Goal: Entertainment & Leisure: Browse casually

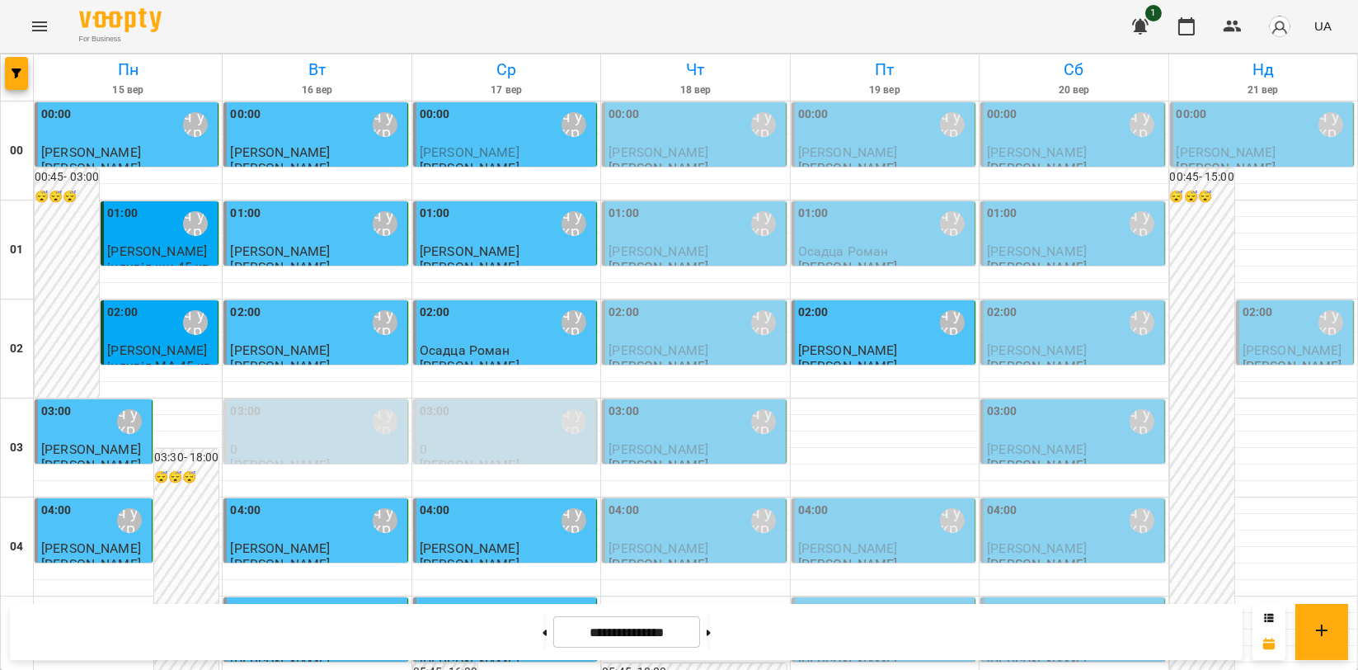
click at [36, 36] on button "Menu" at bounding box center [40, 27] width 40 height 40
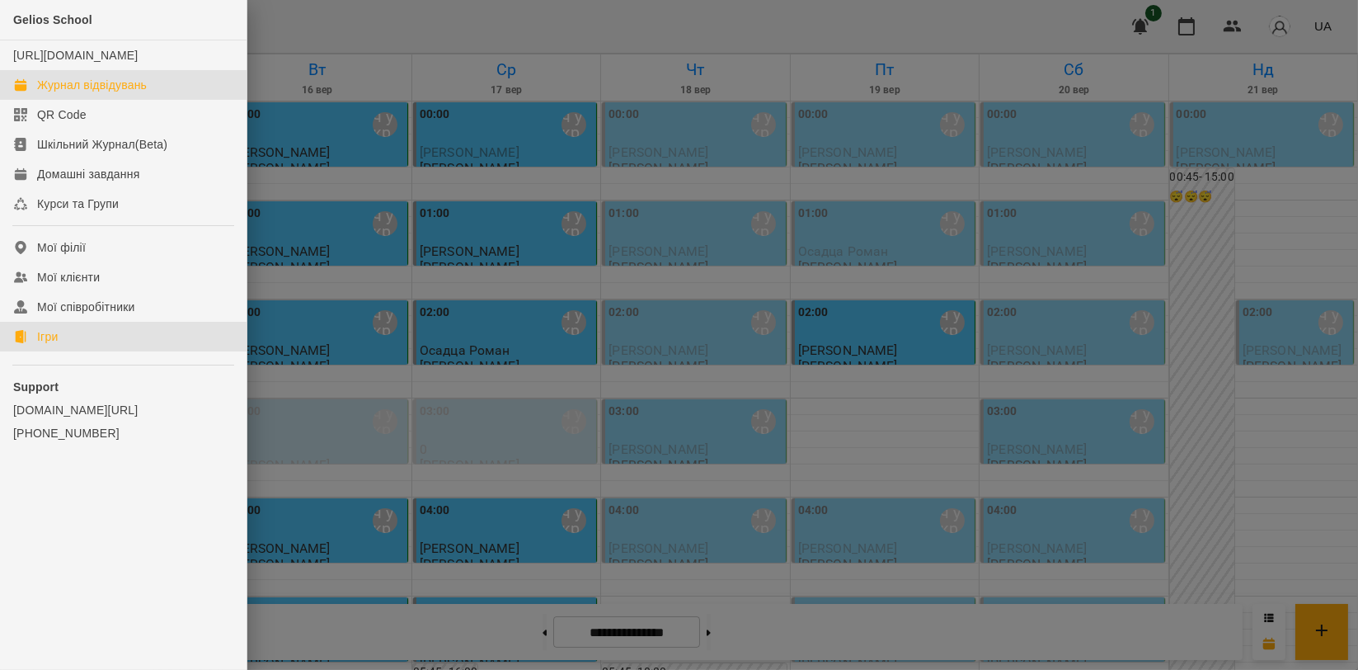
click at [73, 351] on link "Ігри" at bounding box center [123, 337] width 247 height 30
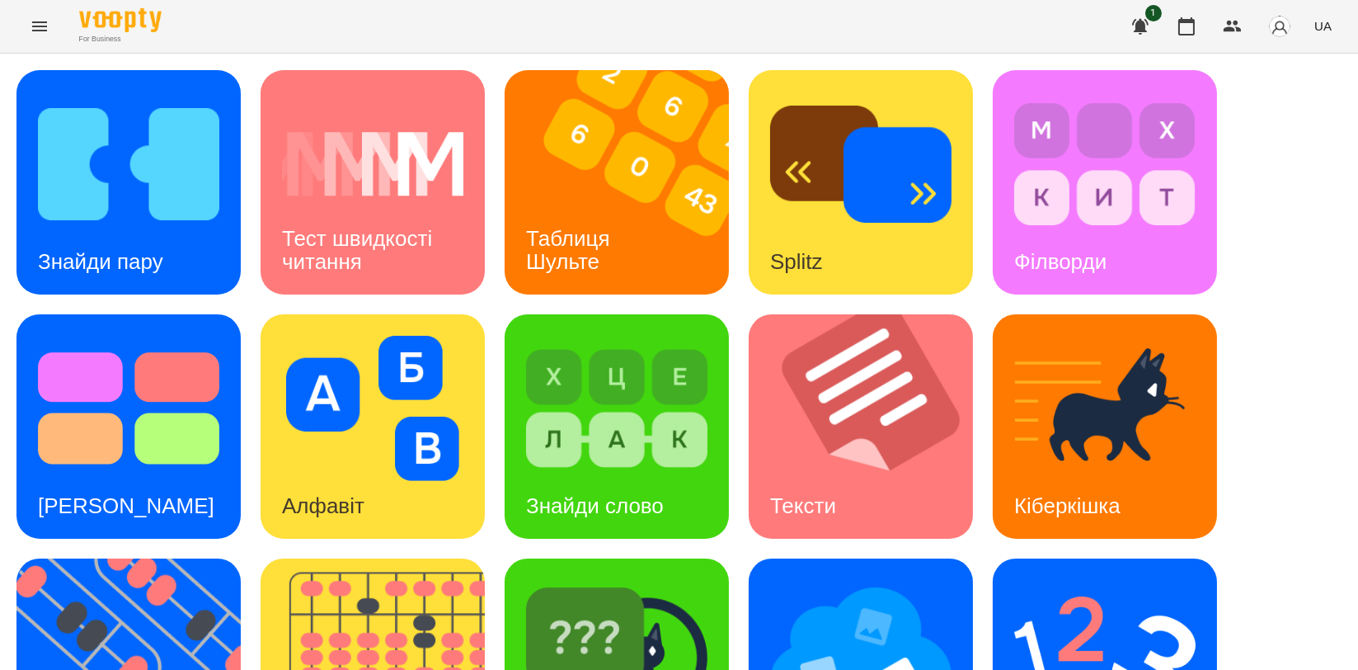
scroll to position [366, 0]
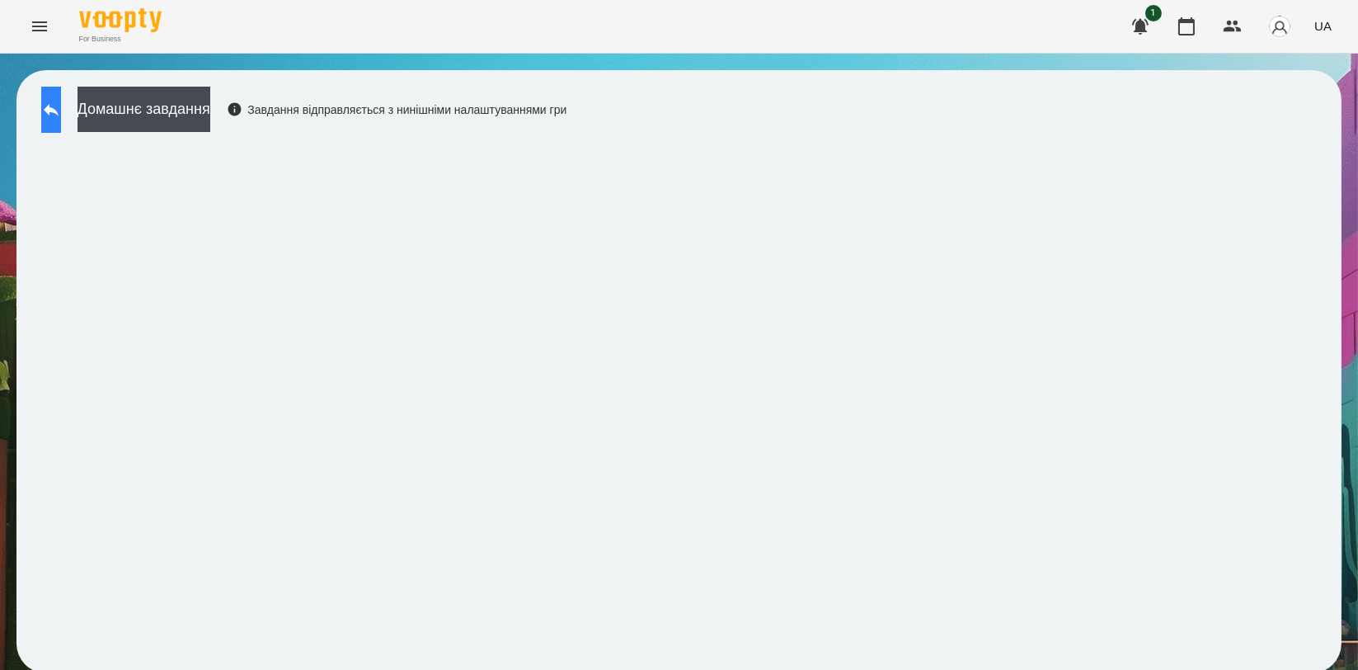
click at [51, 106] on button at bounding box center [51, 110] width 20 height 46
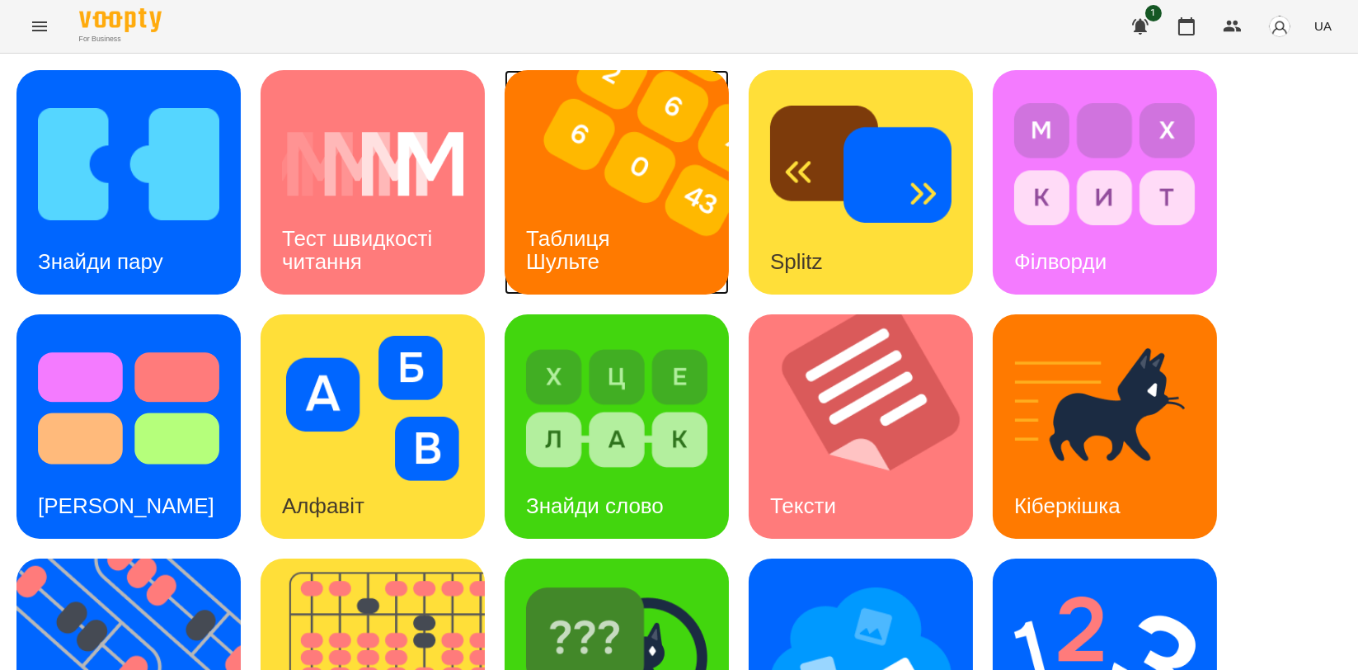
click at [601, 230] on h3 "Таблиця Шульте" at bounding box center [571, 249] width 90 height 47
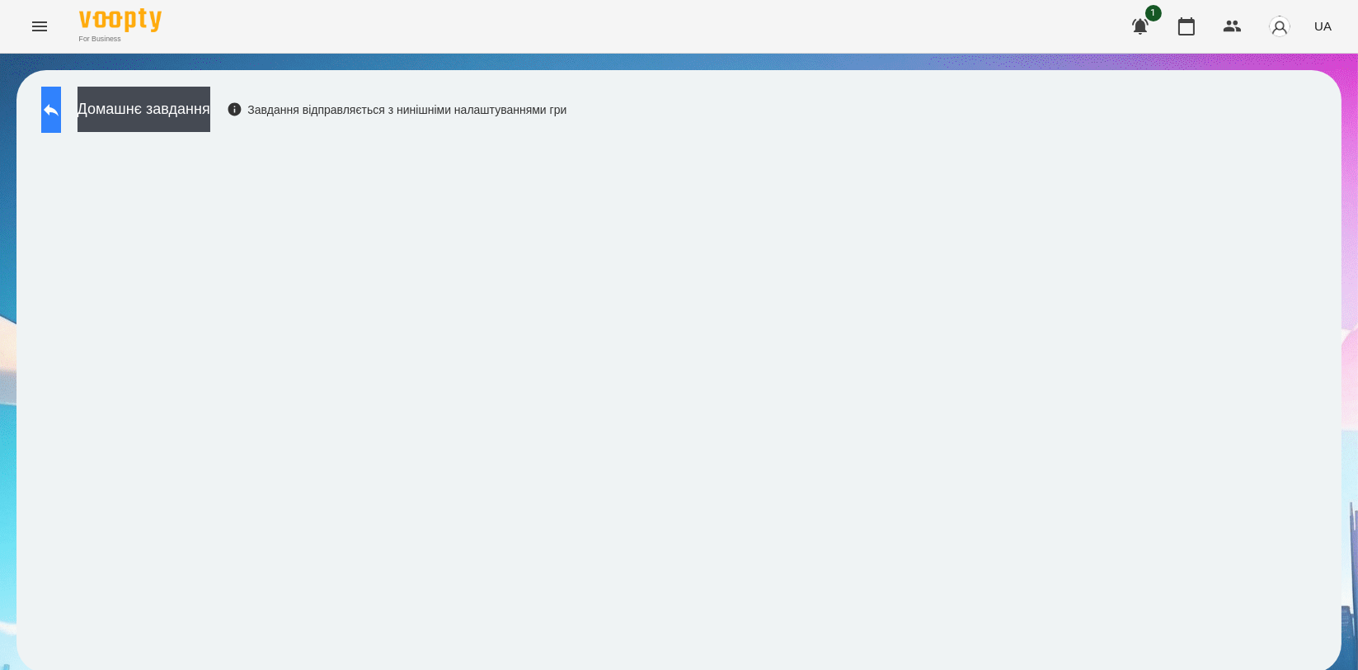
click at [58, 119] on button at bounding box center [51, 110] width 20 height 46
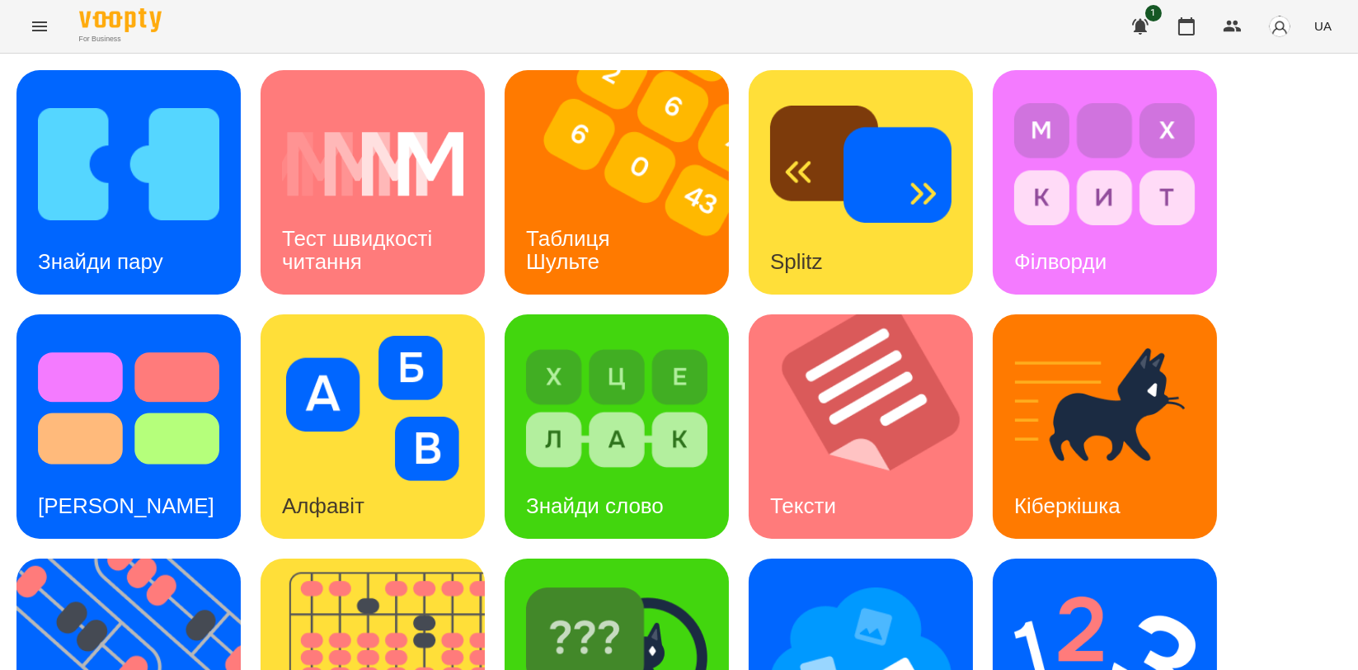
scroll to position [366, 0]
click at [108, 558] on img at bounding box center [138, 670] width 245 height 224
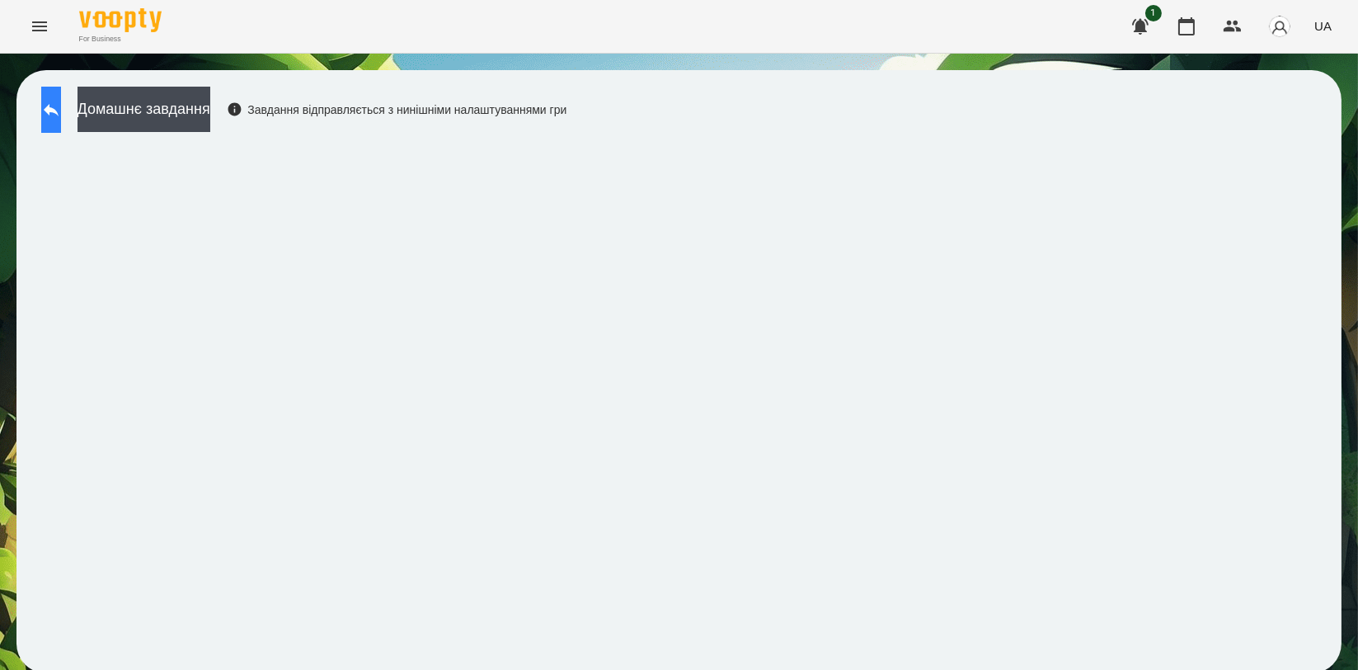
click at [54, 123] on button at bounding box center [51, 110] width 20 height 46
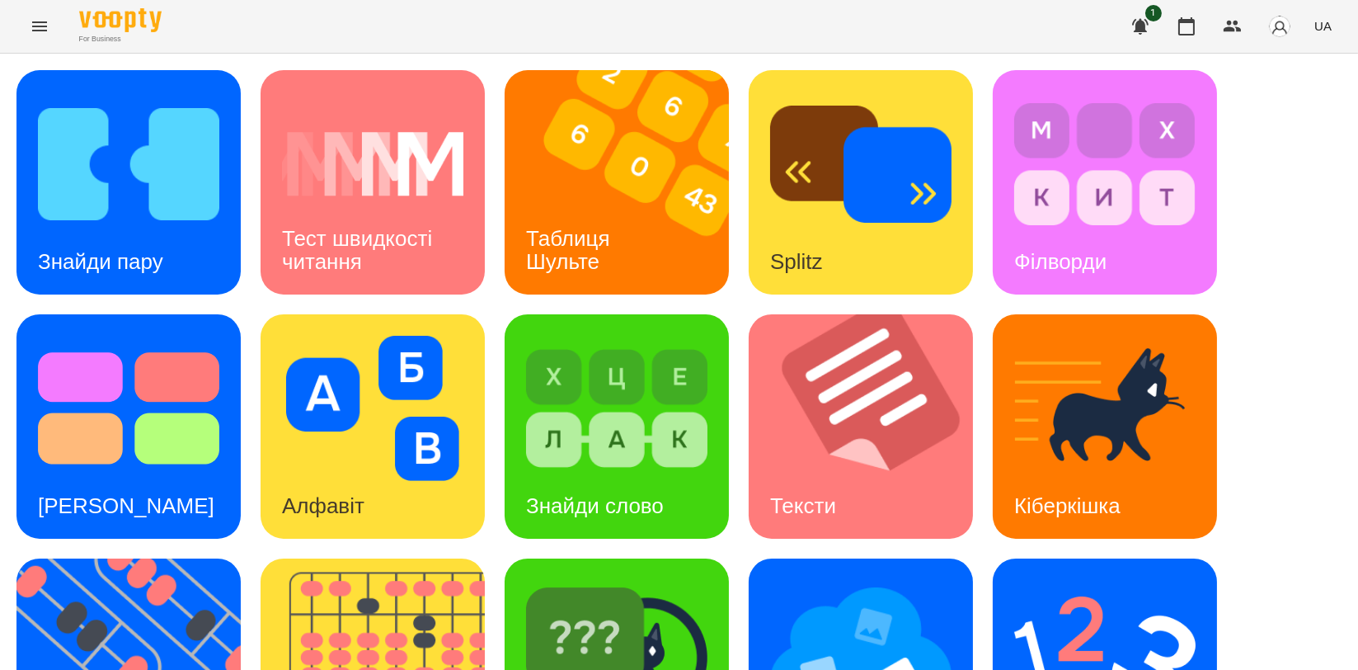
scroll to position [366, 0]
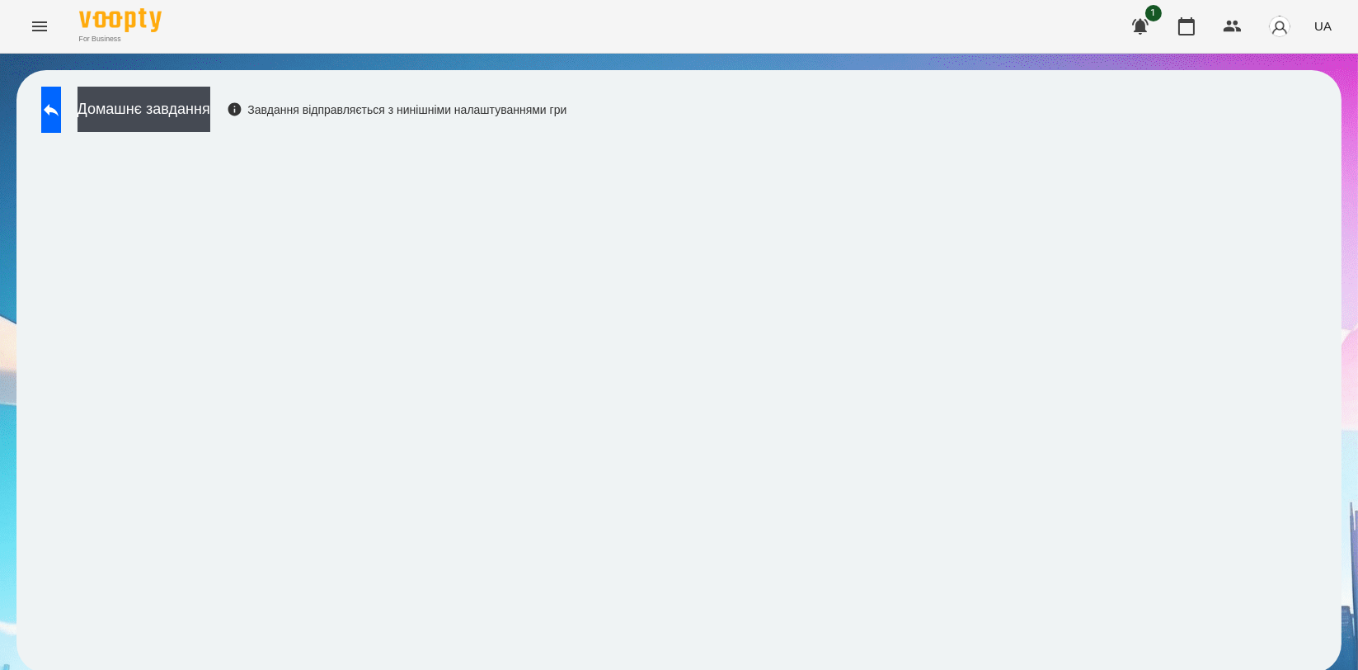
scroll to position [2, 0]
click at [61, 118] on button at bounding box center [51, 110] width 20 height 46
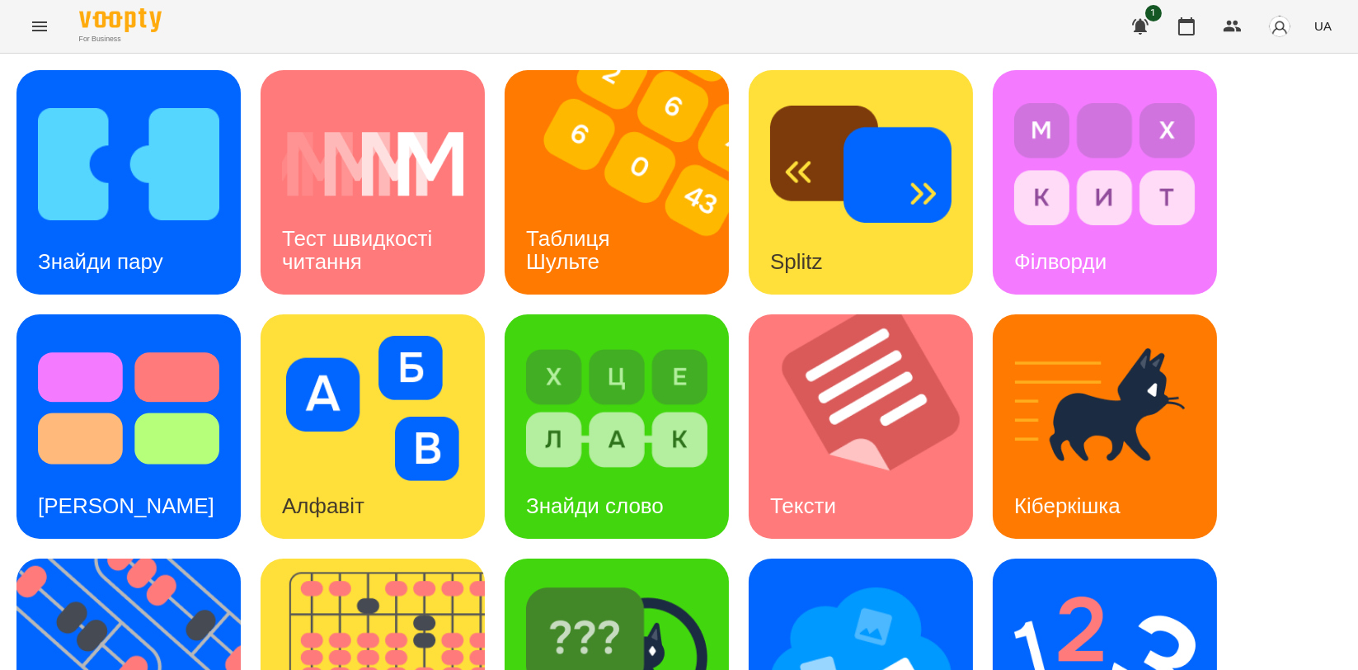
scroll to position [183, 0]
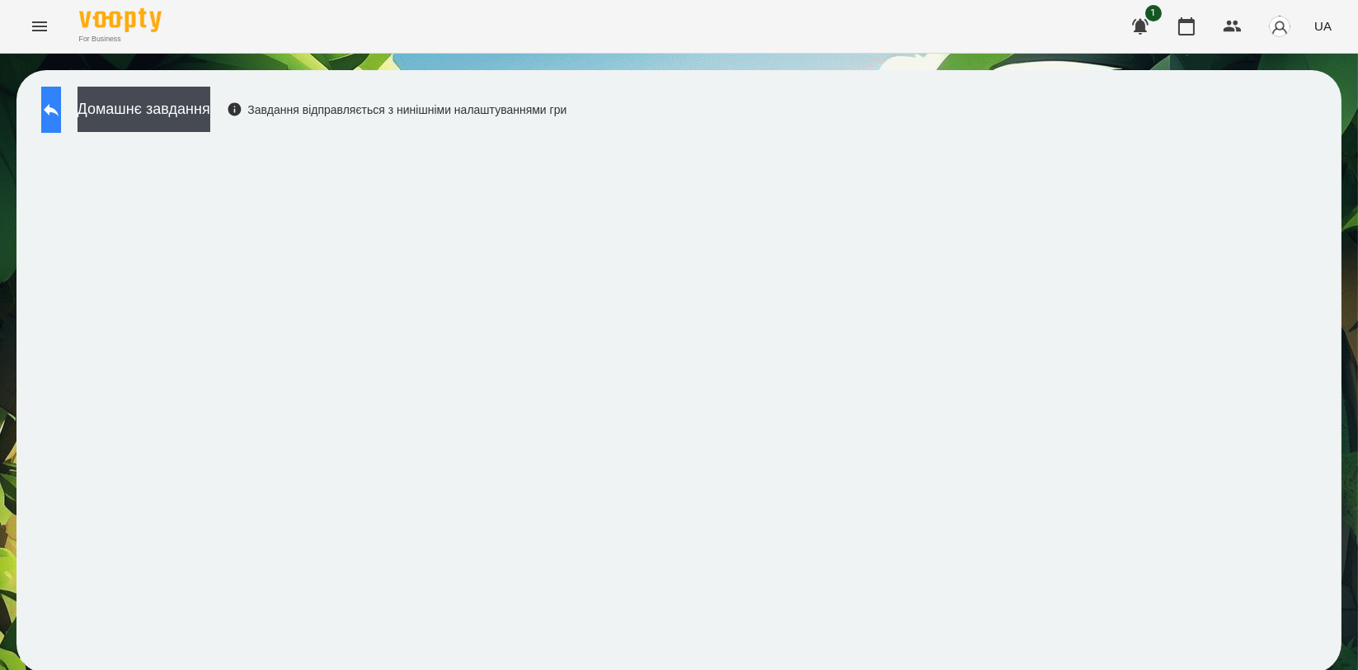
click at [61, 100] on icon at bounding box center [51, 110] width 20 height 20
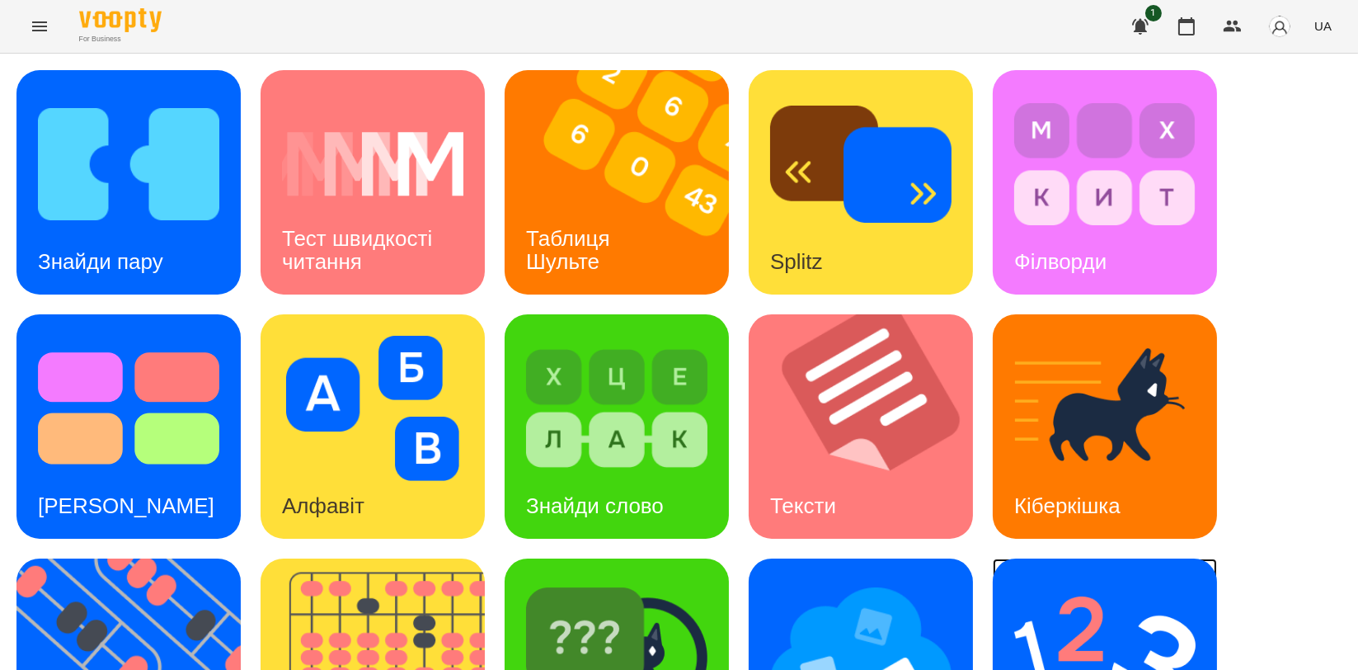
click at [1008, 591] on div "Ментальний рахунок" at bounding box center [1105, 670] width 224 height 224
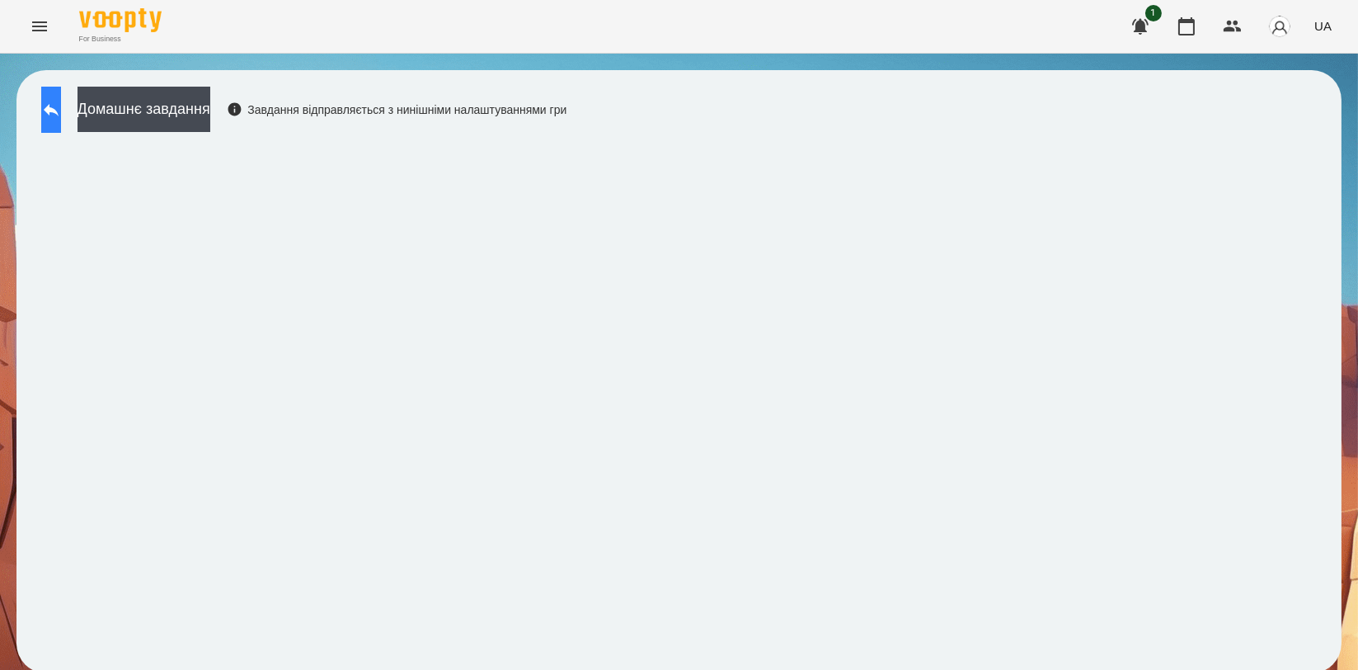
click at [61, 112] on icon at bounding box center [51, 110] width 20 height 20
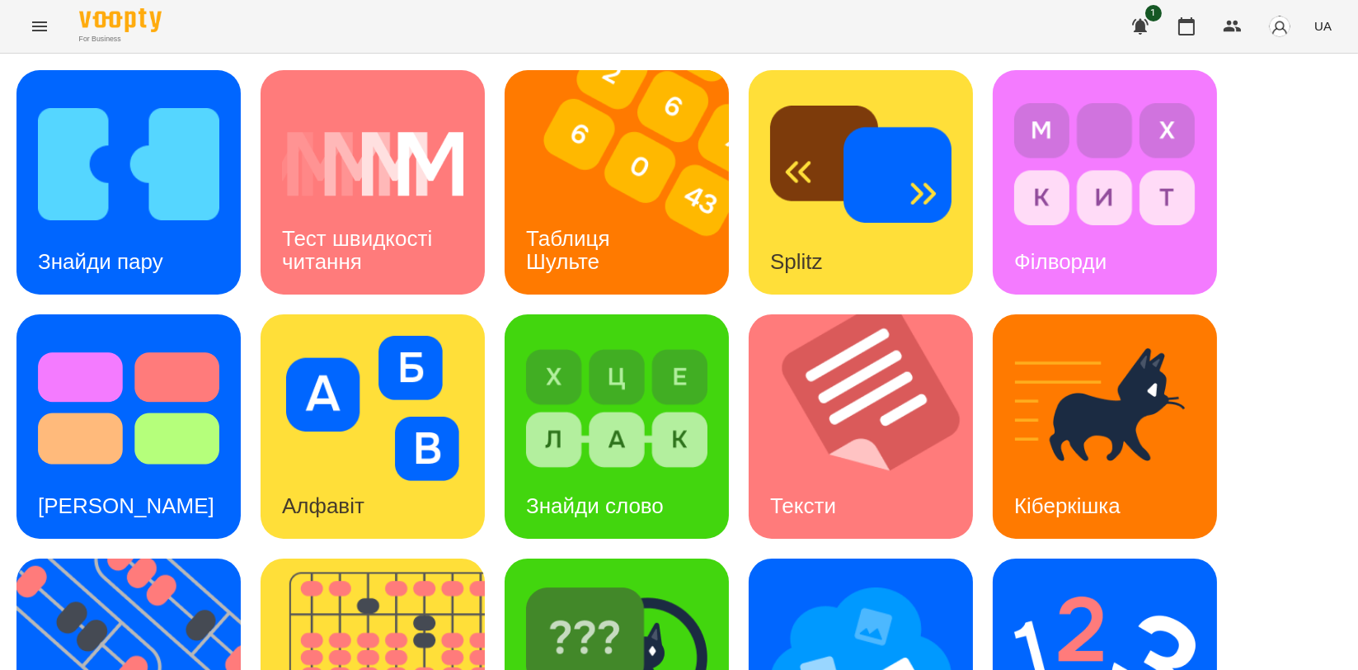
scroll to position [374, 0]
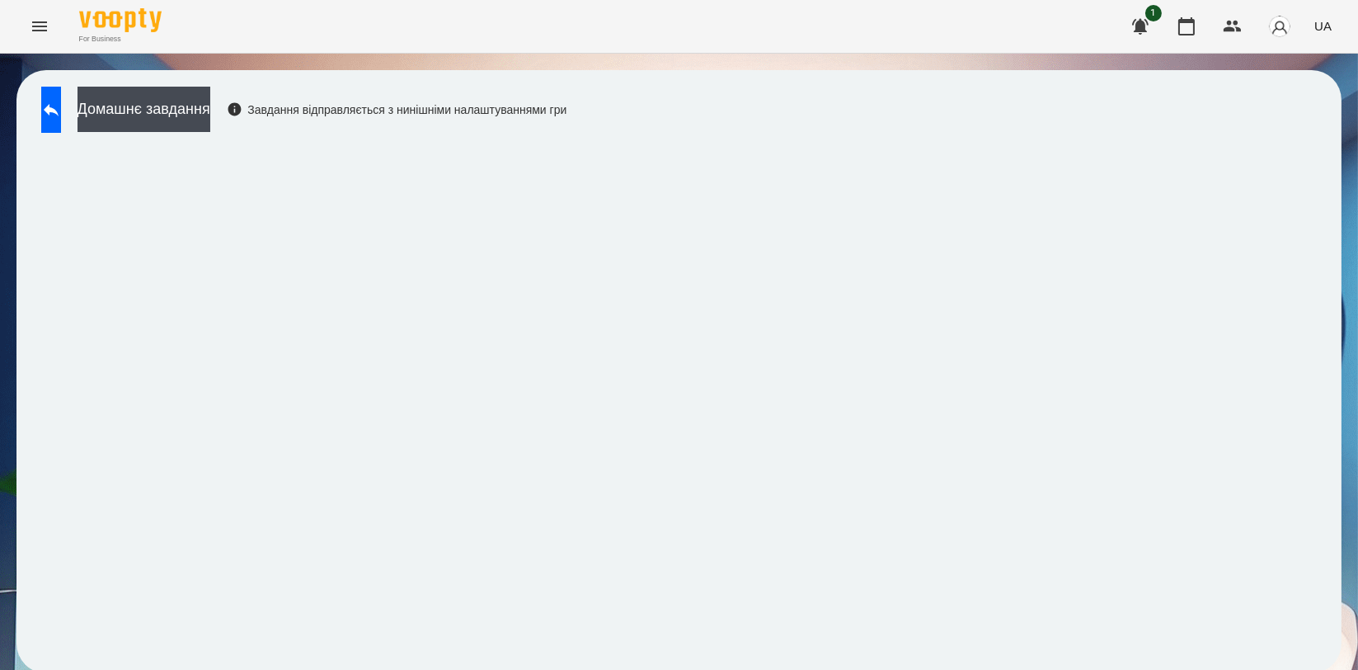
scroll to position [2, 0]
click at [61, 114] on icon at bounding box center [51, 110] width 20 height 20
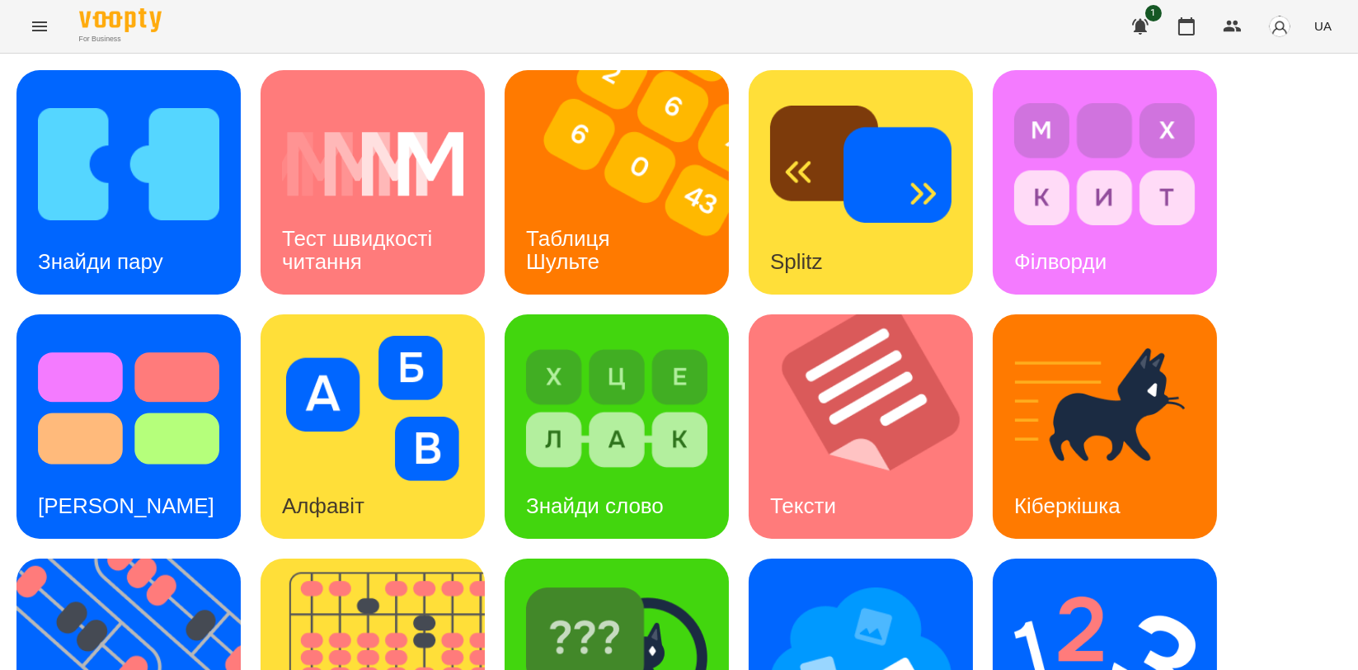
scroll to position [277, 0]
click at [843, 580] on img at bounding box center [860, 652] width 181 height 145
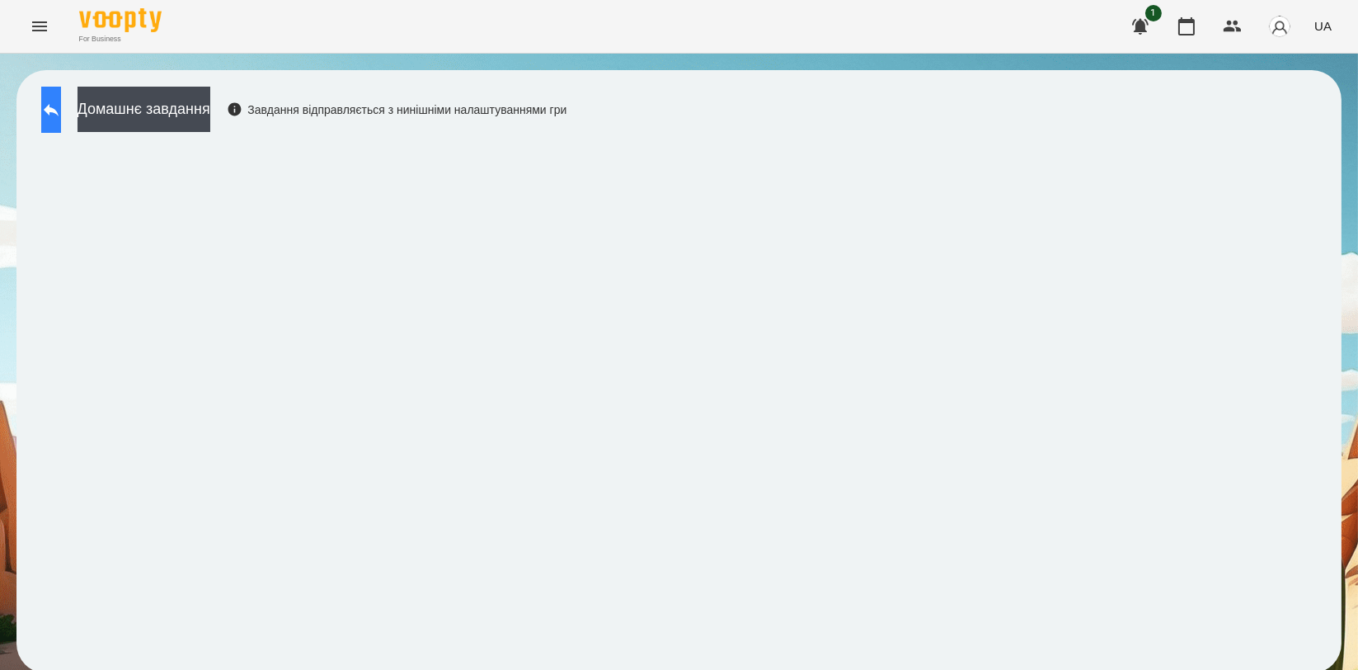
click at [61, 96] on button at bounding box center [51, 110] width 20 height 46
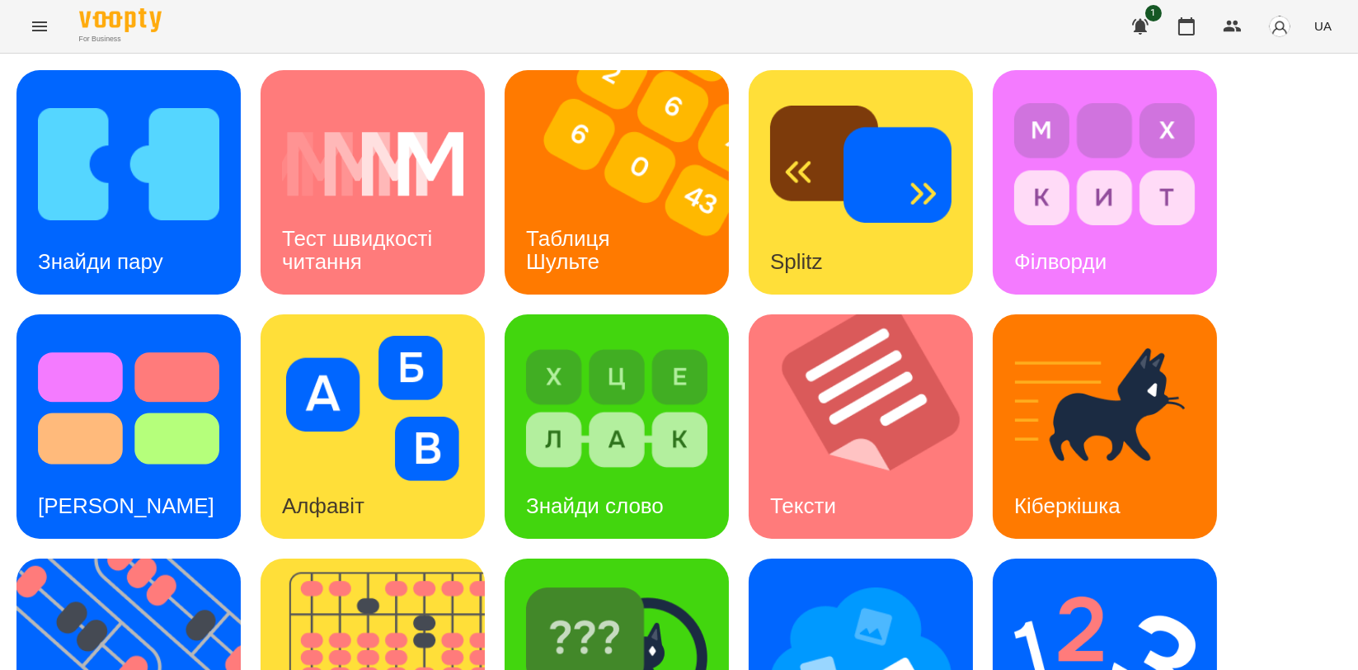
scroll to position [275, 0]
click at [580, 580] on img at bounding box center [616, 652] width 181 height 145
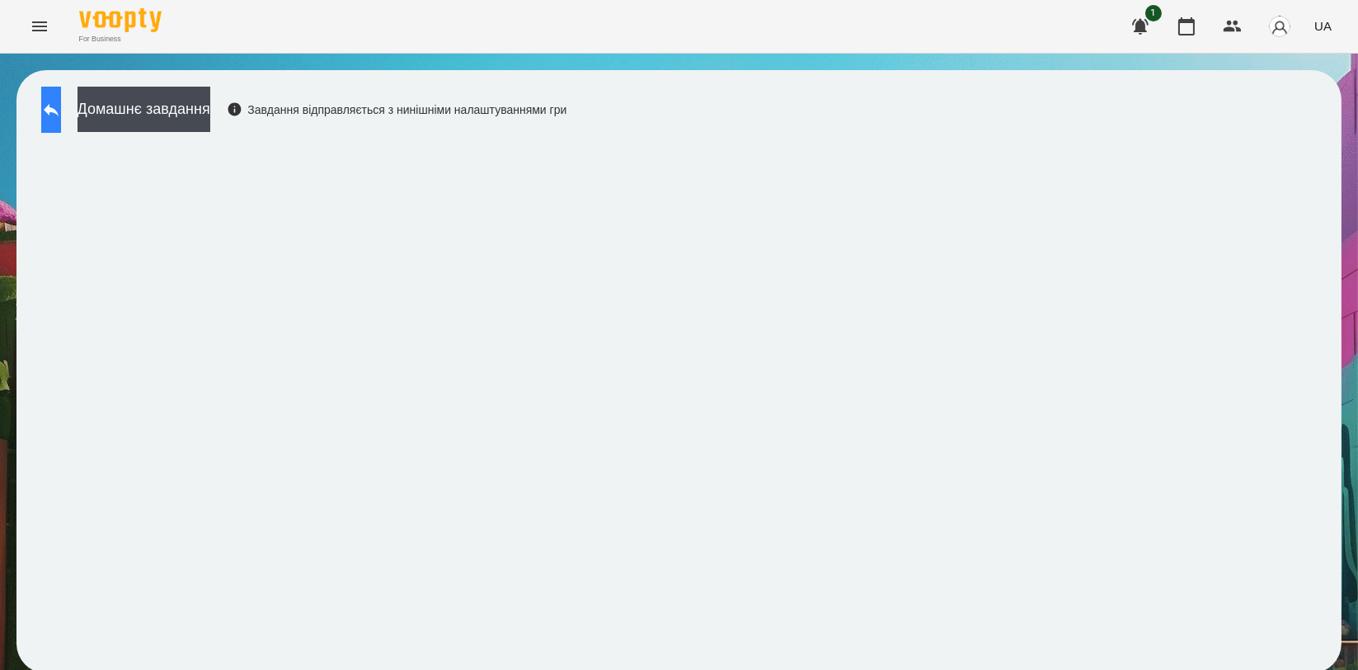
click at [61, 106] on icon at bounding box center [51, 110] width 20 height 20
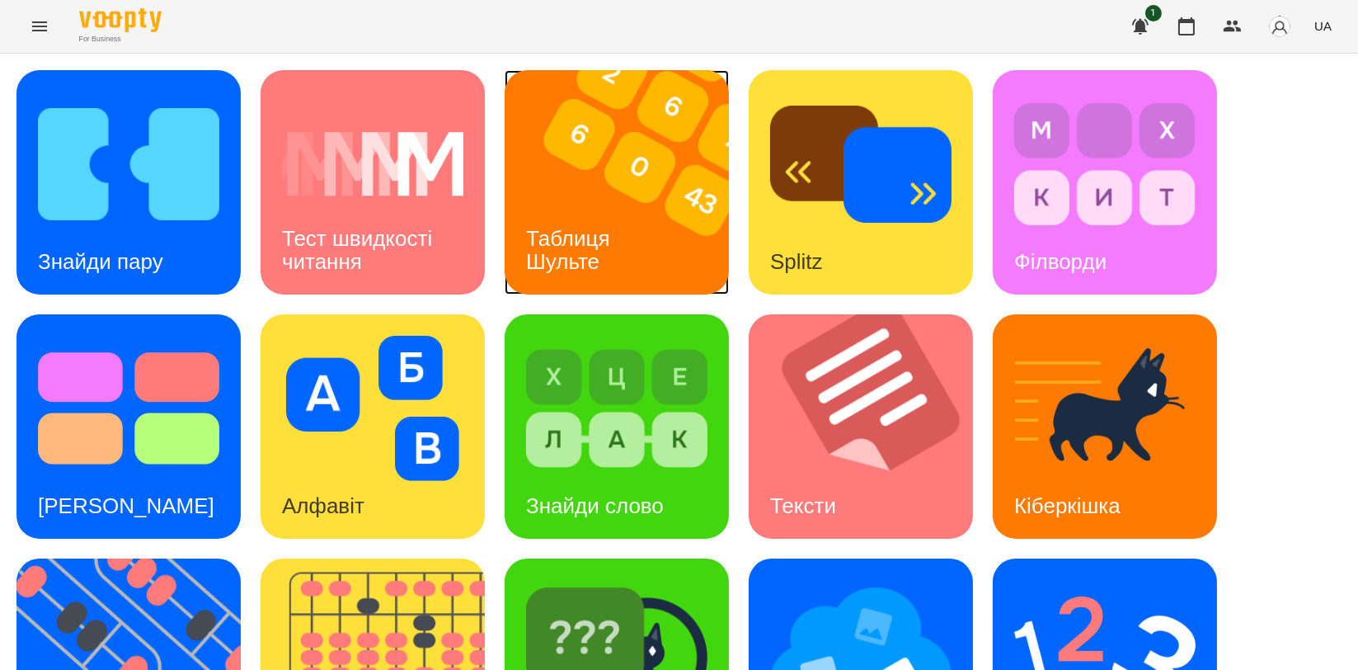
click at [588, 248] on h3 "Таблиця Шульте" at bounding box center [571, 249] width 90 height 47
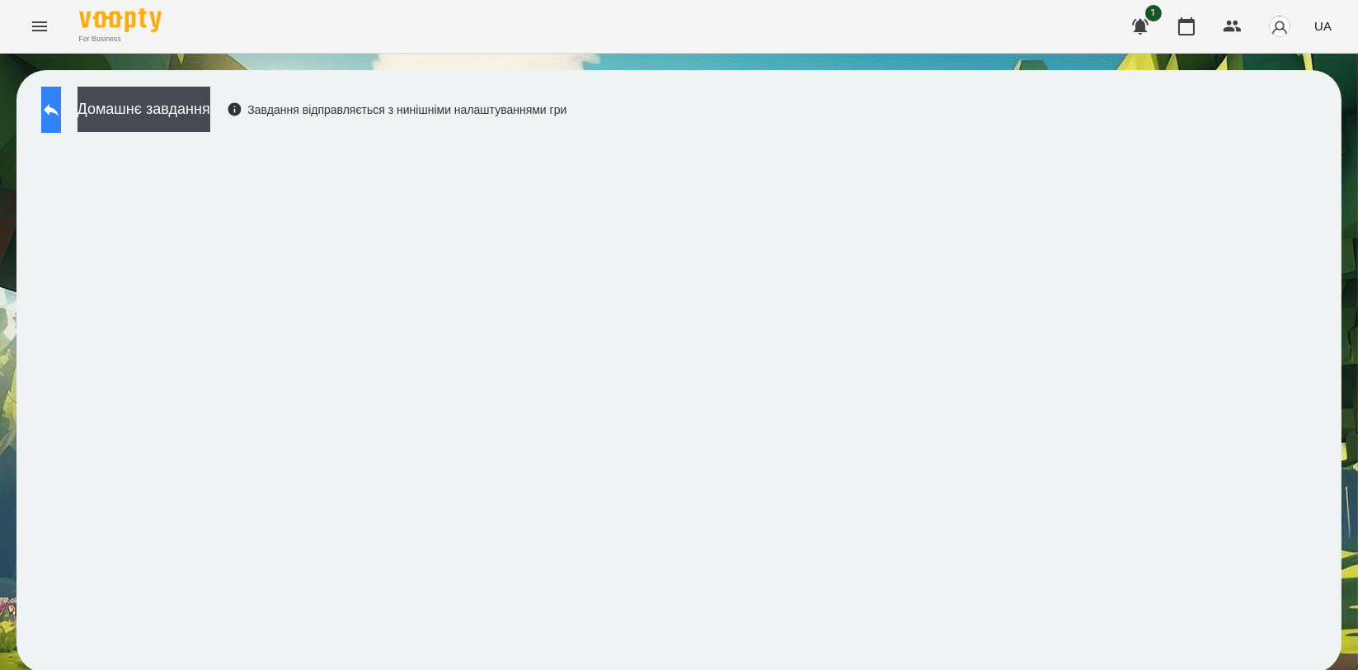
click at [59, 111] on icon at bounding box center [51, 110] width 15 height 12
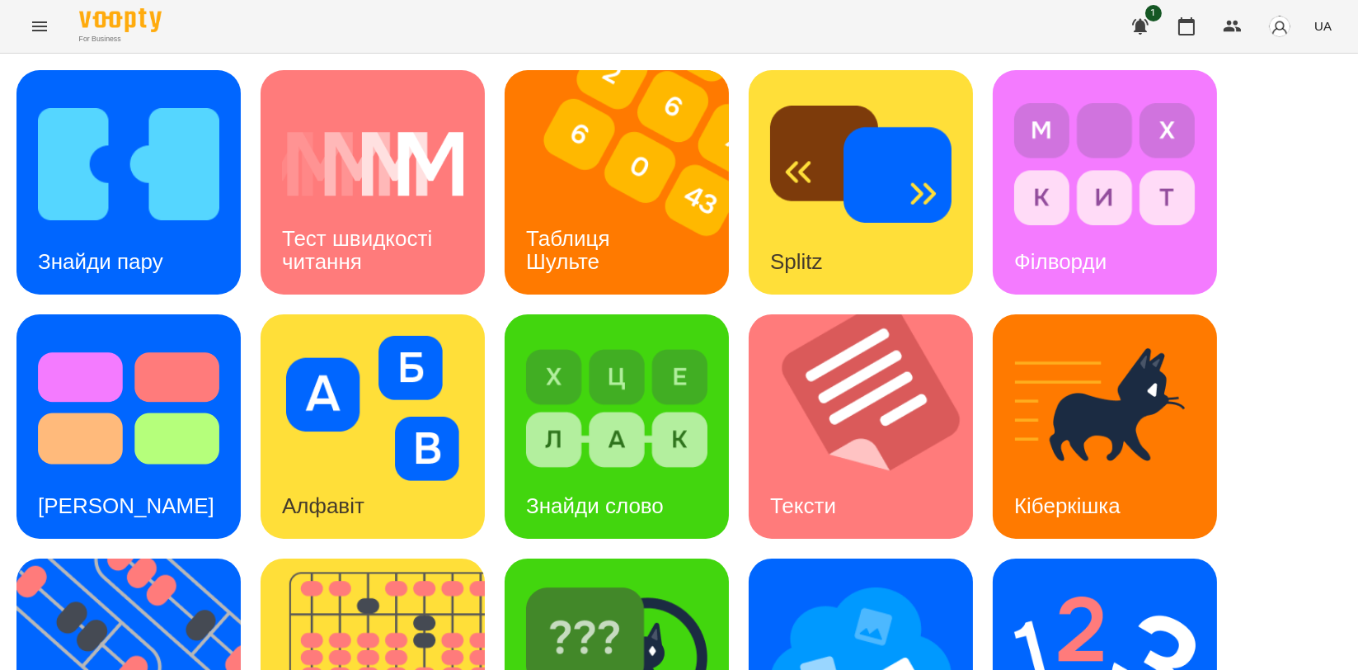
scroll to position [366, 0]
click at [125, 558] on img at bounding box center [138, 670] width 245 height 224
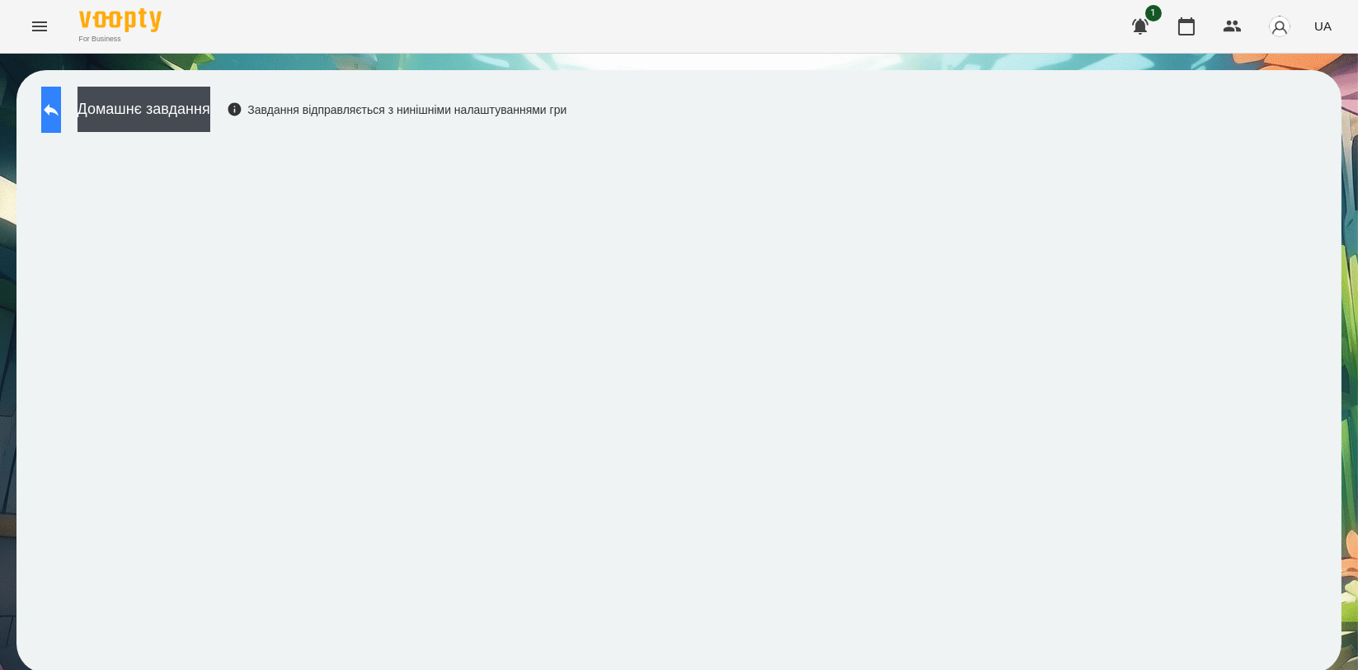
click at [61, 121] on button at bounding box center [51, 110] width 20 height 46
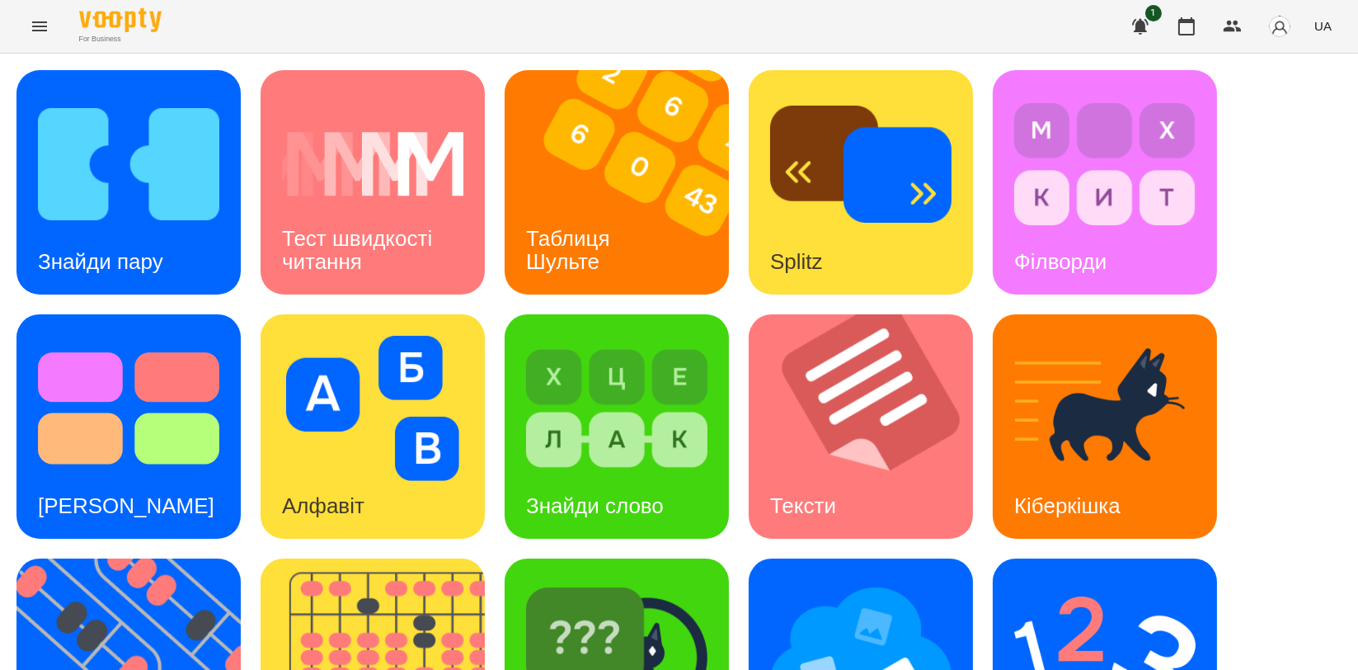
scroll to position [275, 0]
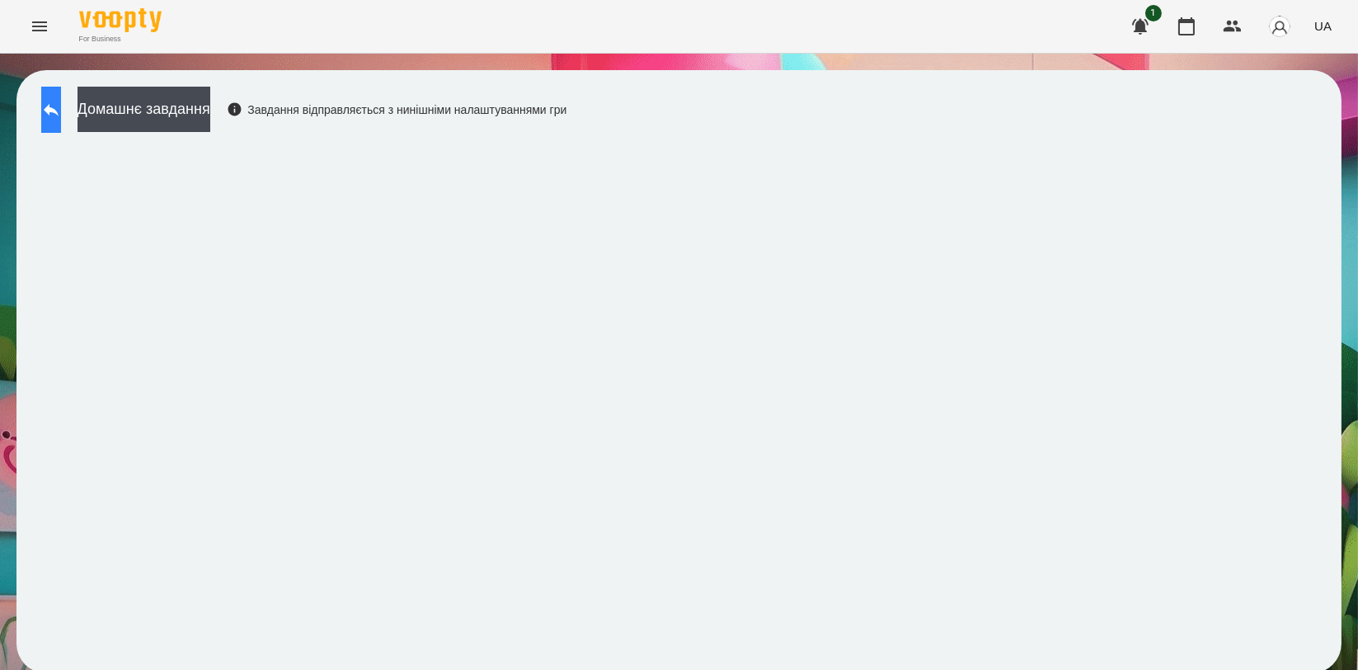
click at [61, 101] on icon at bounding box center [51, 110] width 20 height 20
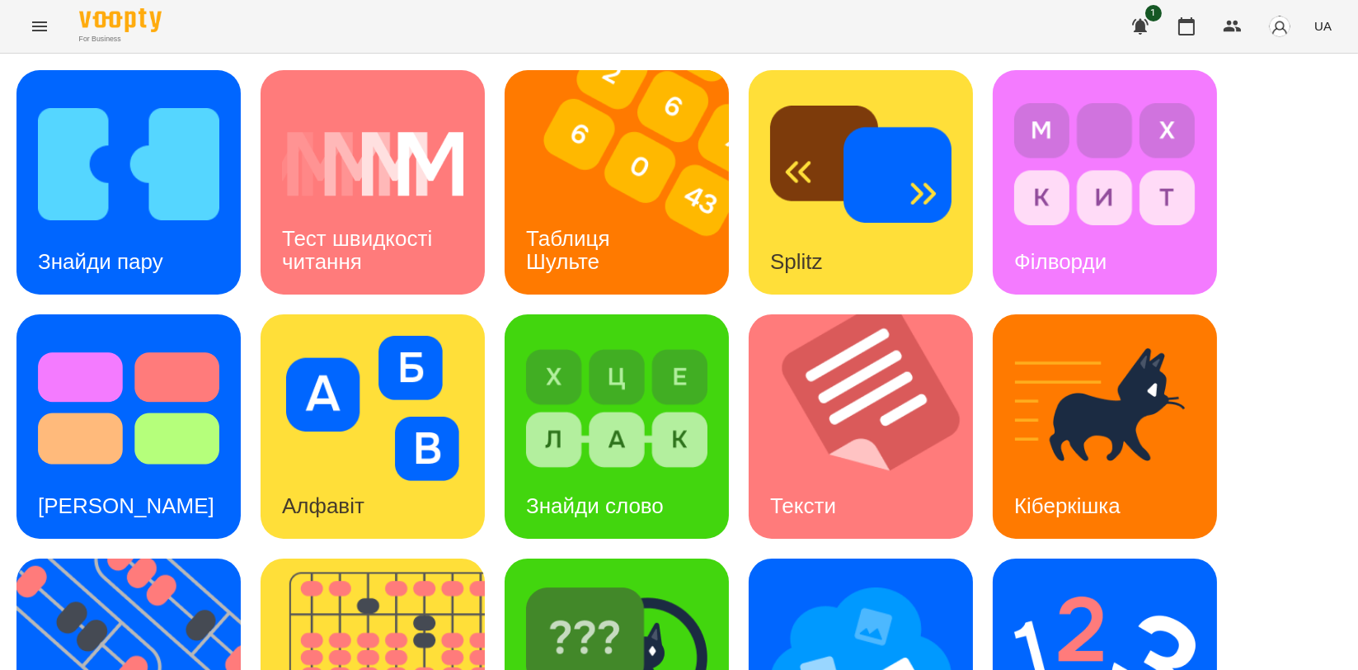
scroll to position [366, 0]
click at [770, 558] on div "Мнемотехніка" at bounding box center [861, 670] width 224 height 224
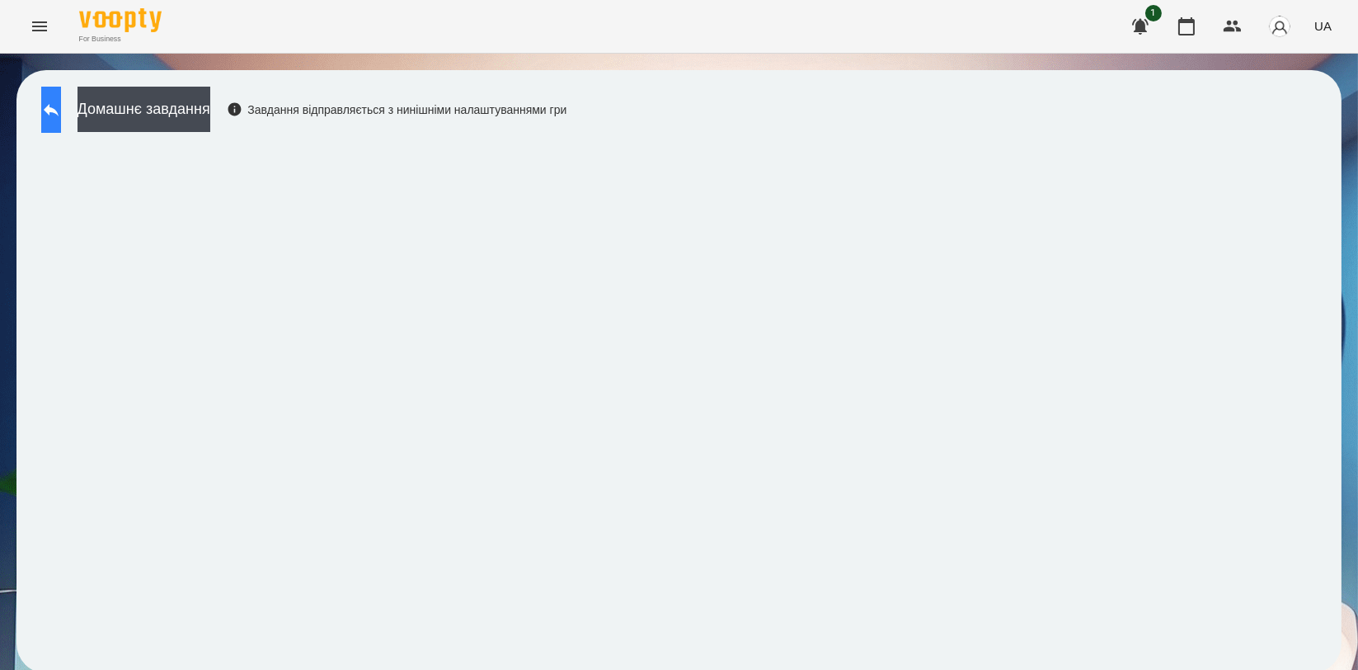
click at [61, 115] on button at bounding box center [51, 110] width 20 height 46
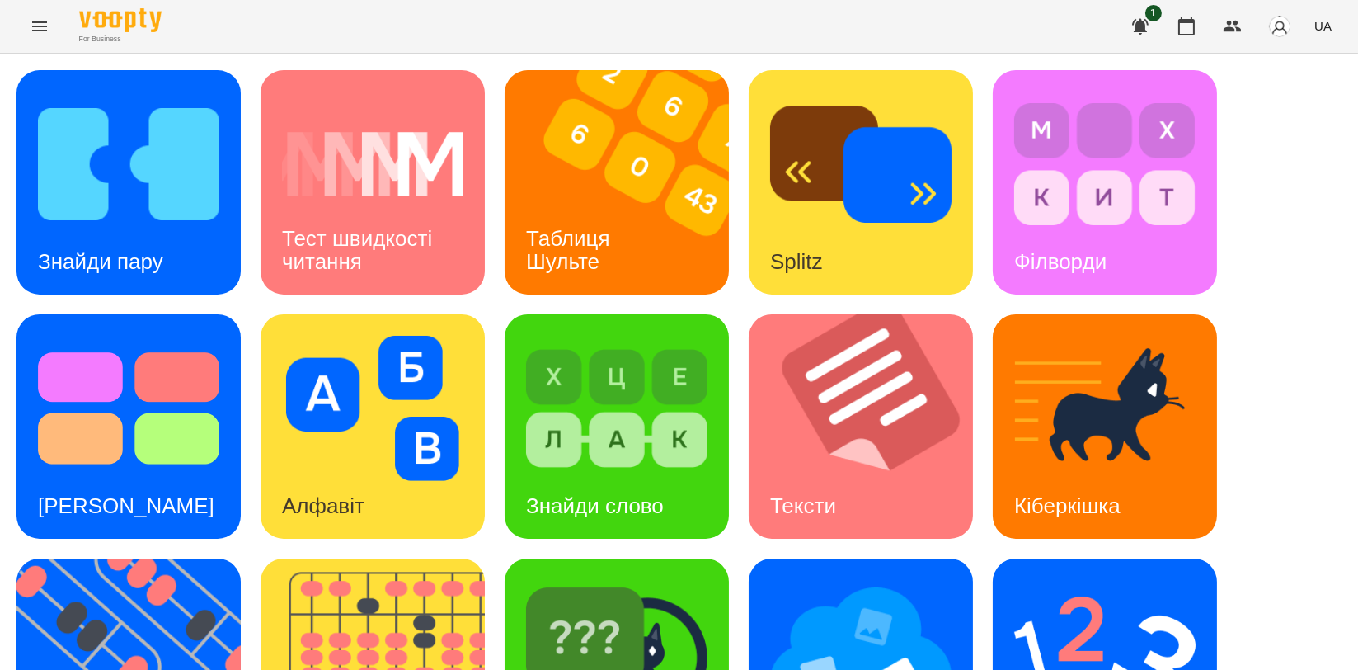
scroll to position [366, 0]
click at [1325, 290] on div "Знайди пару Тест швидкості читання Таблиця [PERSON_NAME] Splitz Філворди Тест С…" at bounding box center [678, 548] width 1325 height 957
click at [651, 237] on img at bounding box center [627, 182] width 245 height 224
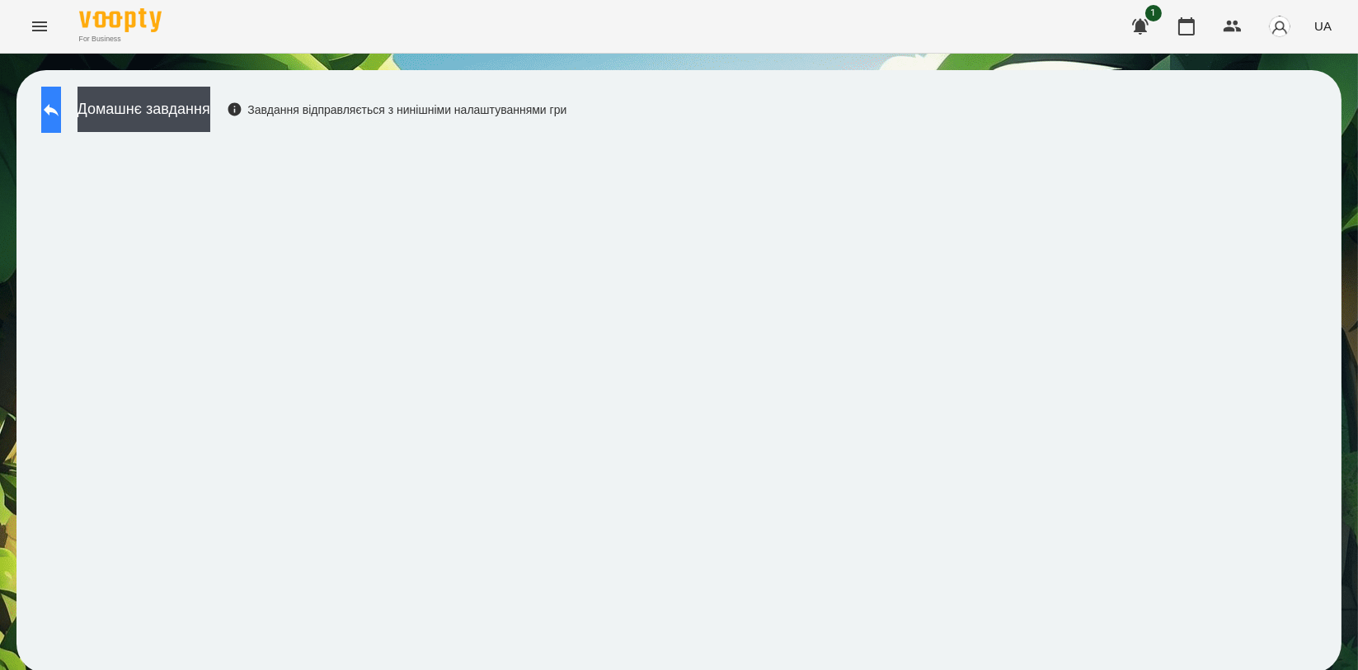
click at [61, 106] on icon at bounding box center [51, 110] width 20 height 20
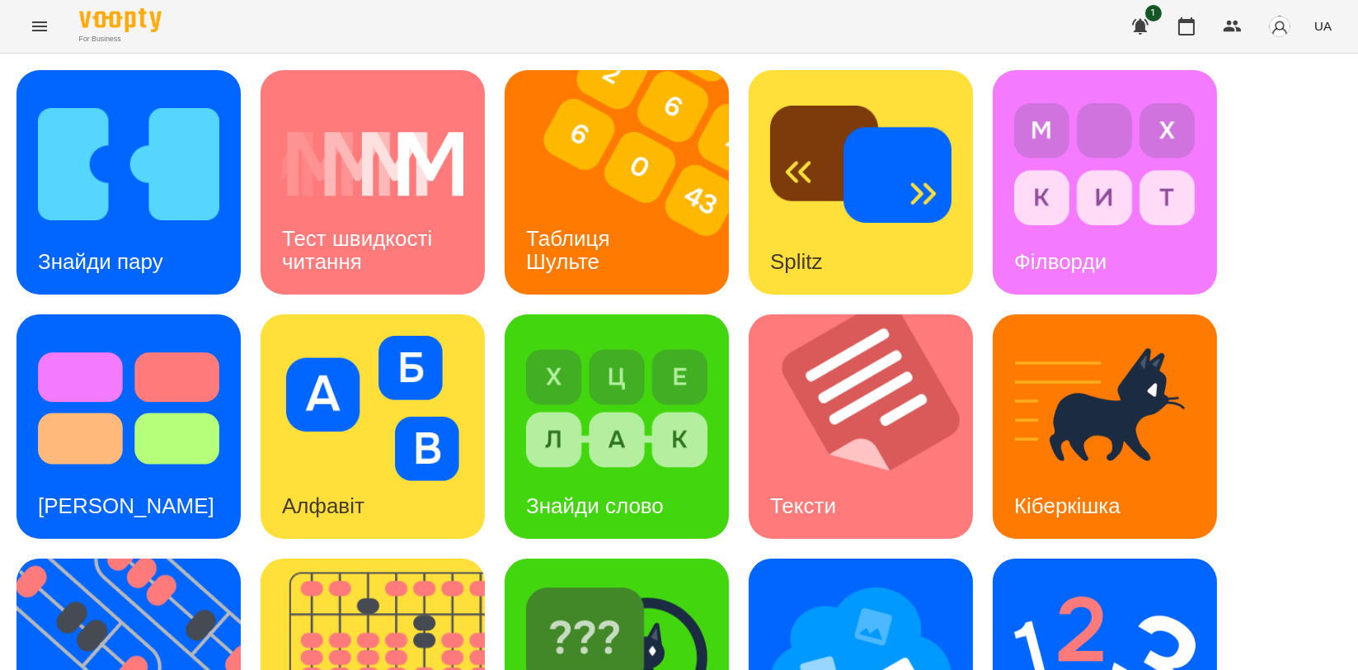
scroll to position [183, 0]
click at [170, 558] on img at bounding box center [138, 670] width 245 height 224
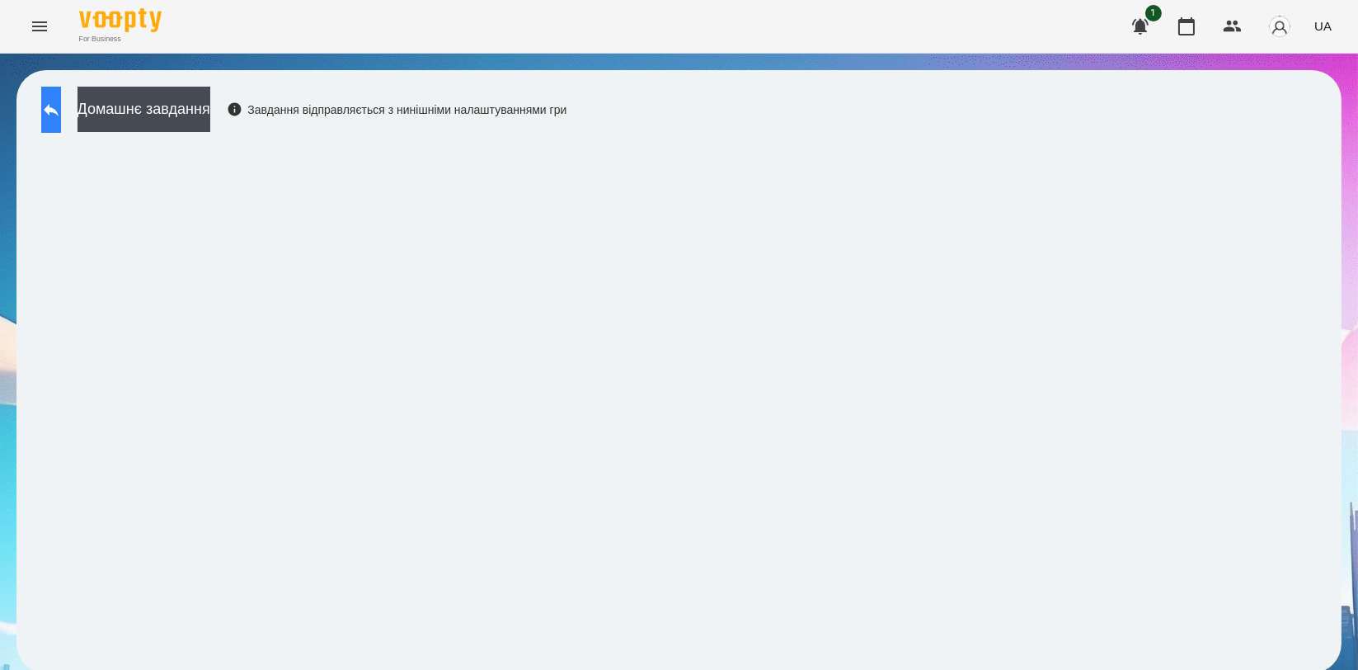
click at [61, 101] on button at bounding box center [51, 110] width 20 height 46
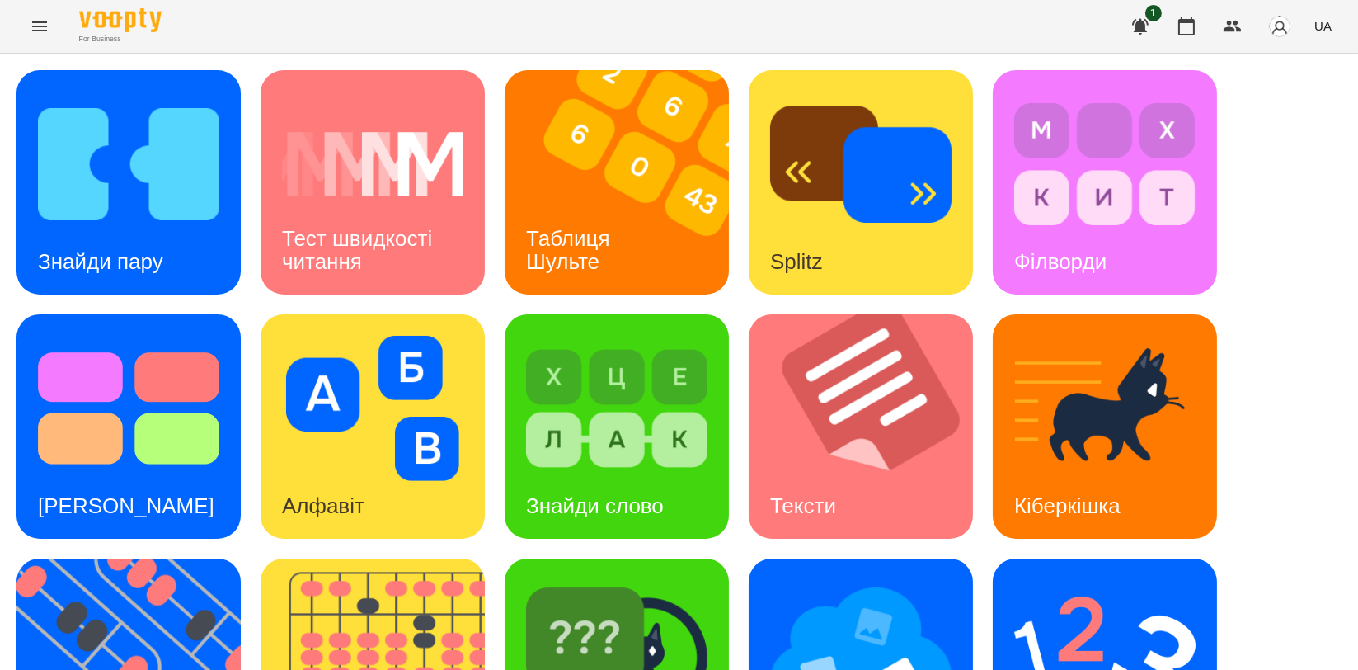
scroll to position [374, 0]
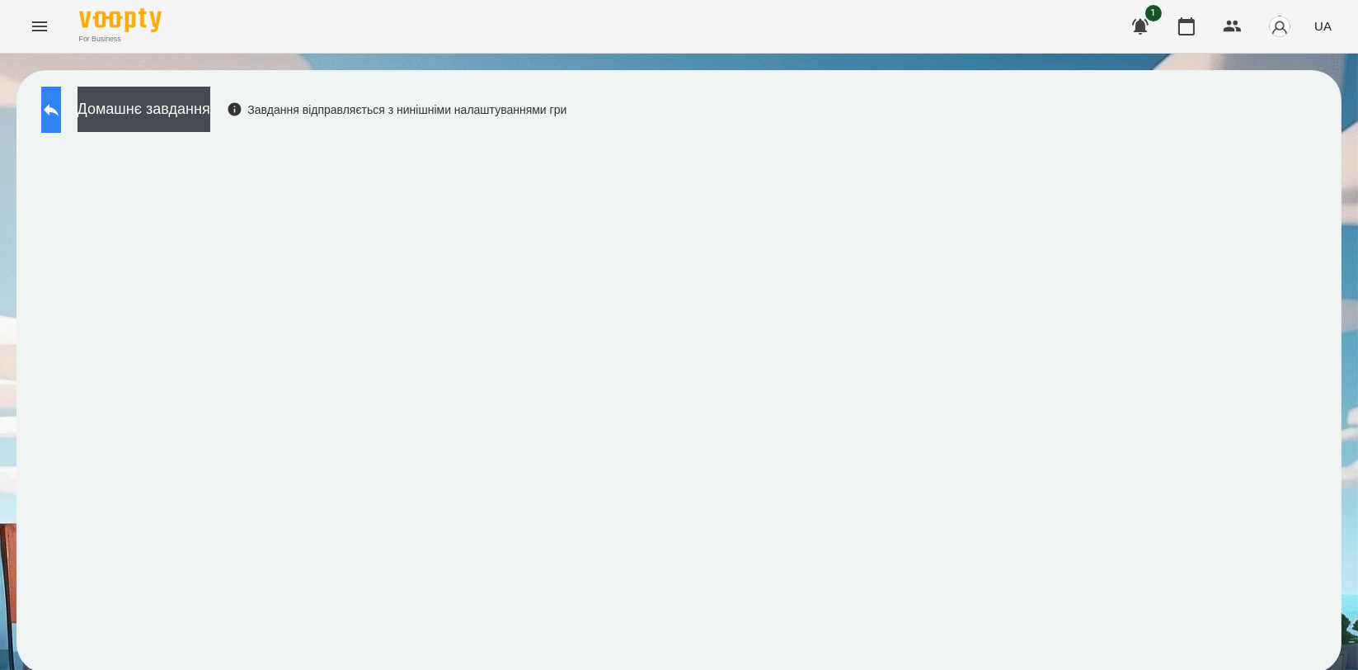
click at [52, 101] on button at bounding box center [51, 110] width 20 height 46
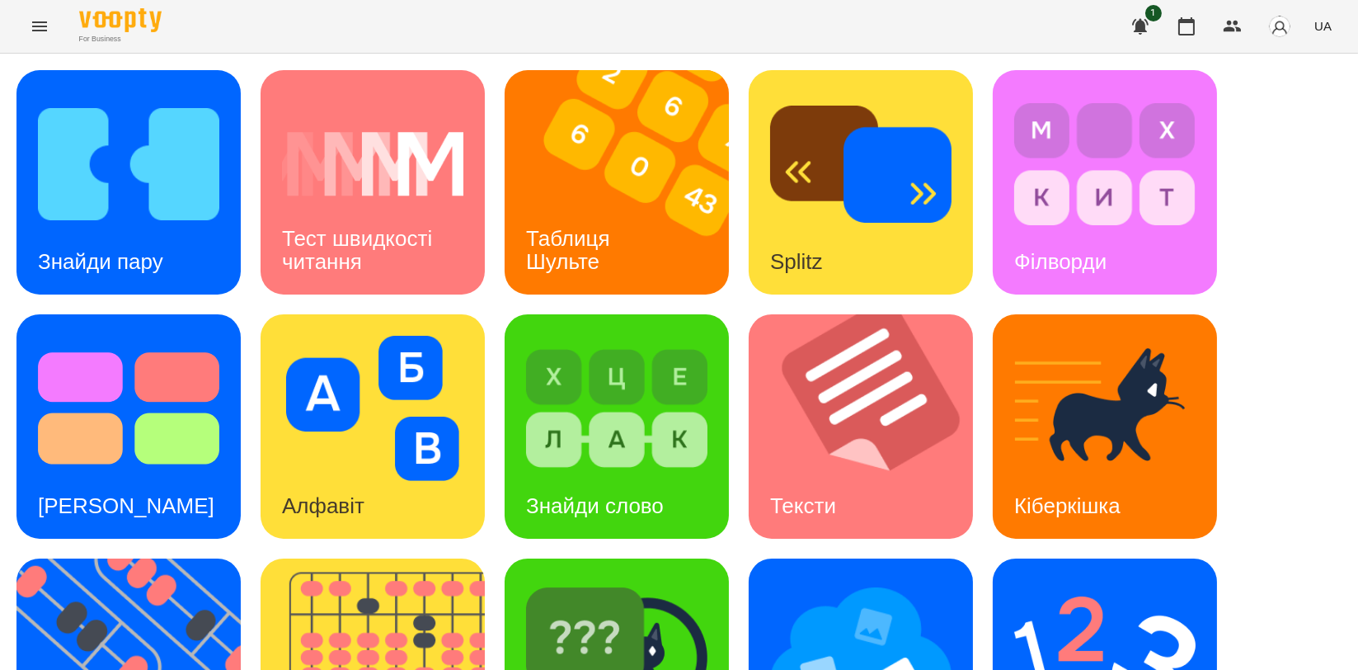
scroll to position [92, 0]
click at [1080, 580] on img at bounding box center [1105, 652] width 181 height 145
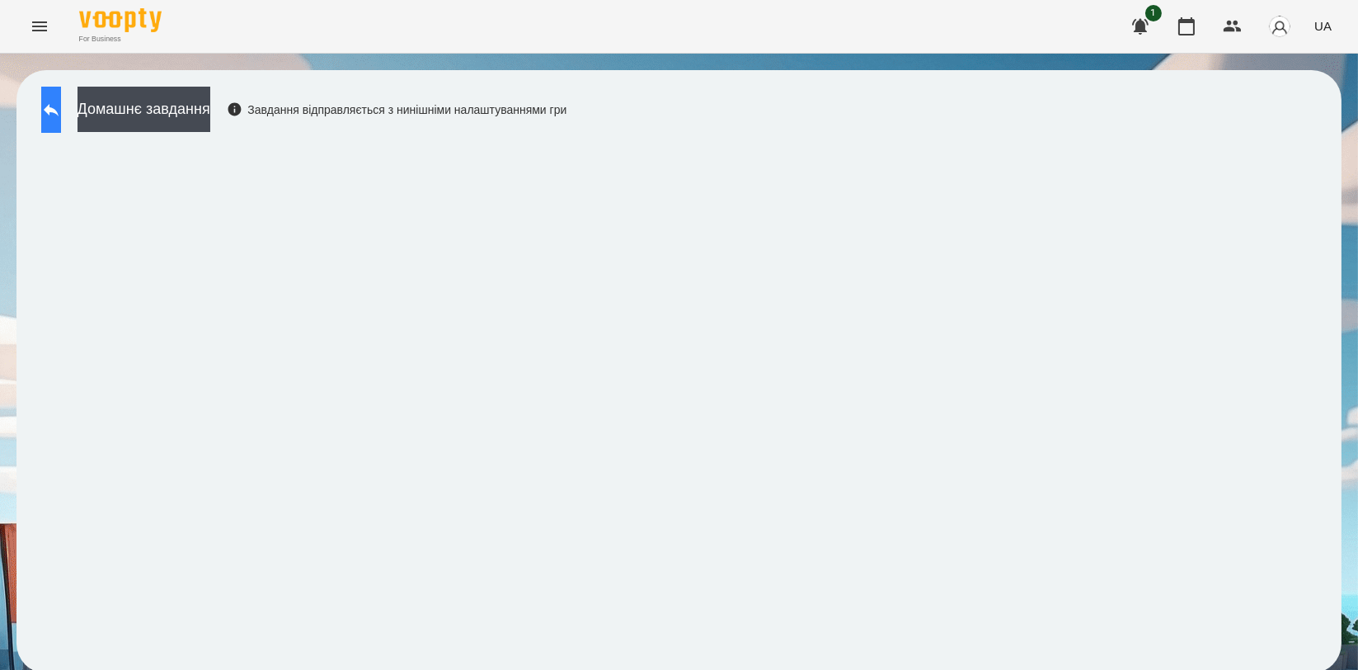
click at [52, 121] on button at bounding box center [51, 110] width 20 height 46
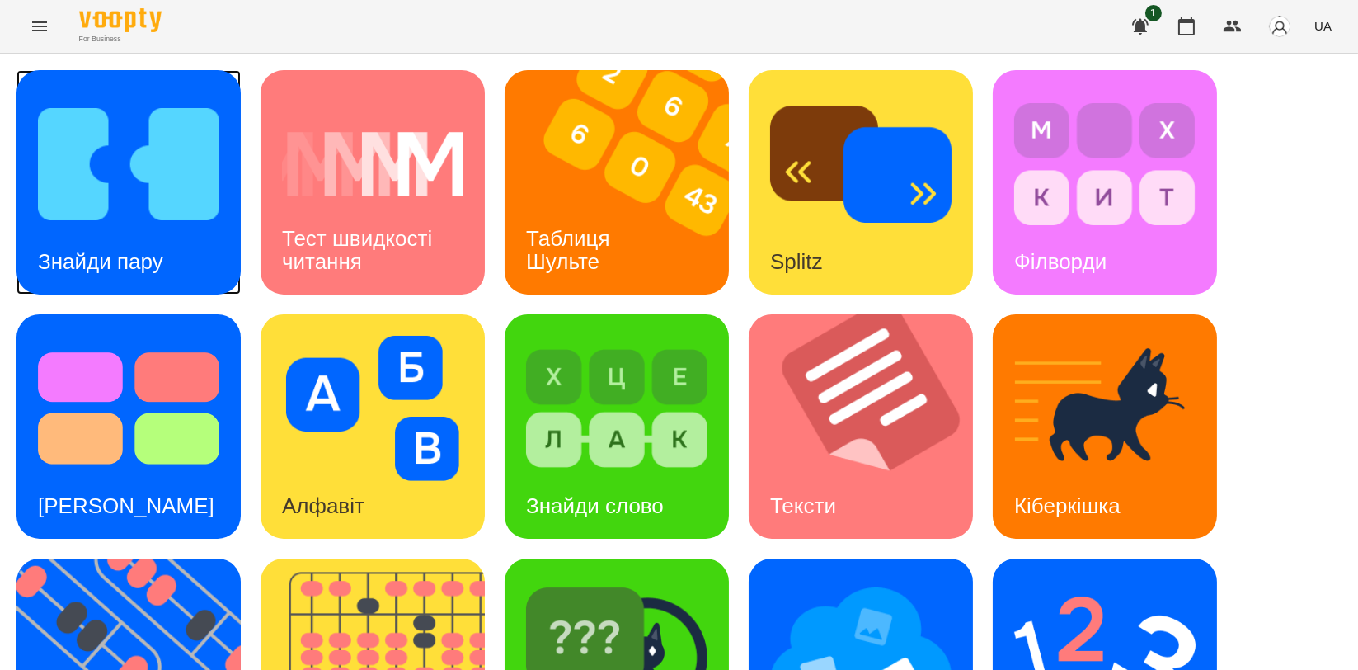
click at [111, 183] on img at bounding box center [128, 164] width 181 height 145
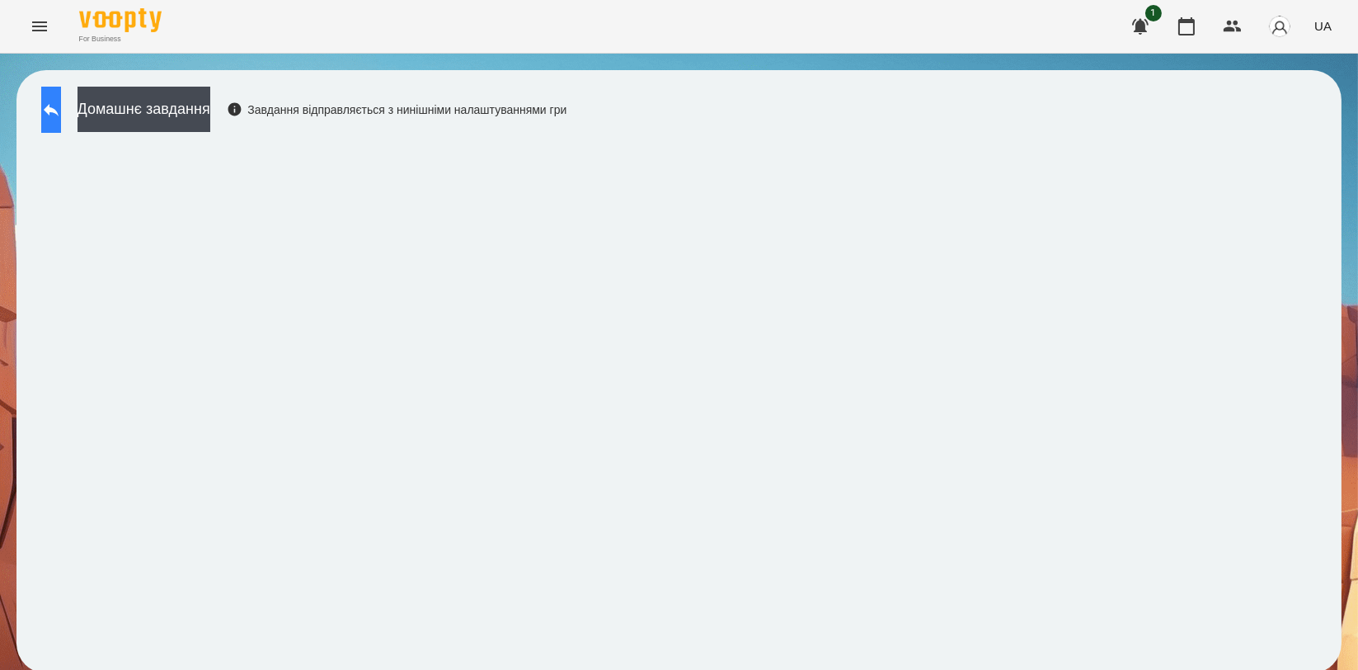
click at [61, 104] on button at bounding box center [51, 110] width 20 height 46
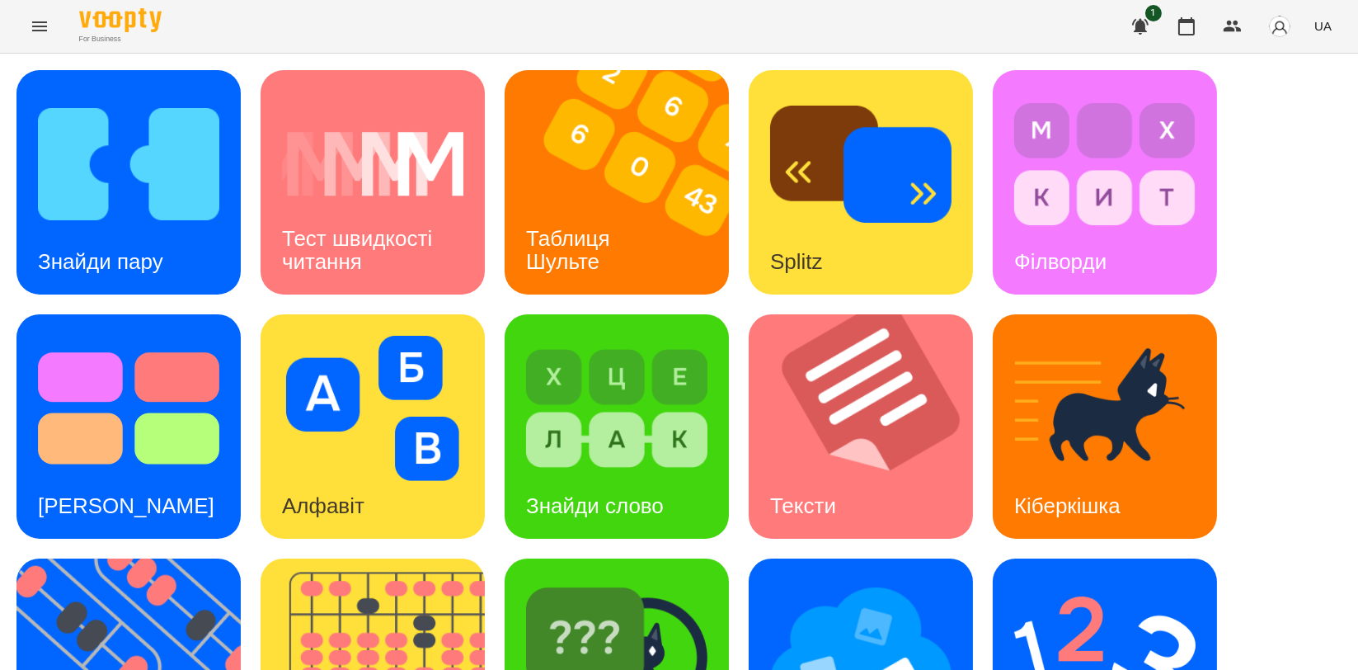
scroll to position [366, 0]
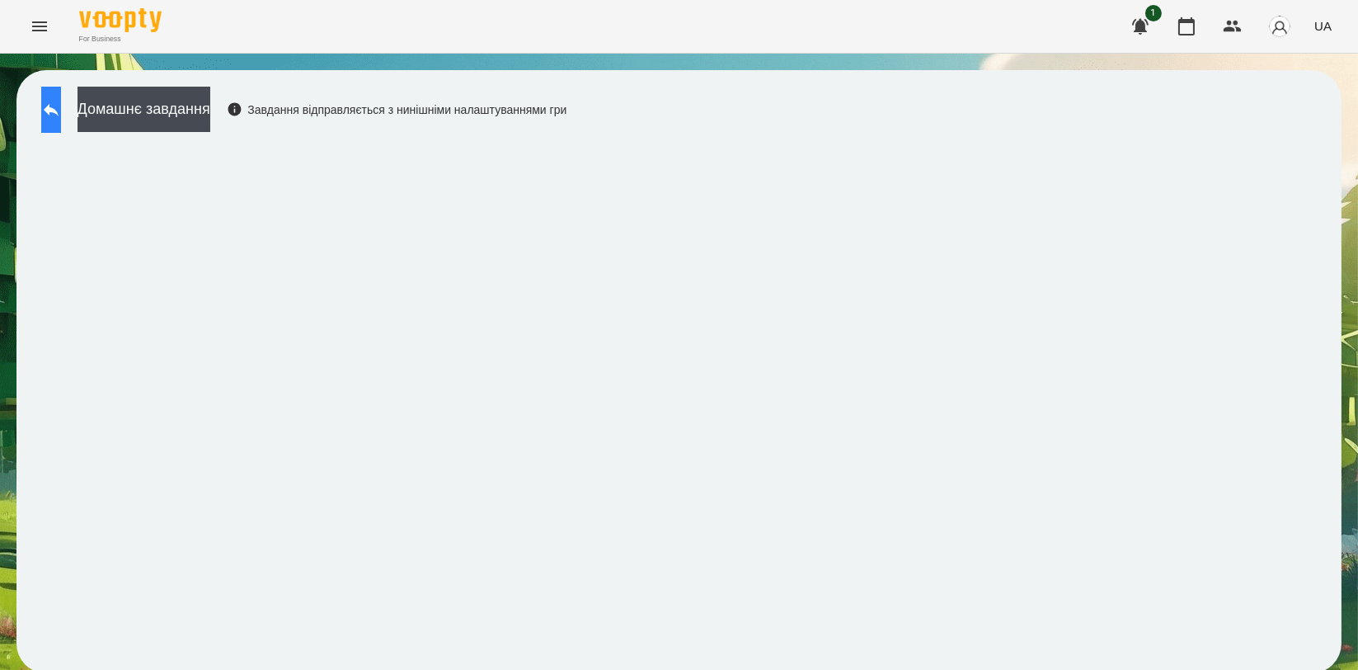
click at [51, 107] on button at bounding box center [51, 110] width 20 height 46
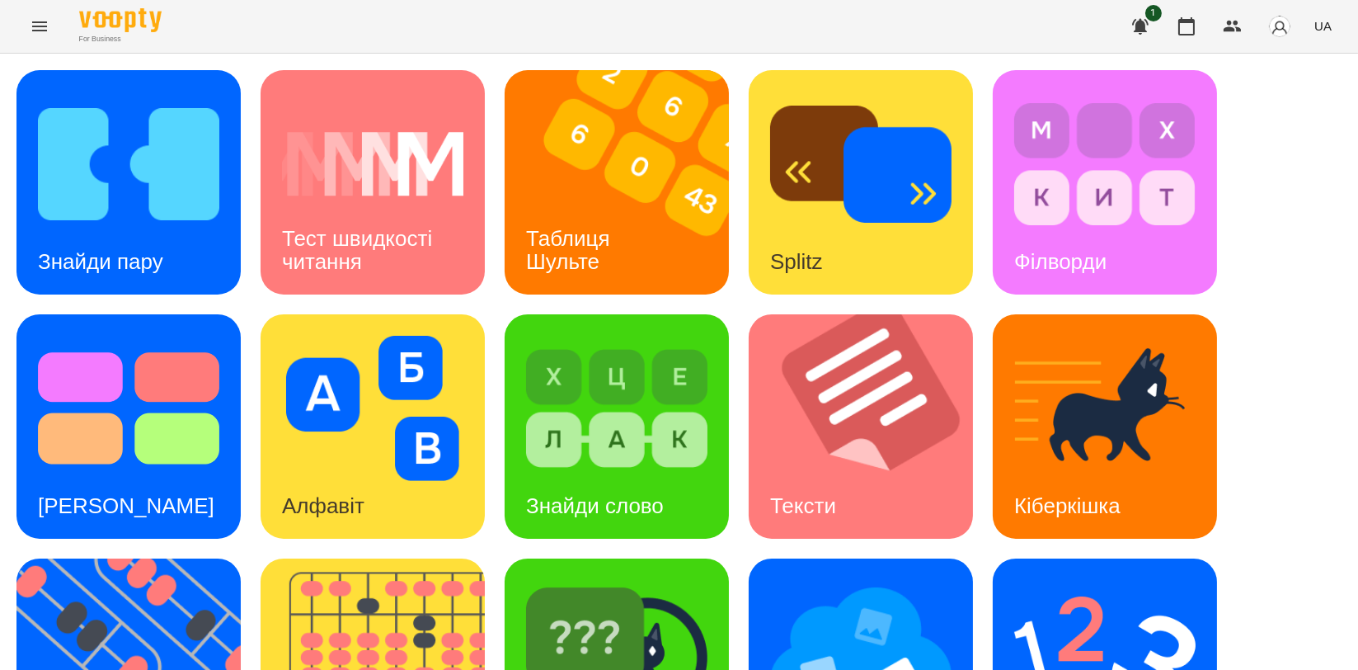
scroll to position [366, 0]
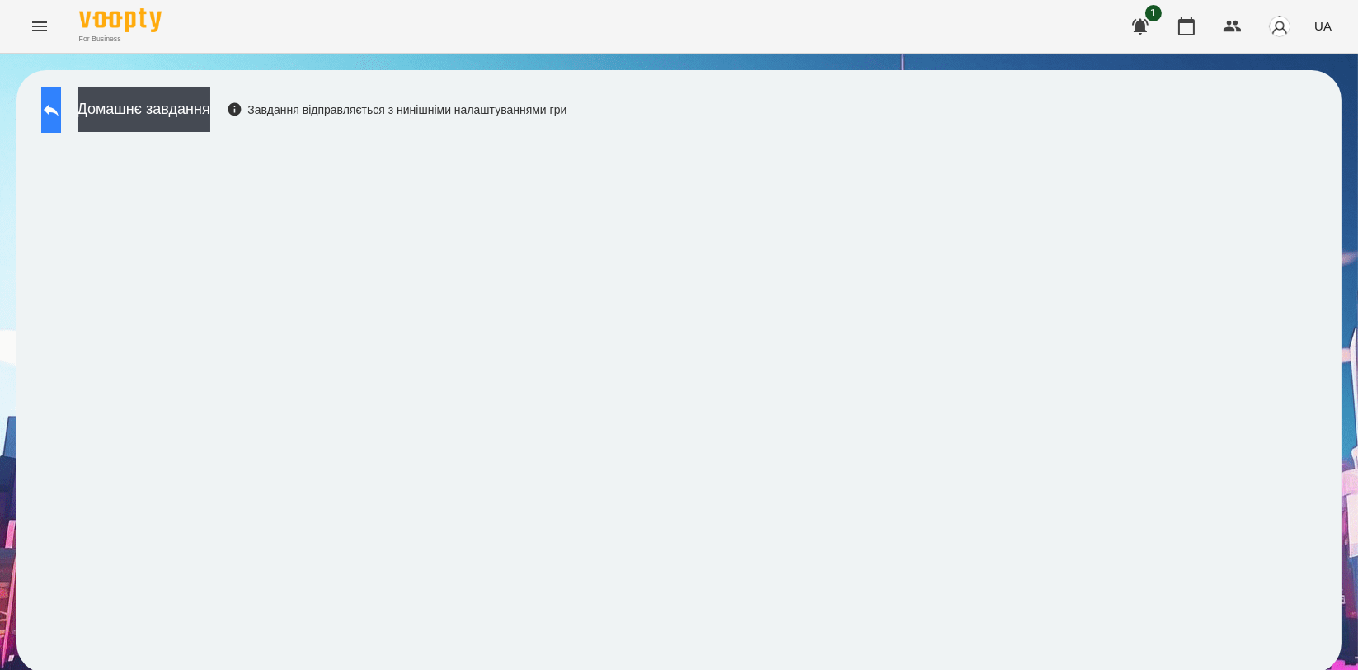
click at [61, 118] on icon at bounding box center [51, 110] width 20 height 20
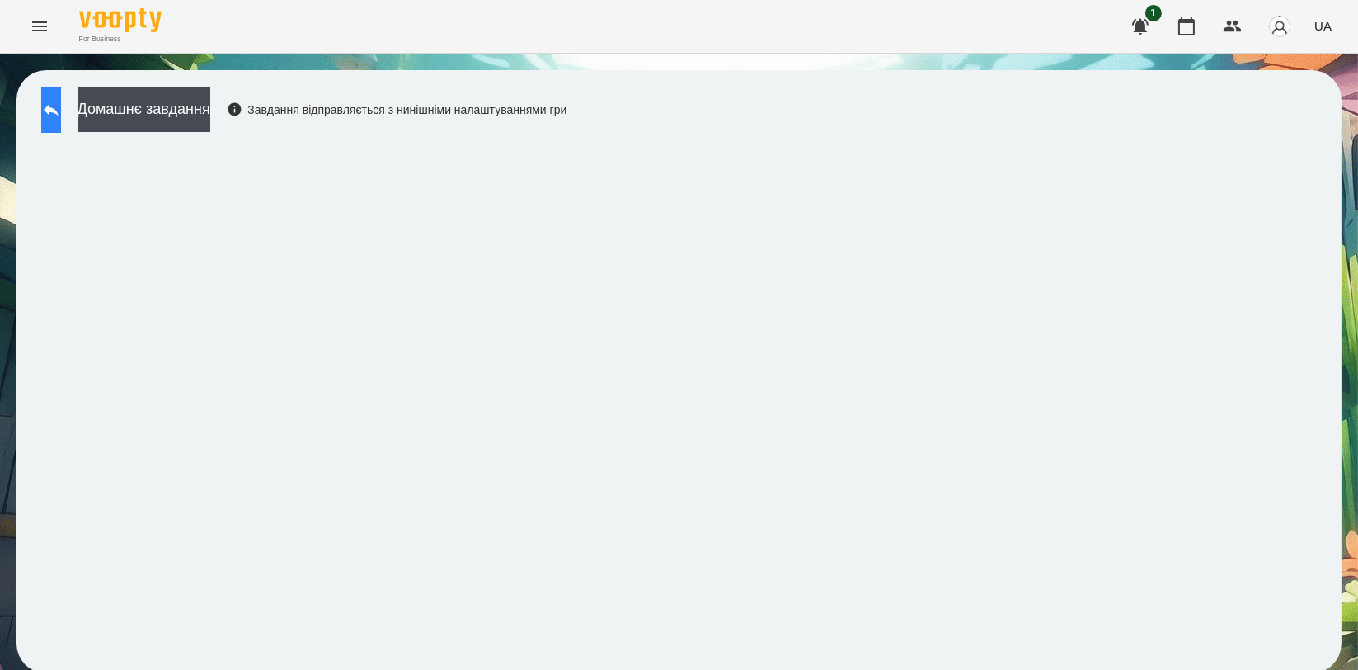
click at [61, 106] on icon at bounding box center [51, 110] width 20 height 20
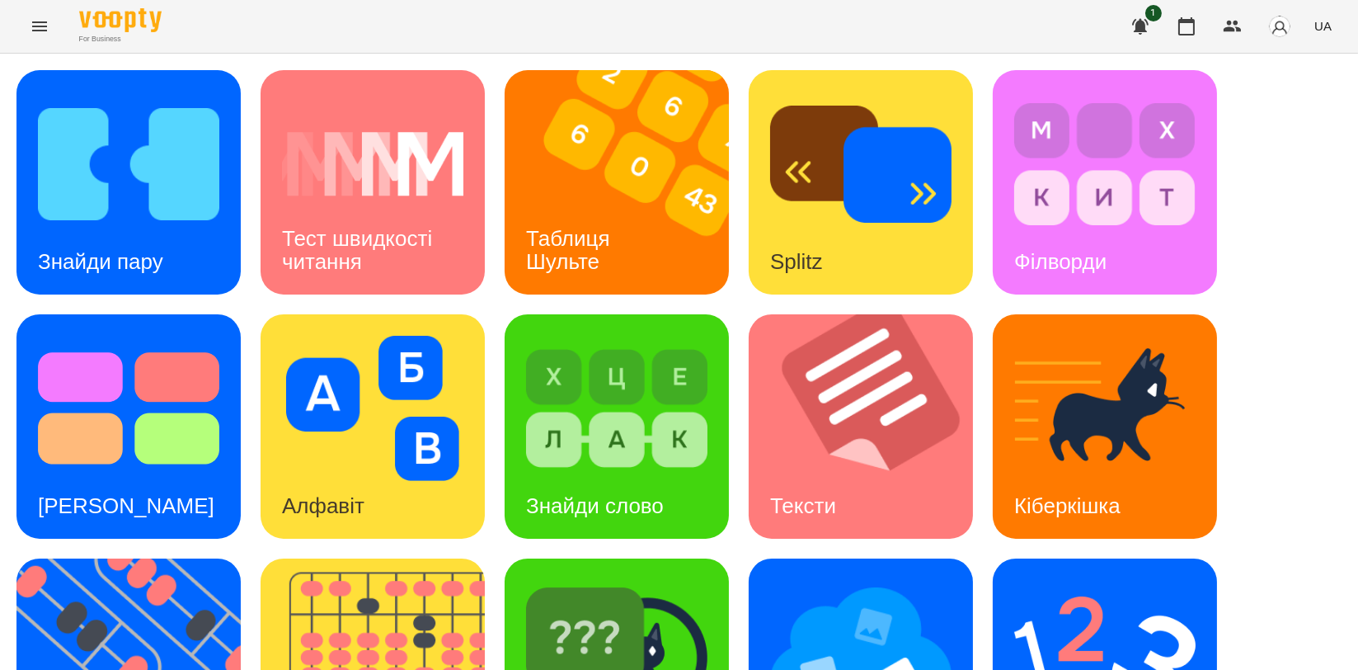
scroll to position [374, 0]
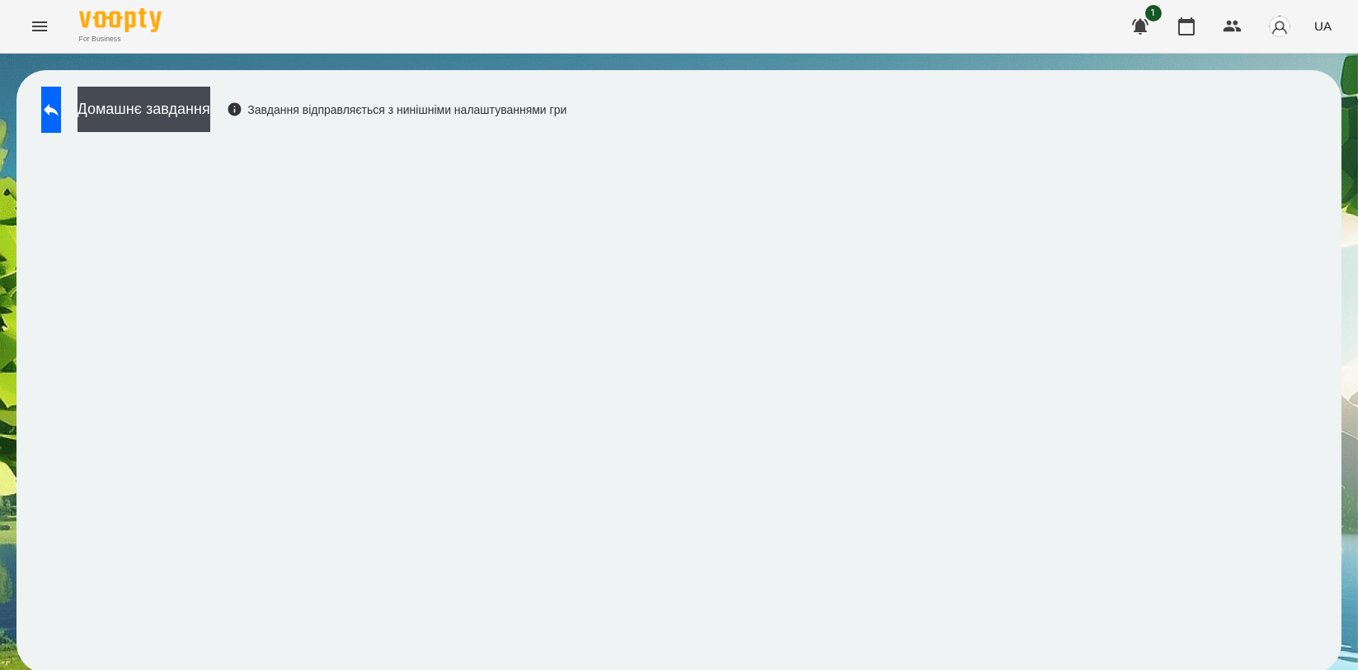
scroll to position [2, 0]
click at [49, 114] on button at bounding box center [51, 110] width 20 height 46
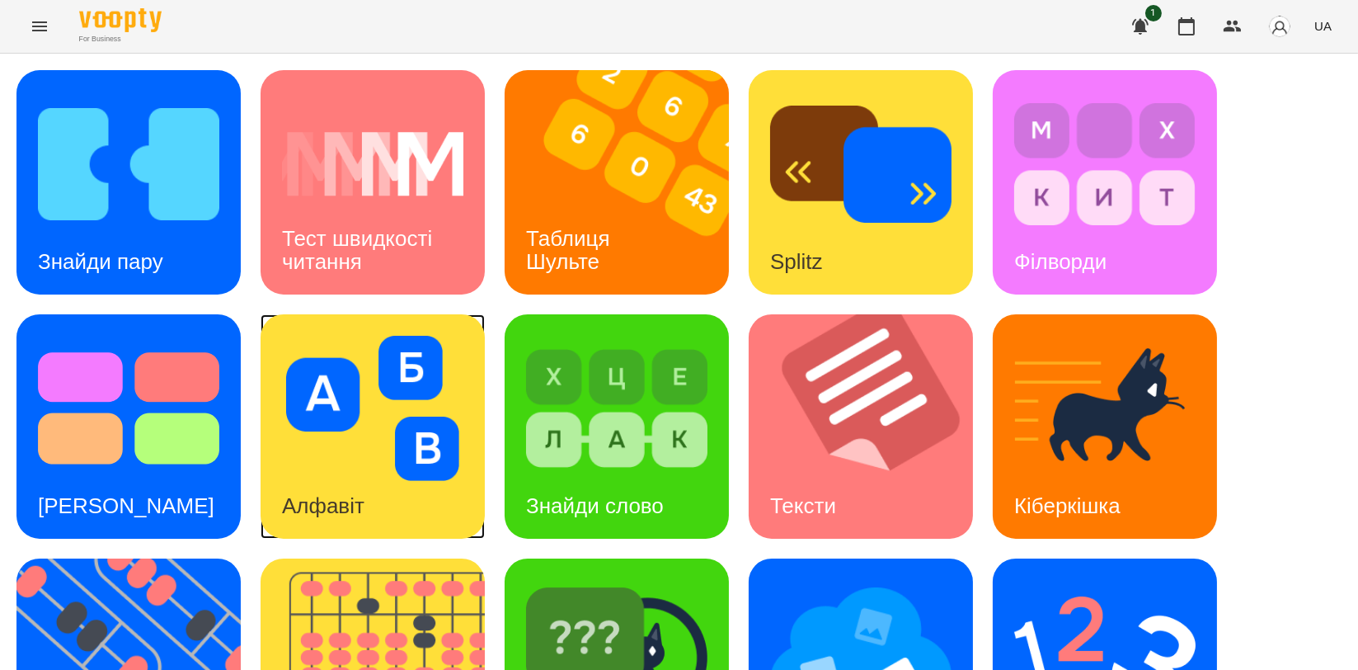
click at [364, 423] on img at bounding box center [372, 408] width 181 height 145
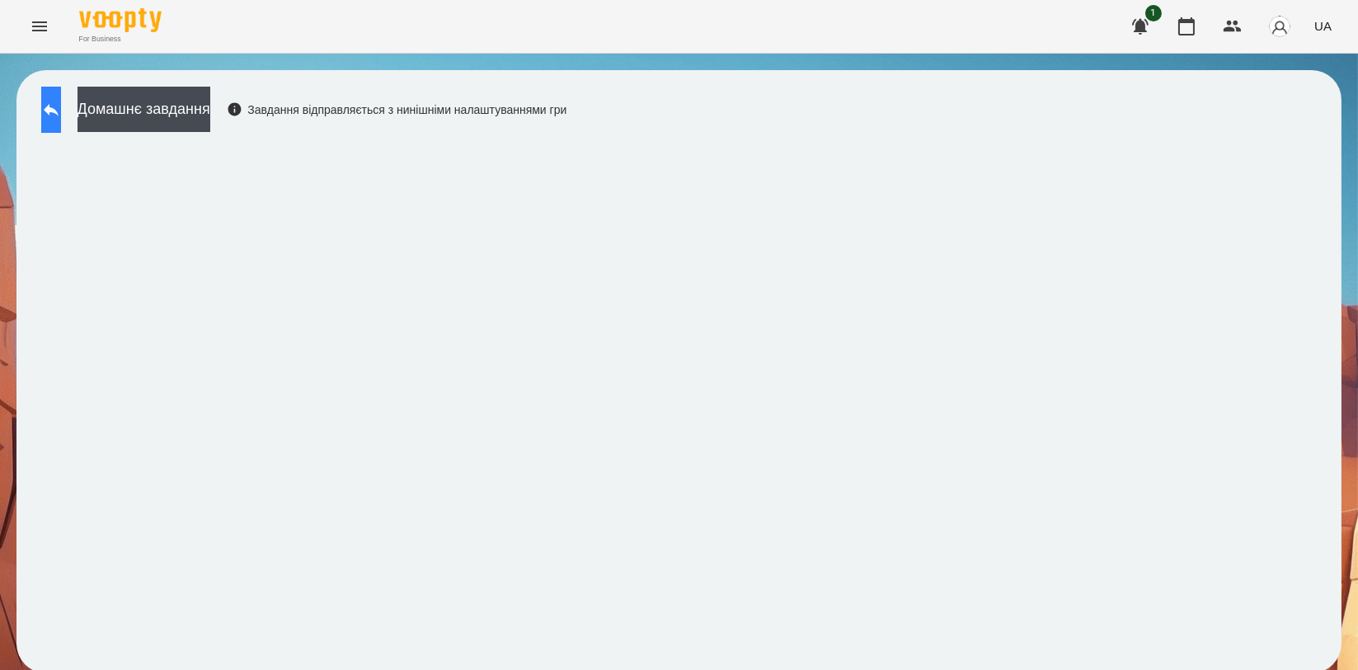
click at [59, 106] on icon at bounding box center [51, 110] width 15 height 12
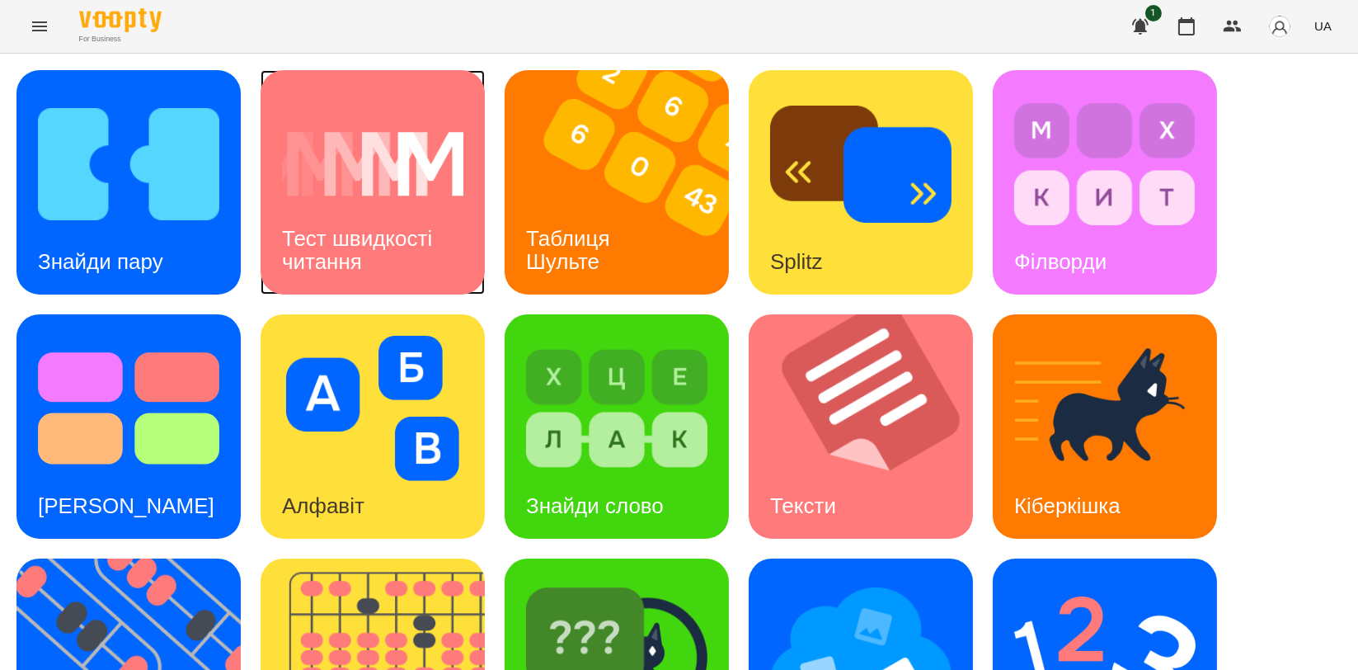
click at [302, 232] on h3 "Тест швидкості читання" at bounding box center [360, 249] width 156 height 47
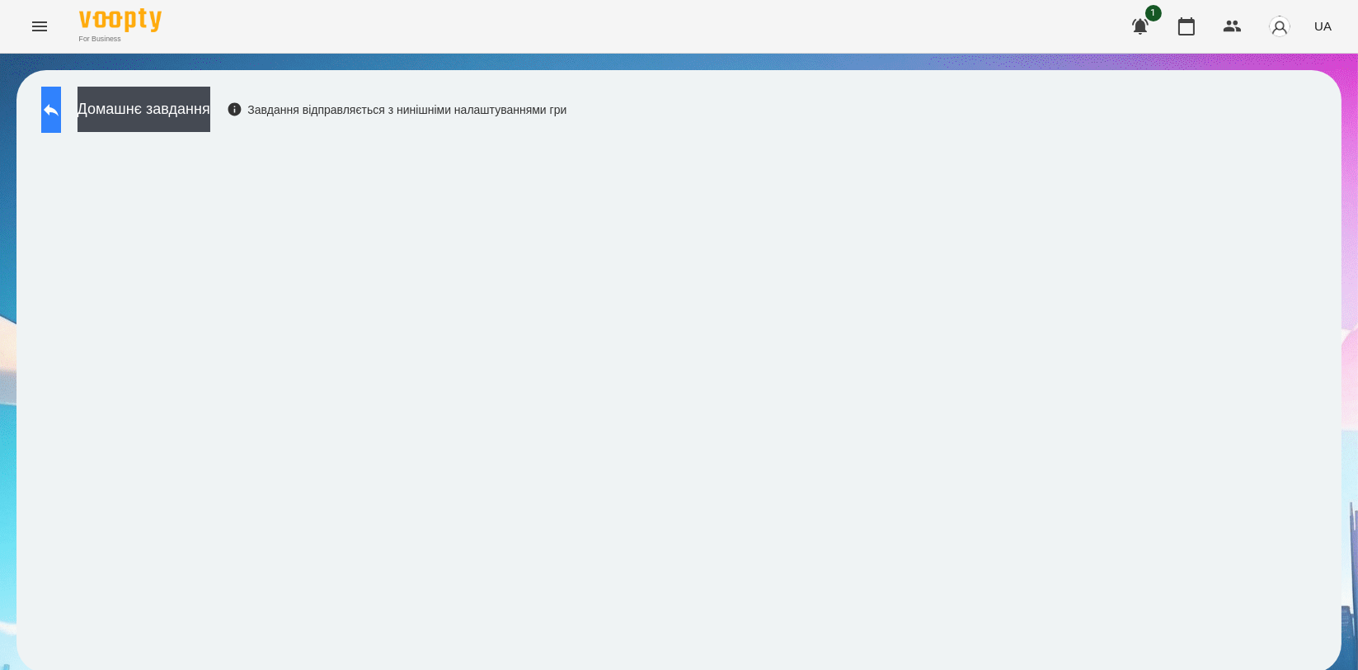
click at [61, 122] on button at bounding box center [51, 110] width 20 height 46
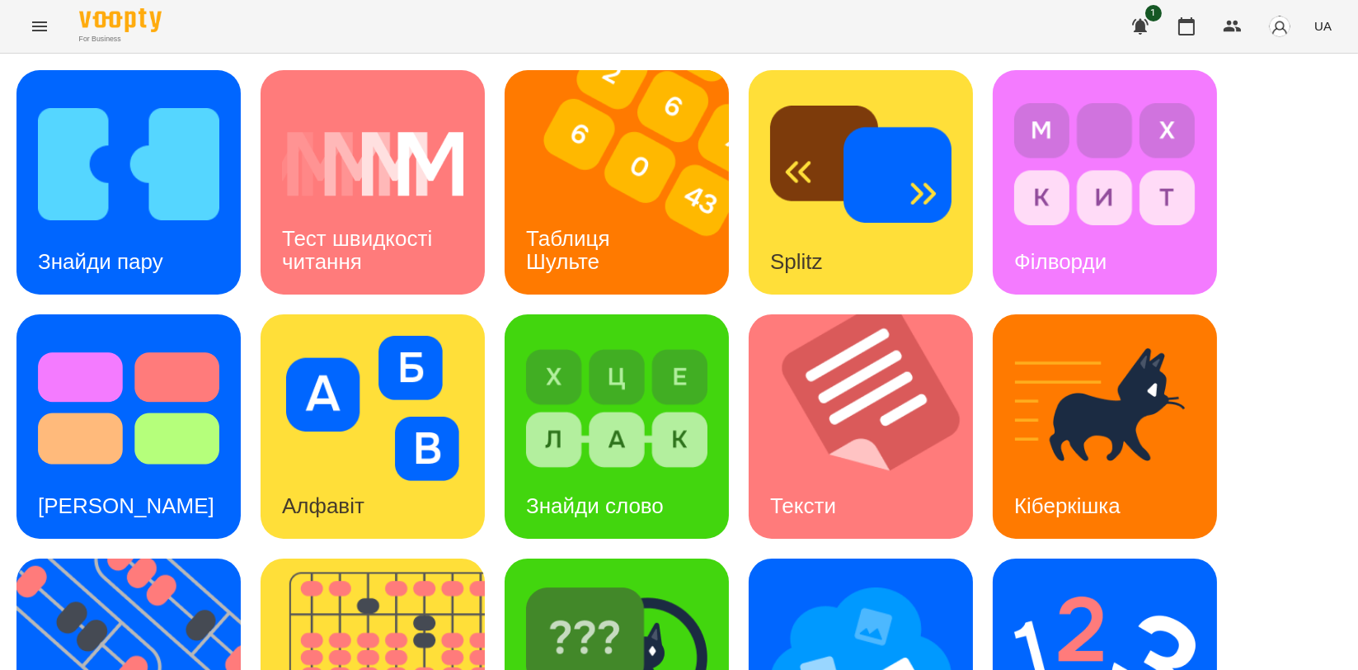
drag, startPoint x: 695, startPoint y: 3, endPoint x: 532, endPoint y: 554, distance: 574.7
click at [531, 557] on div "Знайди пару Тест швидкості читання Таблиця [PERSON_NAME] Splitz Філворди Тест С…" at bounding box center [678, 548] width 1325 height 957
click at [125, 224] on img at bounding box center [128, 164] width 181 height 145
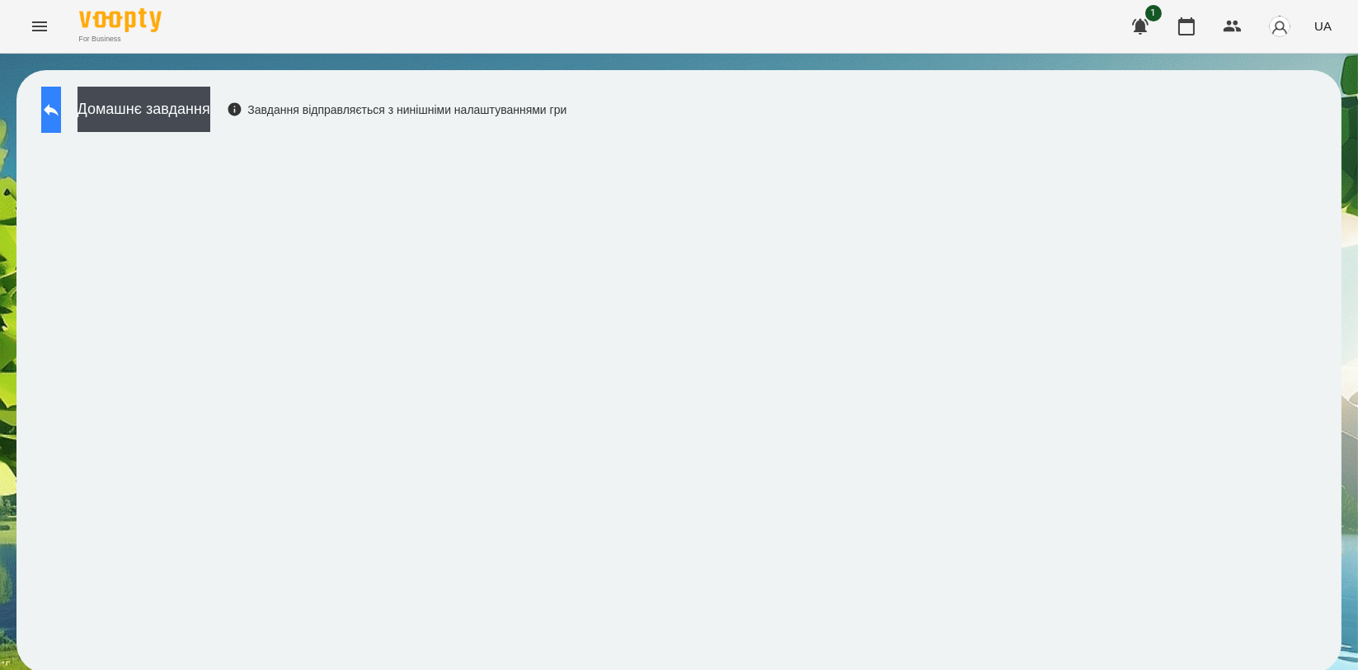
click at [58, 121] on button at bounding box center [51, 110] width 20 height 46
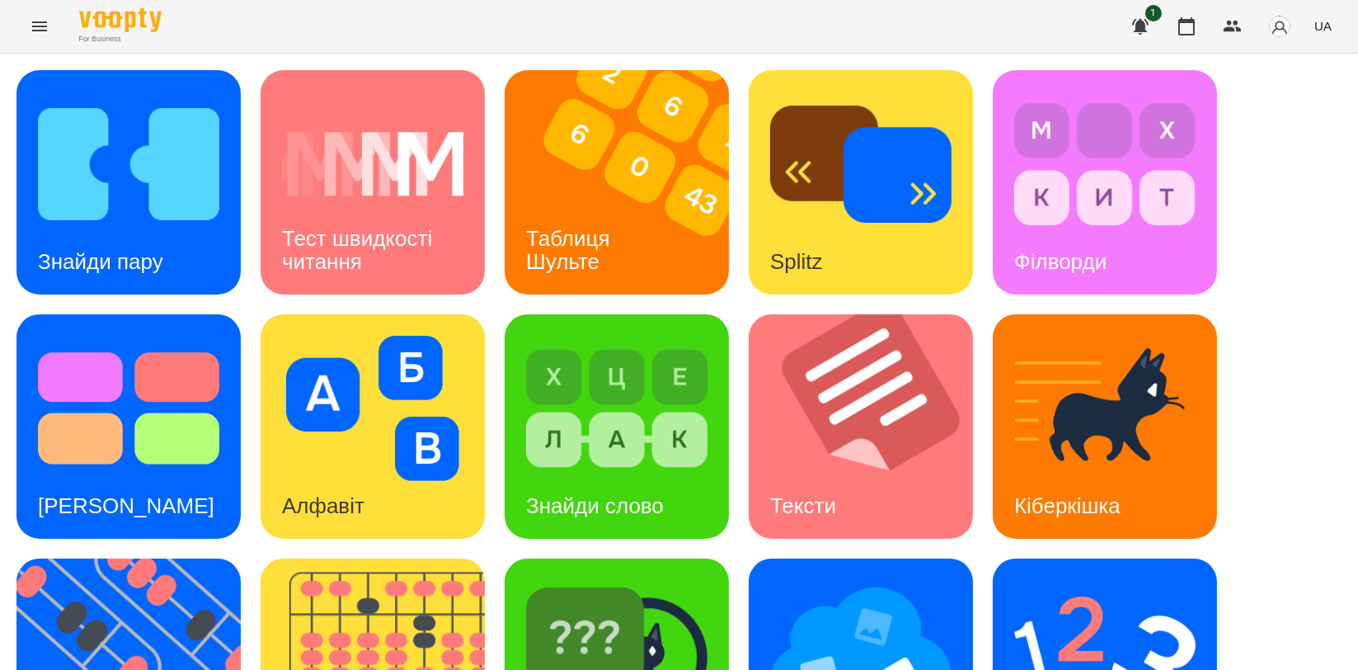
scroll to position [374, 0]
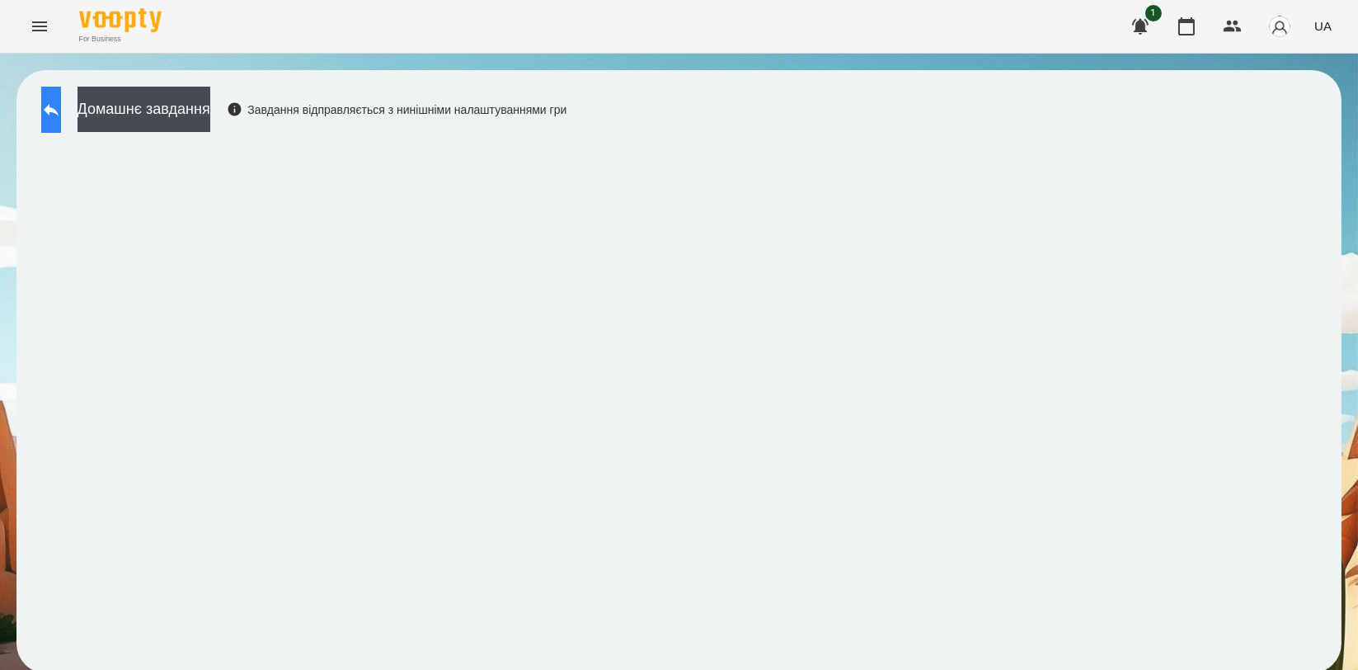
click at [45, 102] on button at bounding box center [51, 110] width 20 height 46
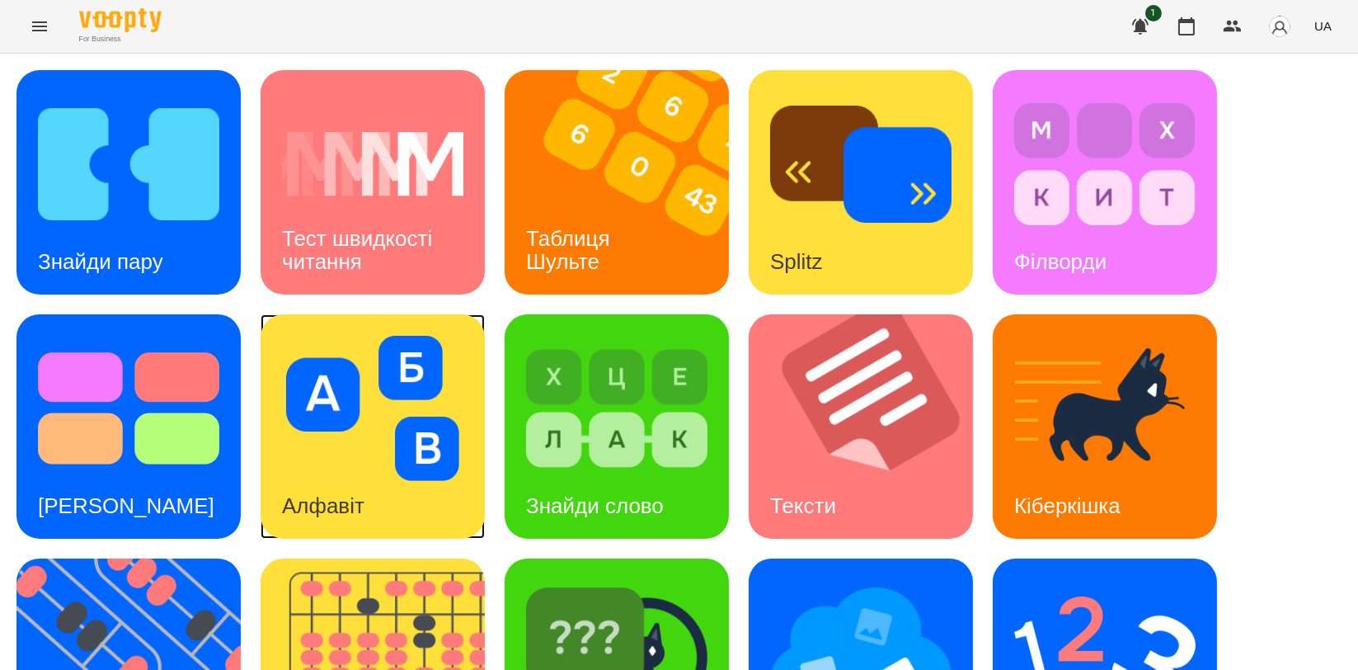
click at [374, 420] on img at bounding box center [372, 408] width 181 height 145
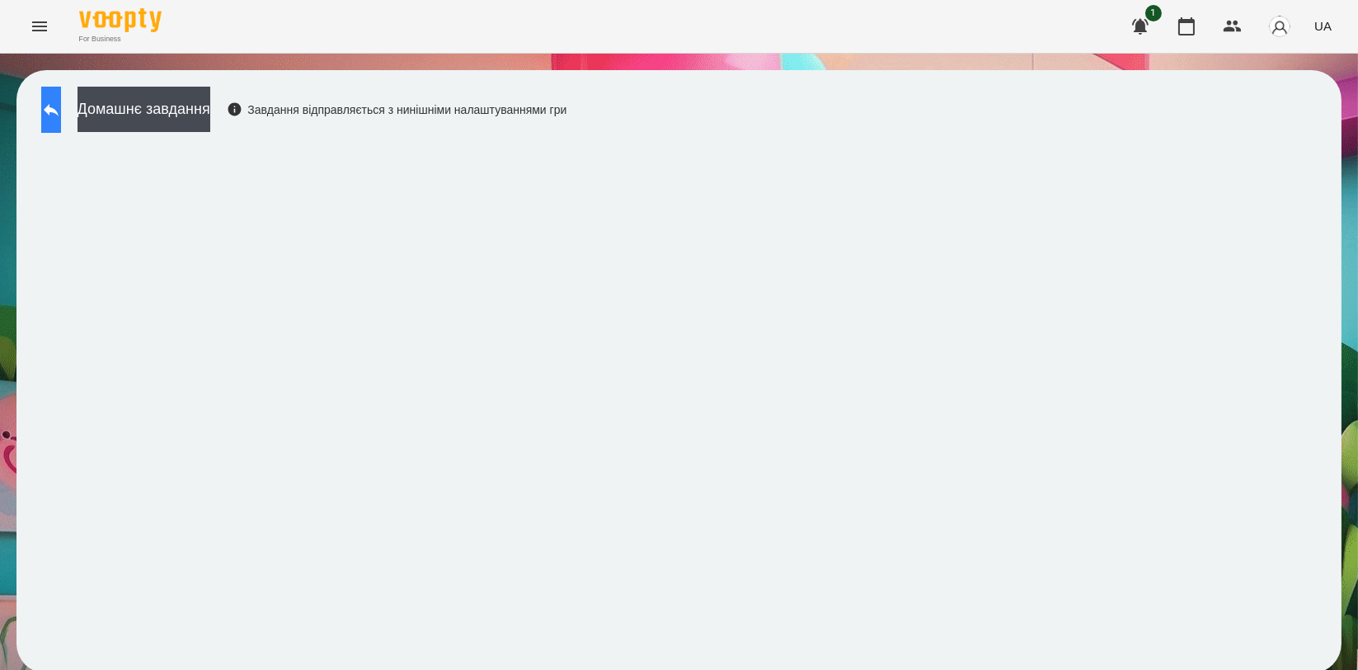
click at [60, 112] on icon at bounding box center [51, 110] width 20 height 20
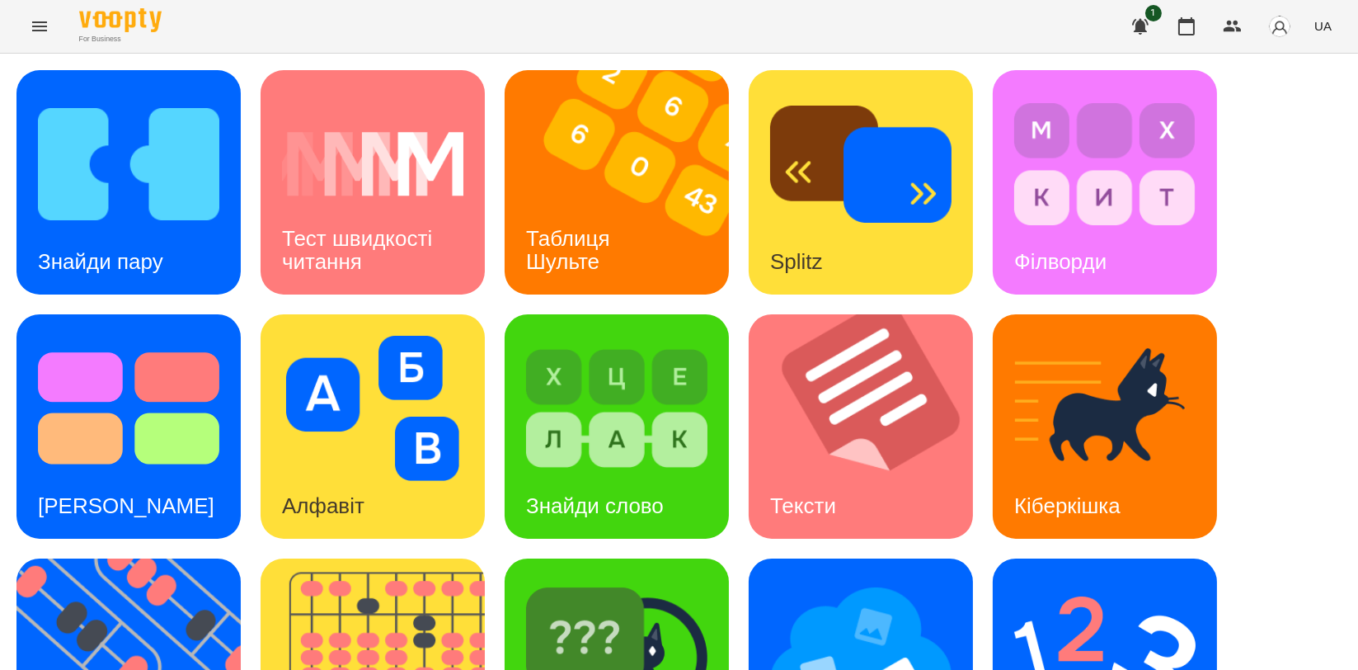
scroll to position [275, 0]
click at [383, 558] on img at bounding box center [383, 670] width 245 height 224
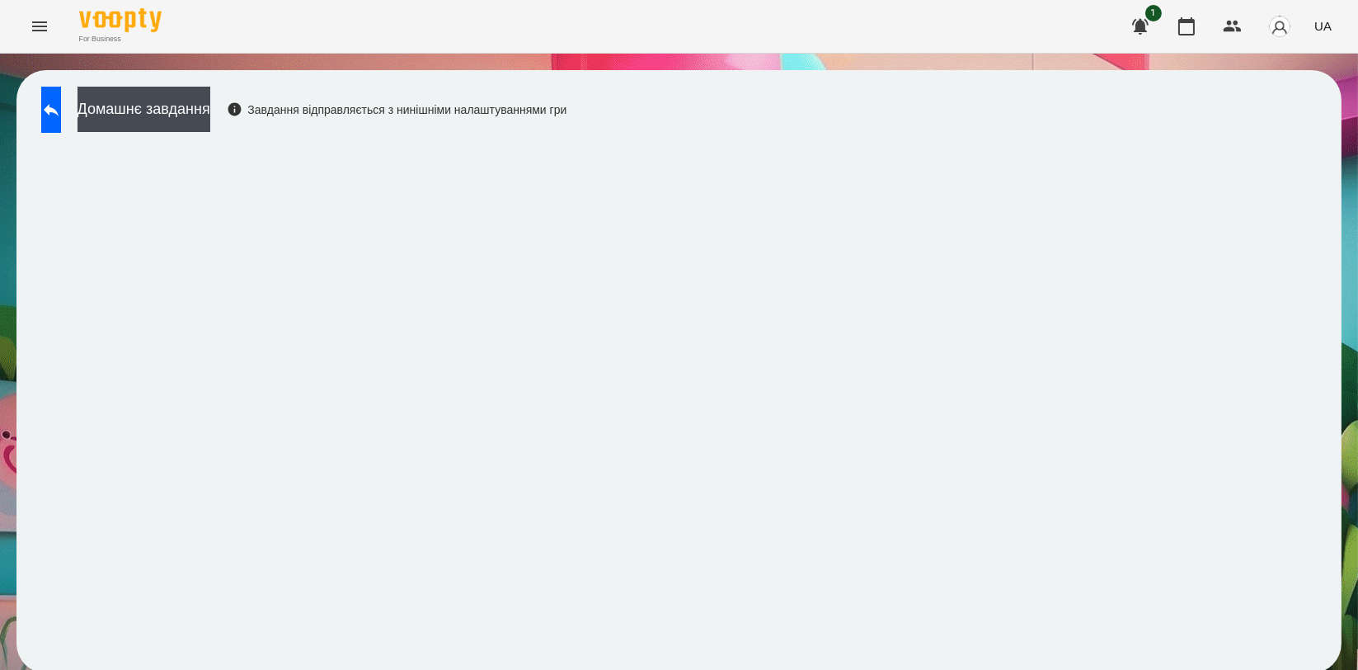
click at [37, 111] on div "Домашнє завдання Завдання відправляється з нинішніми налаштуваннями гри" at bounding box center [300, 114] width 534 height 54
click at [61, 100] on icon at bounding box center [51, 110] width 20 height 20
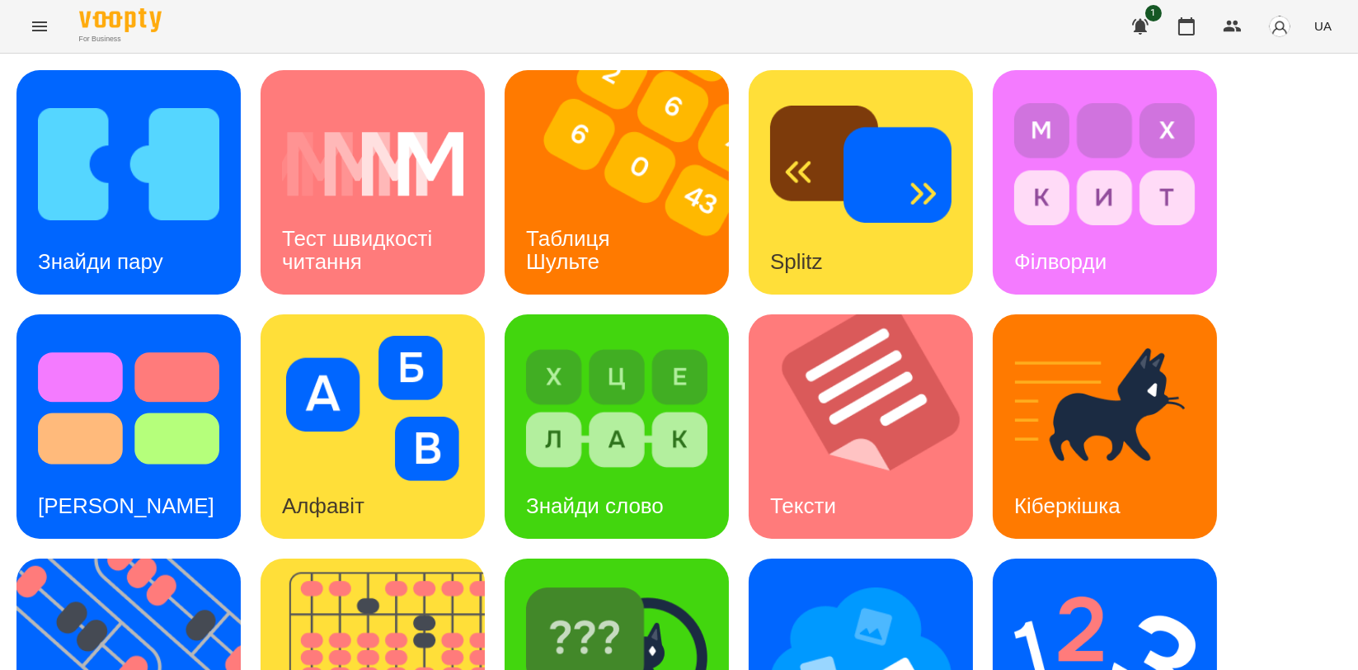
scroll to position [374, 0]
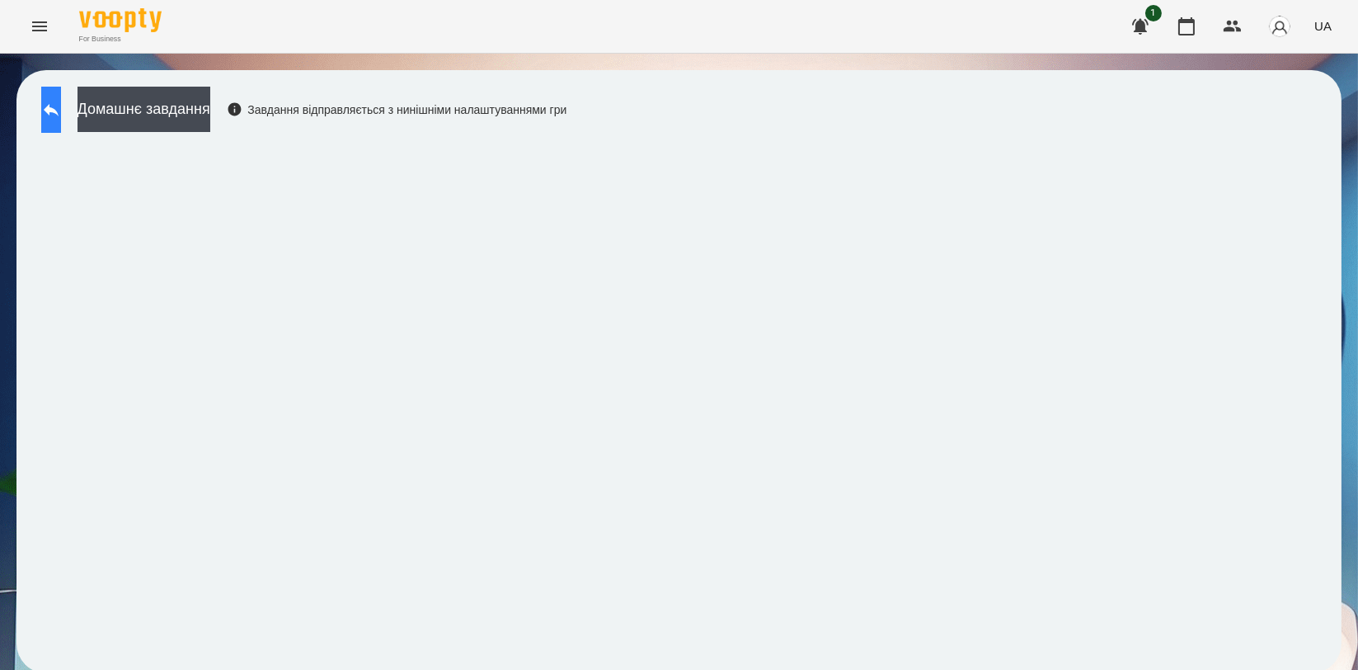
click at [59, 111] on icon at bounding box center [51, 110] width 15 height 12
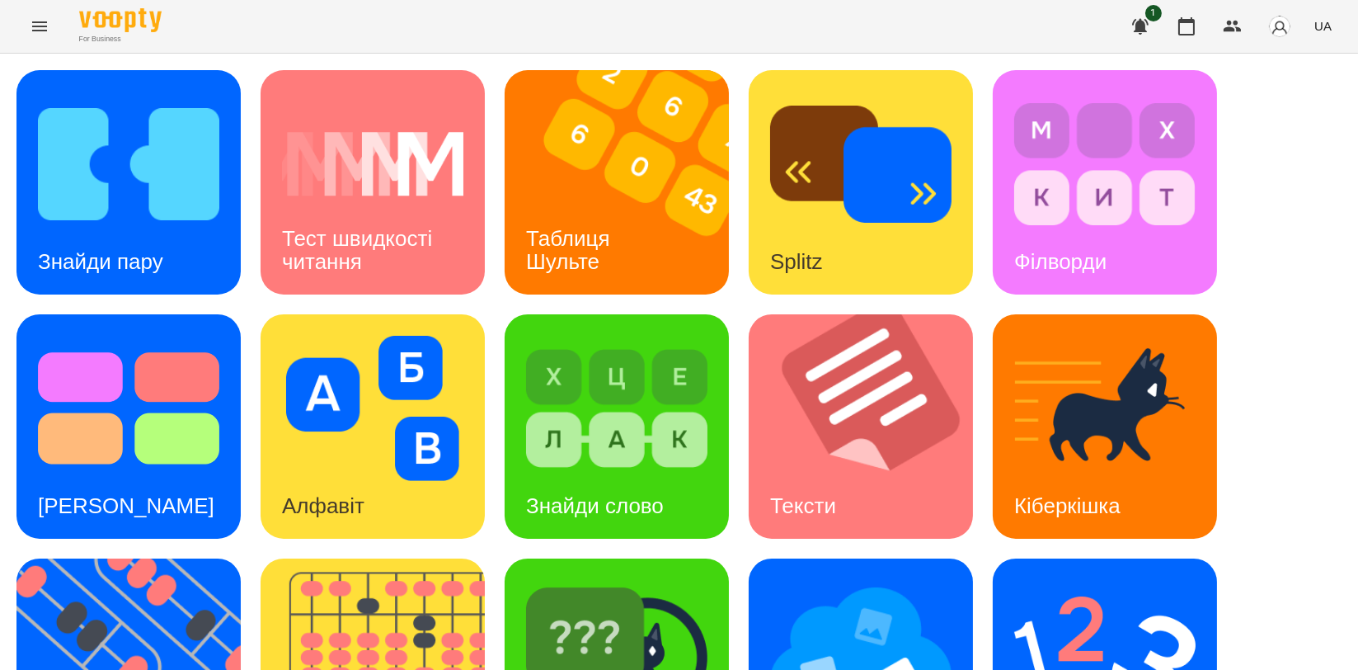
scroll to position [275, 0]
click at [1039, 580] on img at bounding box center [1105, 652] width 181 height 145
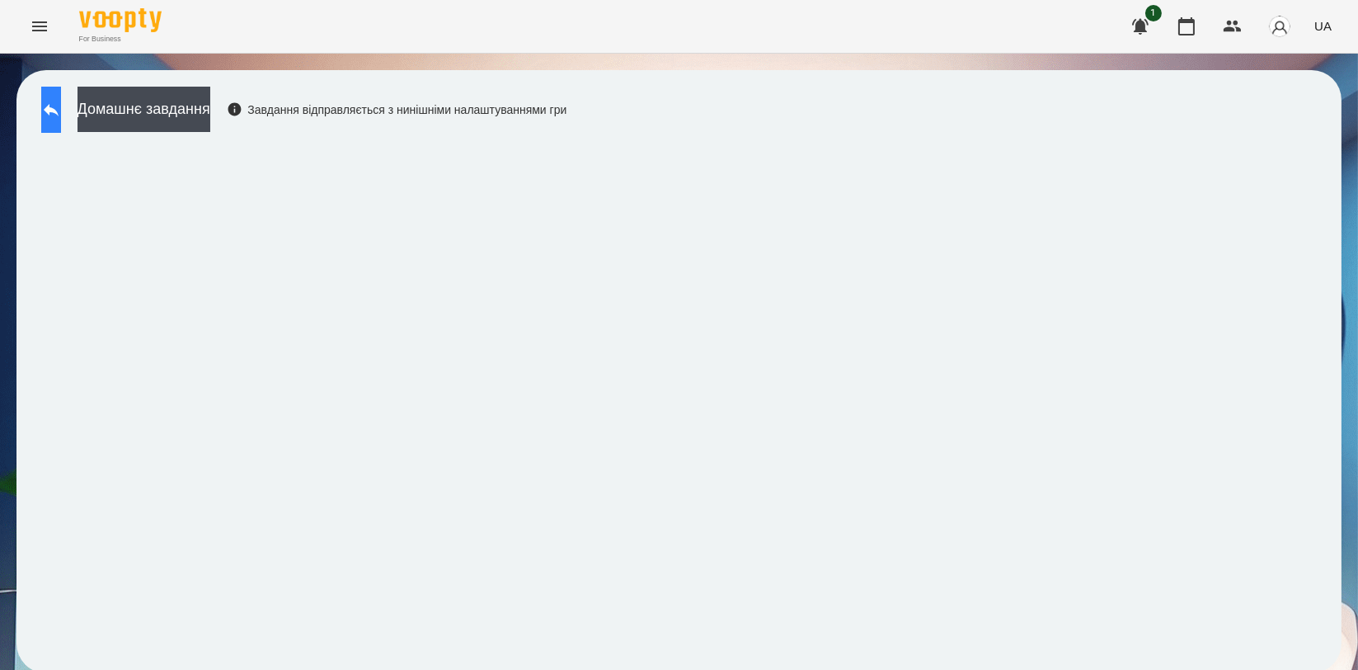
click at [61, 103] on icon at bounding box center [51, 110] width 20 height 20
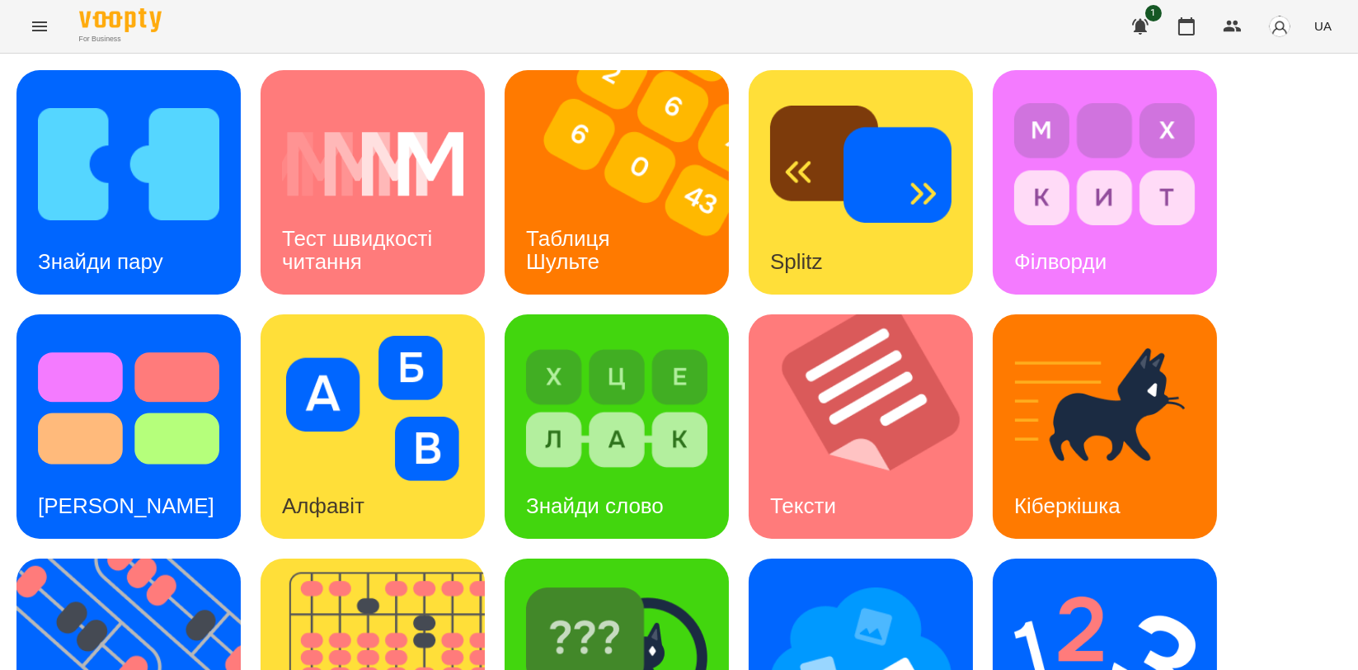
scroll to position [366, 0]
click at [833, 580] on img at bounding box center [860, 652] width 181 height 145
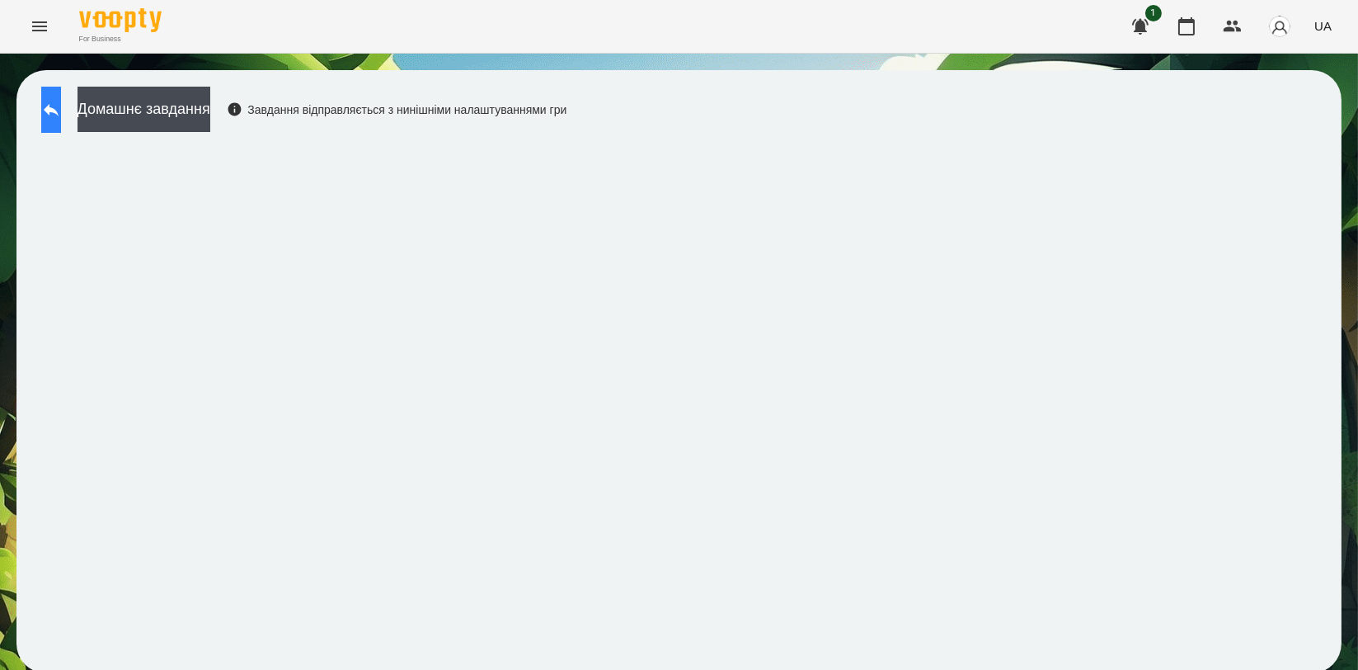
click at [61, 111] on icon at bounding box center [51, 110] width 20 height 20
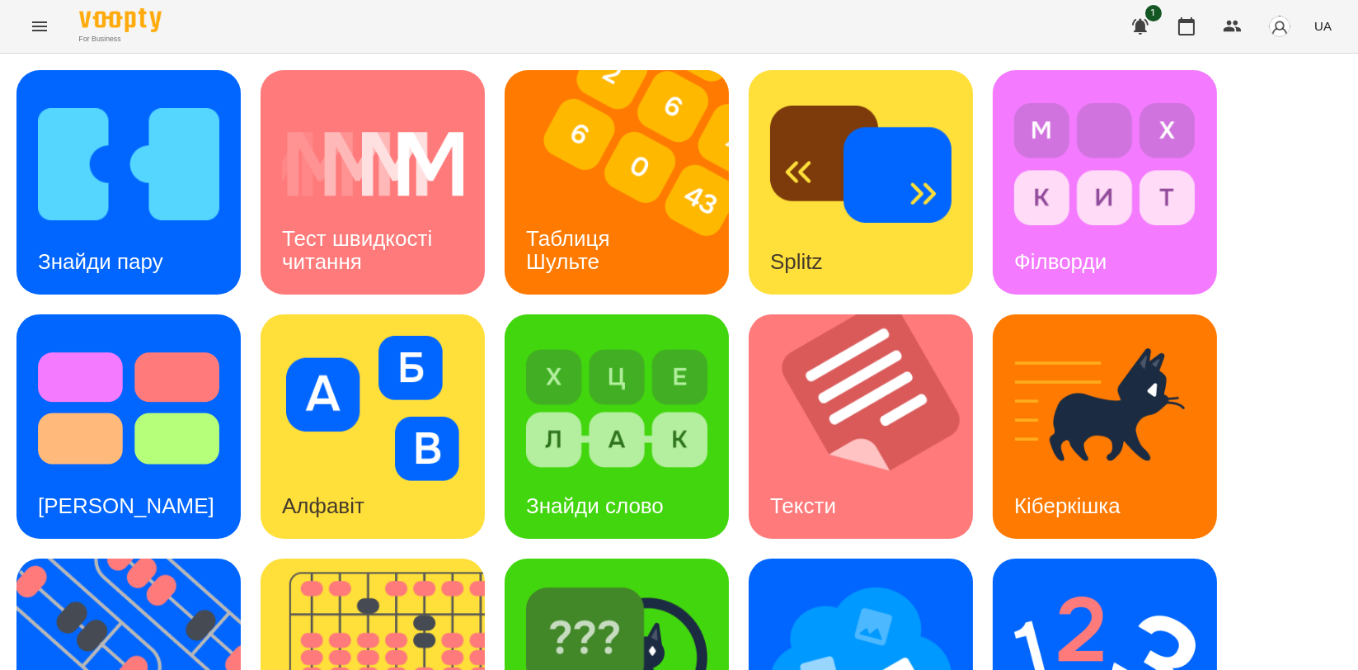
scroll to position [183, 0]
click at [632, 580] on img at bounding box center [616, 652] width 181 height 145
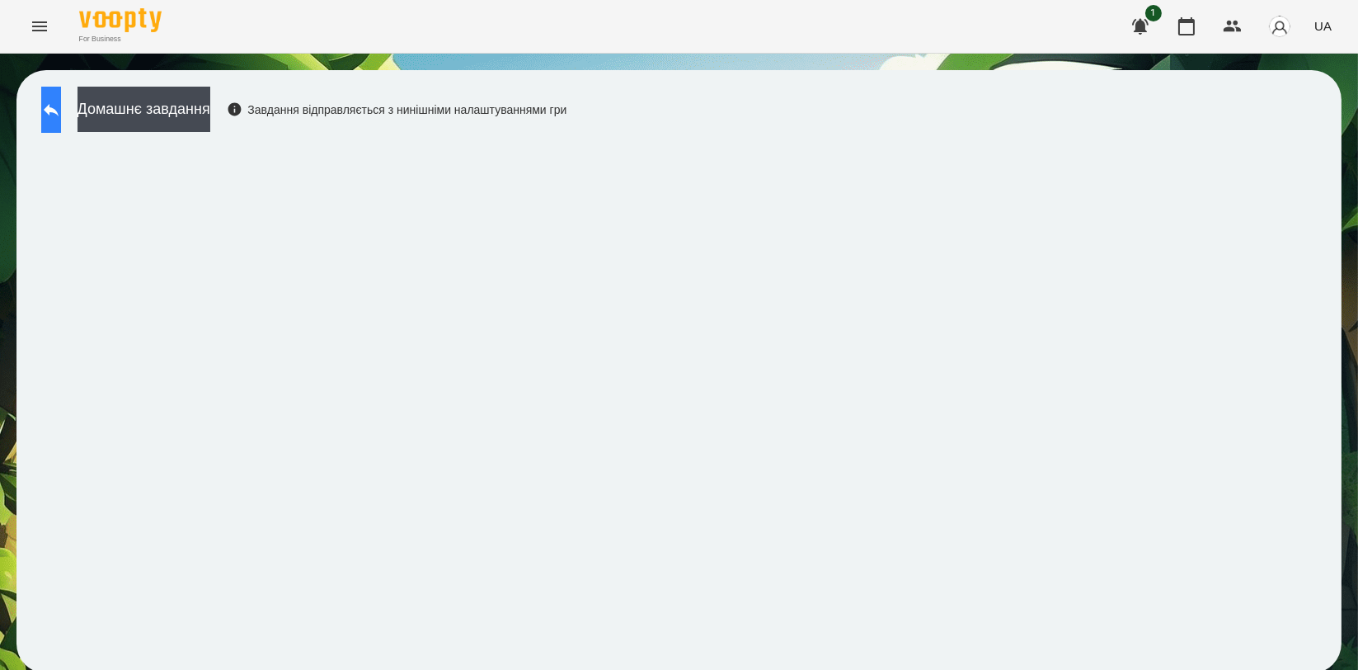
click at [61, 117] on icon at bounding box center [51, 110] width 20 height 20
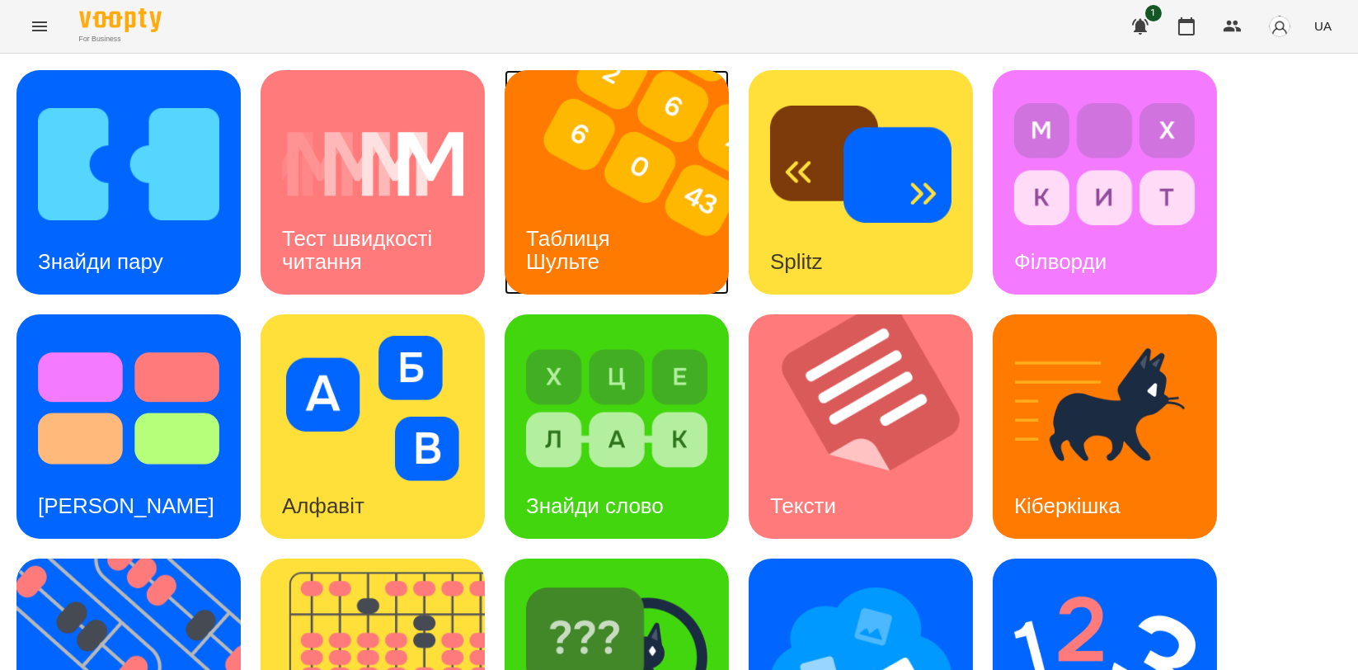
click at [624, 174] on img at bounding box center [627, 182] width 245 height 224
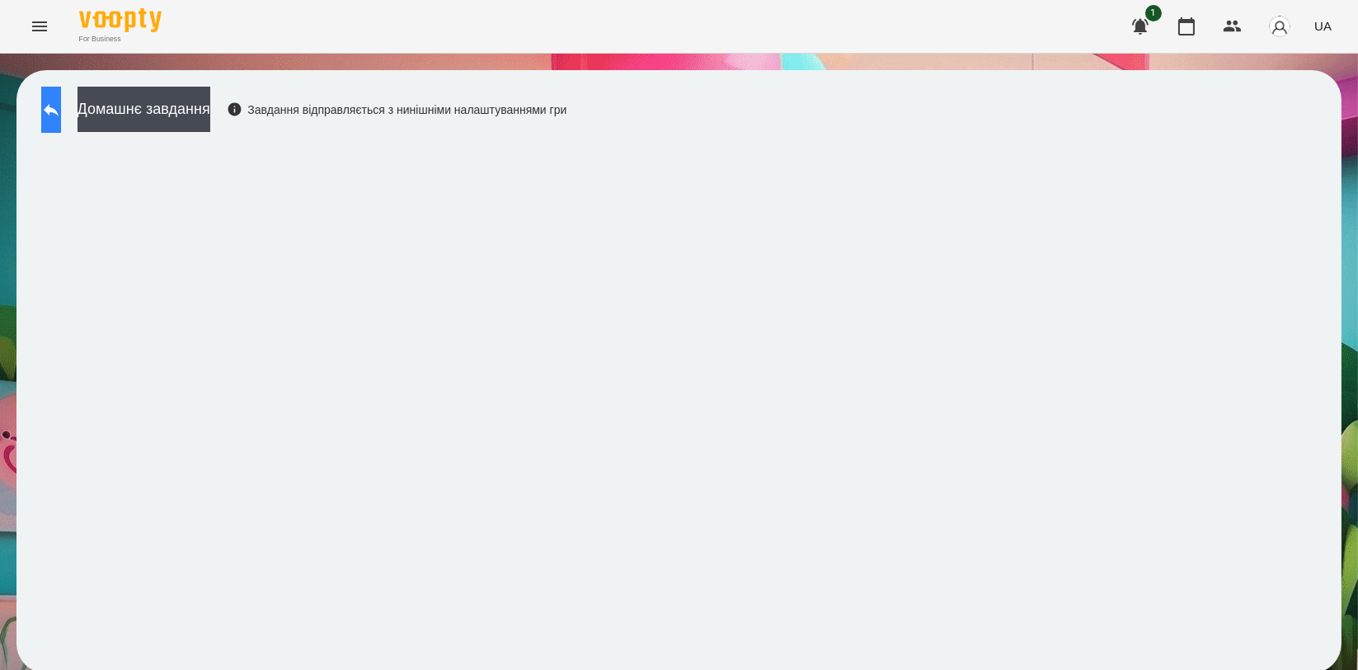
click at [59, 119] on button at bounding box center [51, 110] width 20 height 46
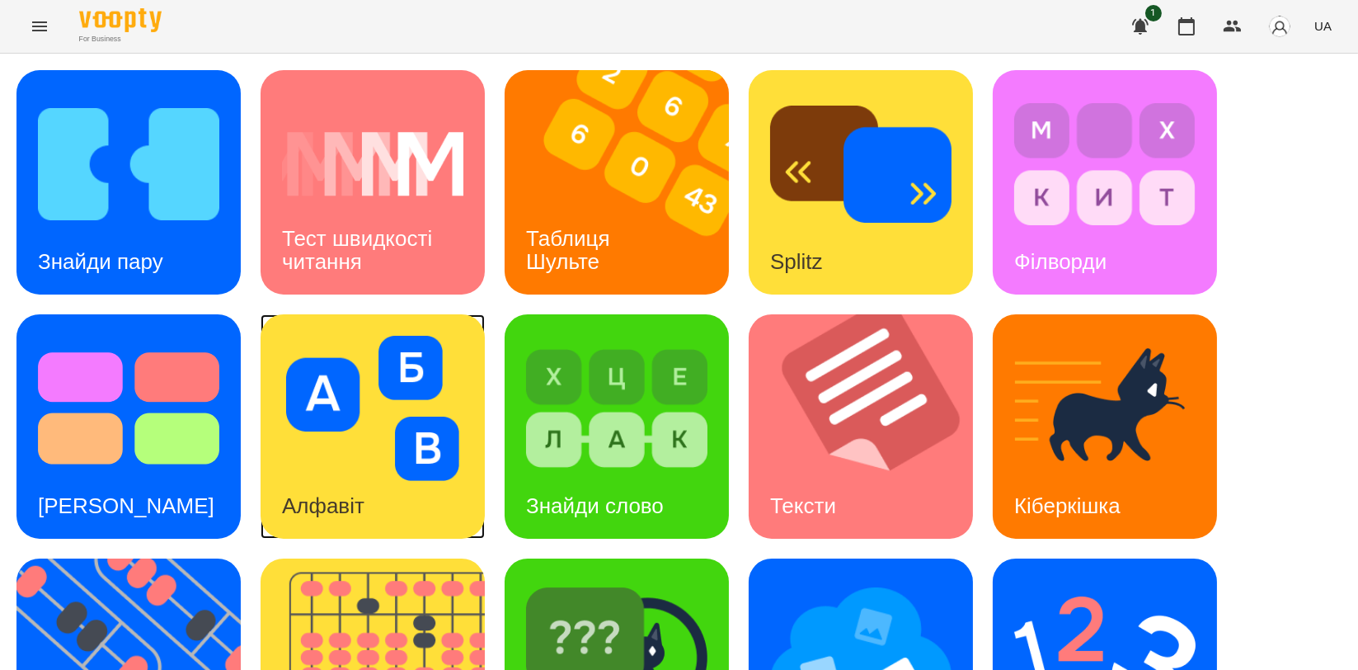
click at [265, 379] on div "Алфавіт" at bounding box center [373, 426] width 224 height 224
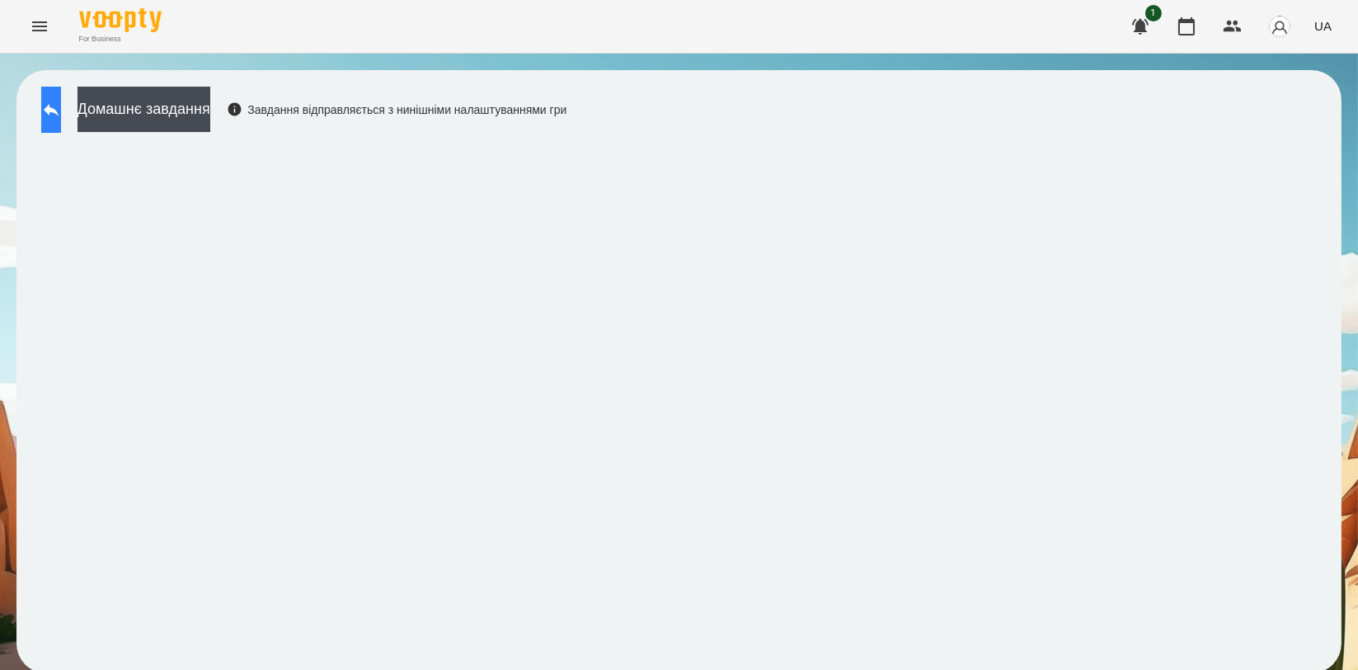
click at [61, 102] on icon at bounding box center [51, 110] width 20 height 20
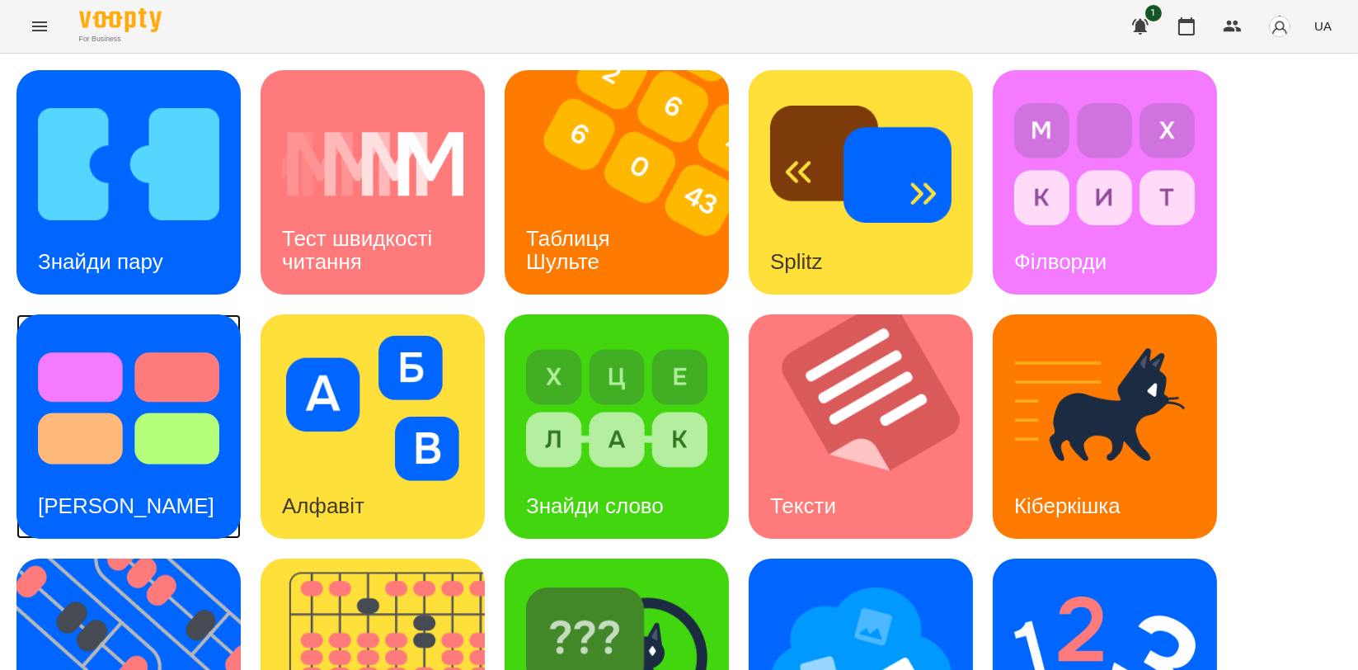
click at [104, 455] on img at bounding box center [128, 408] width 181 height 145
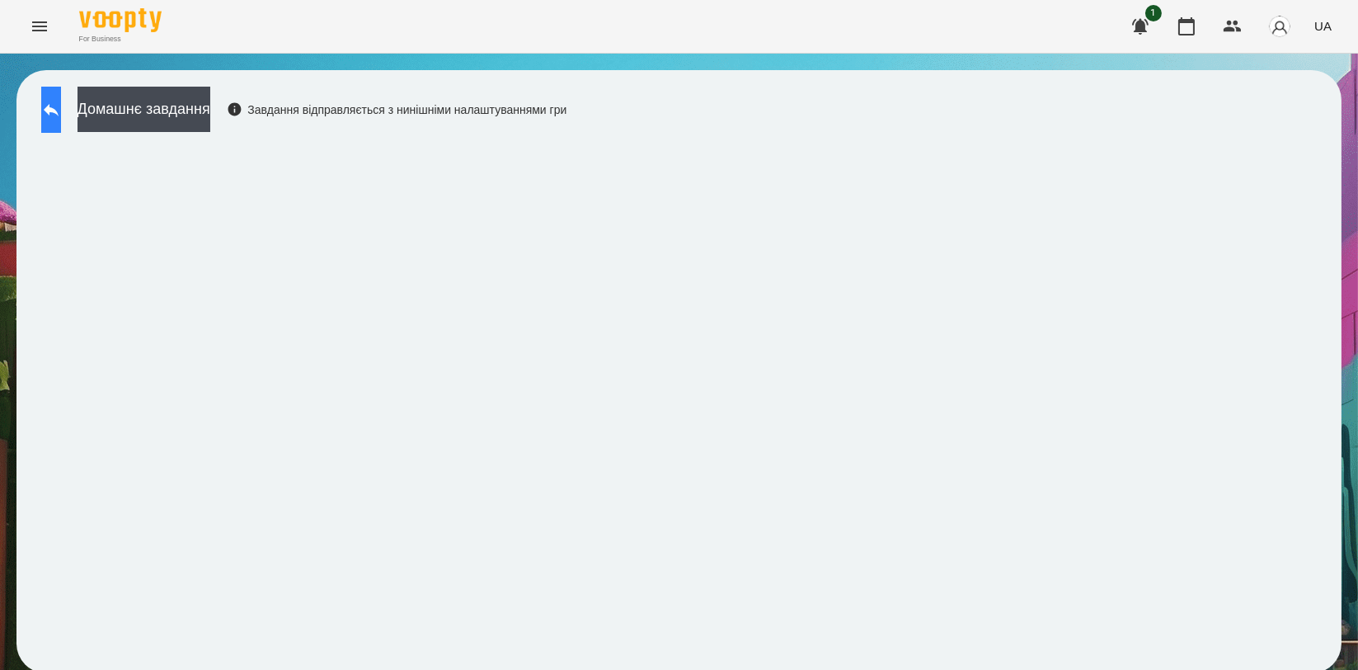
click at [61, 114] on icon at bounding box center [51, 110] width 20 height 20
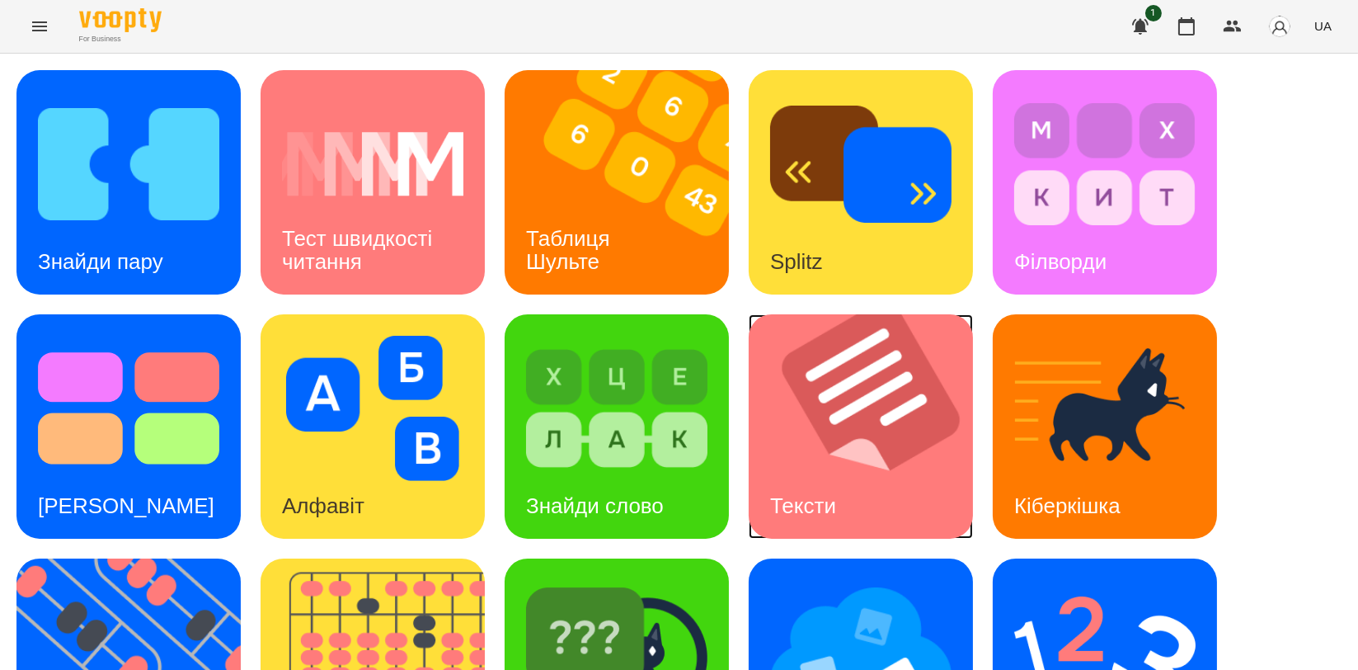
click at [815, 407] on img at bounding box center [871, 426] width 245 height 224
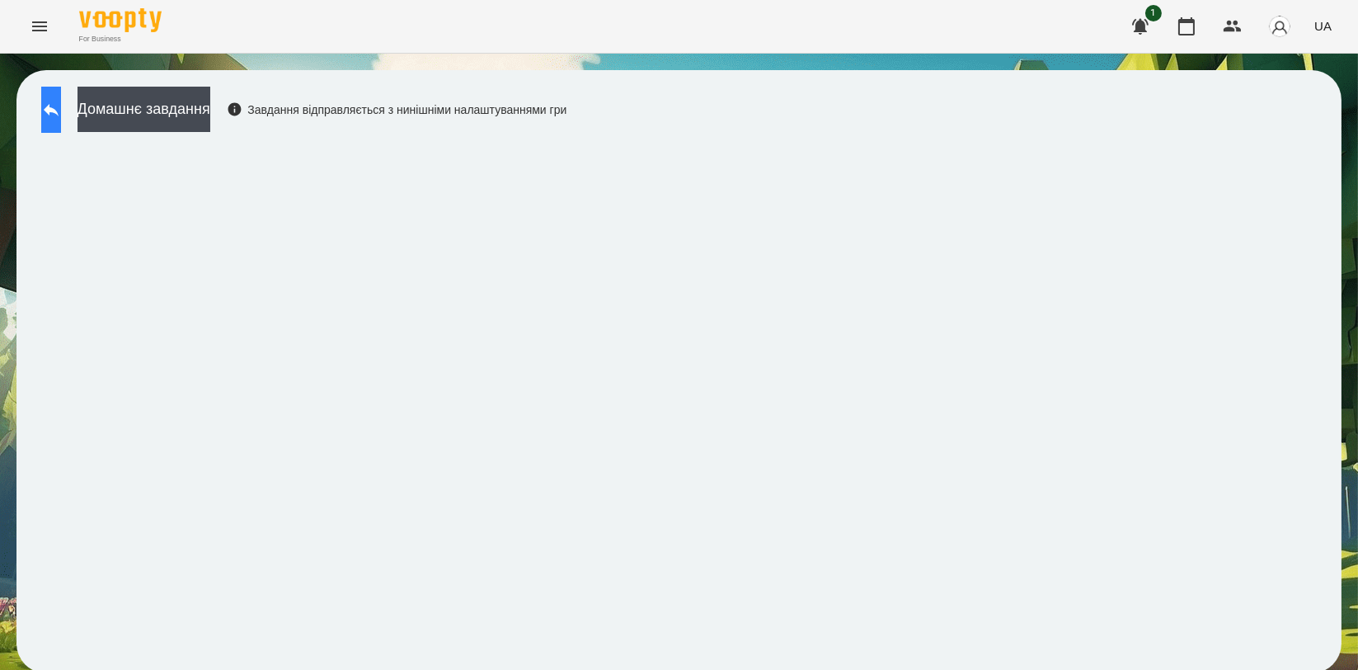
click at [59, 108] on icon at bounding box center [51, 110] width 15 height 12
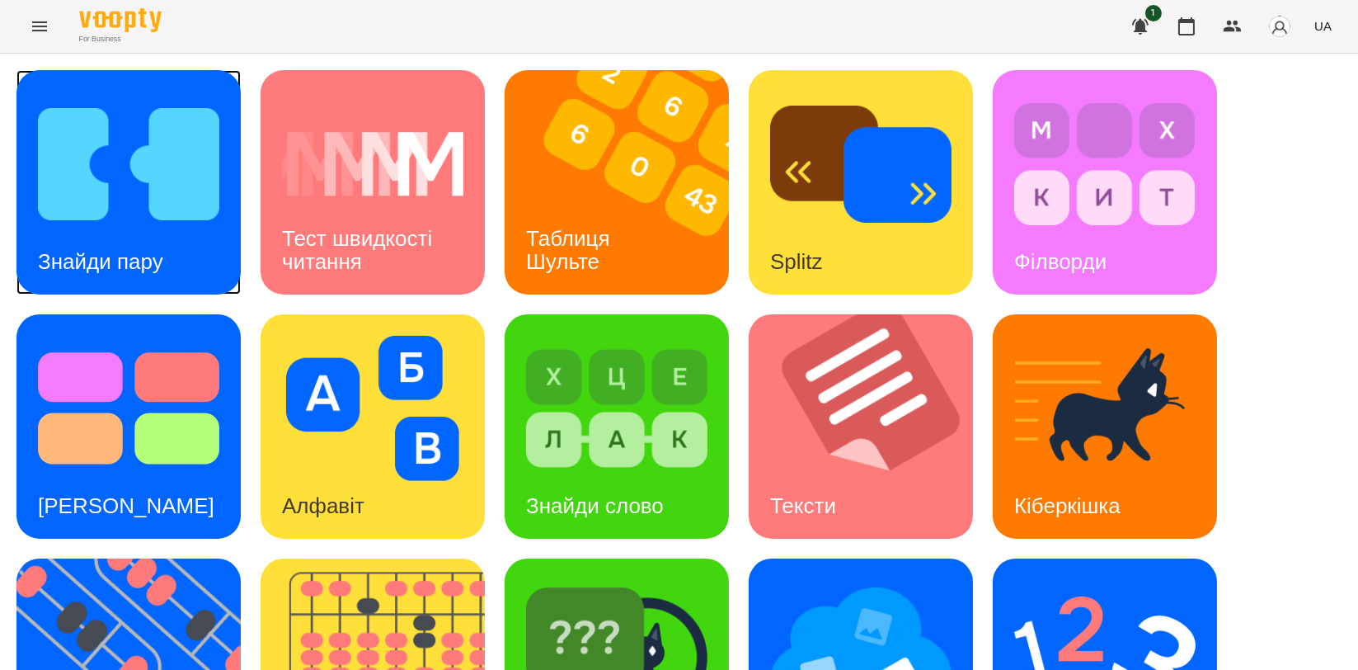
click at [123, 192] on img at bounding box center [128, 164] width 181 height 145
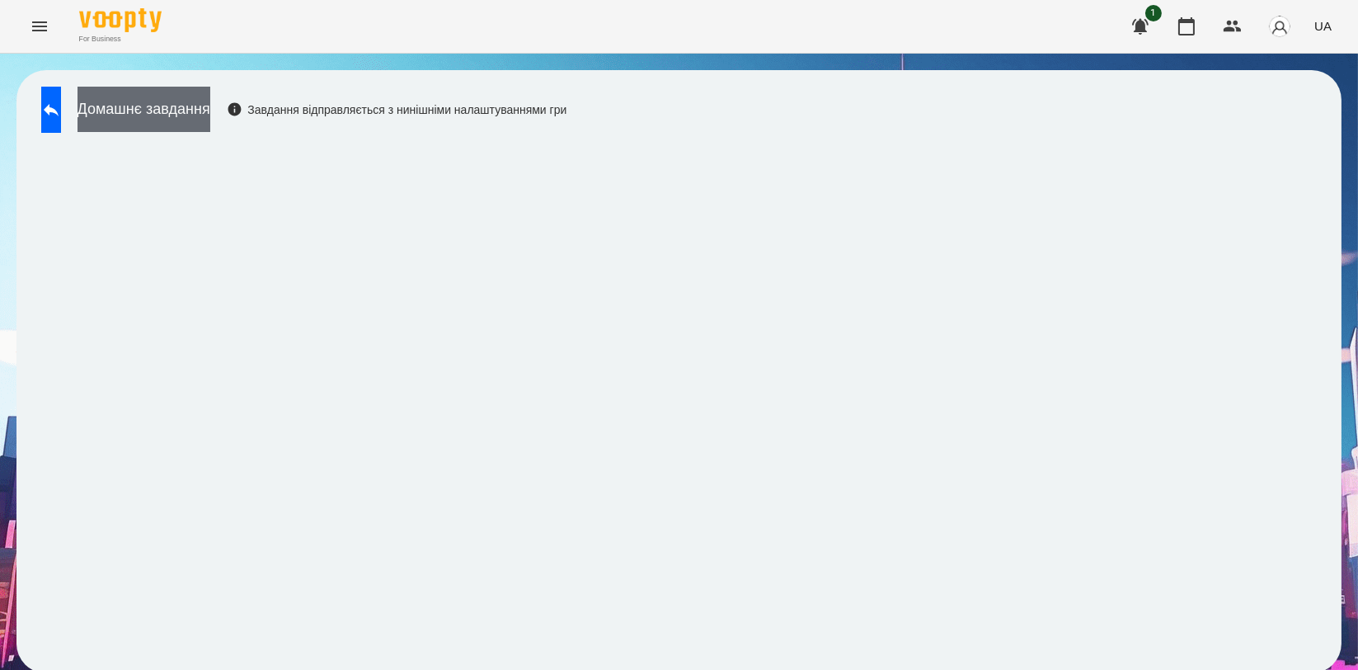
click at [210, 106] on button "Домашнє завдання" at bounding box center [144, 109] width 133 height 45
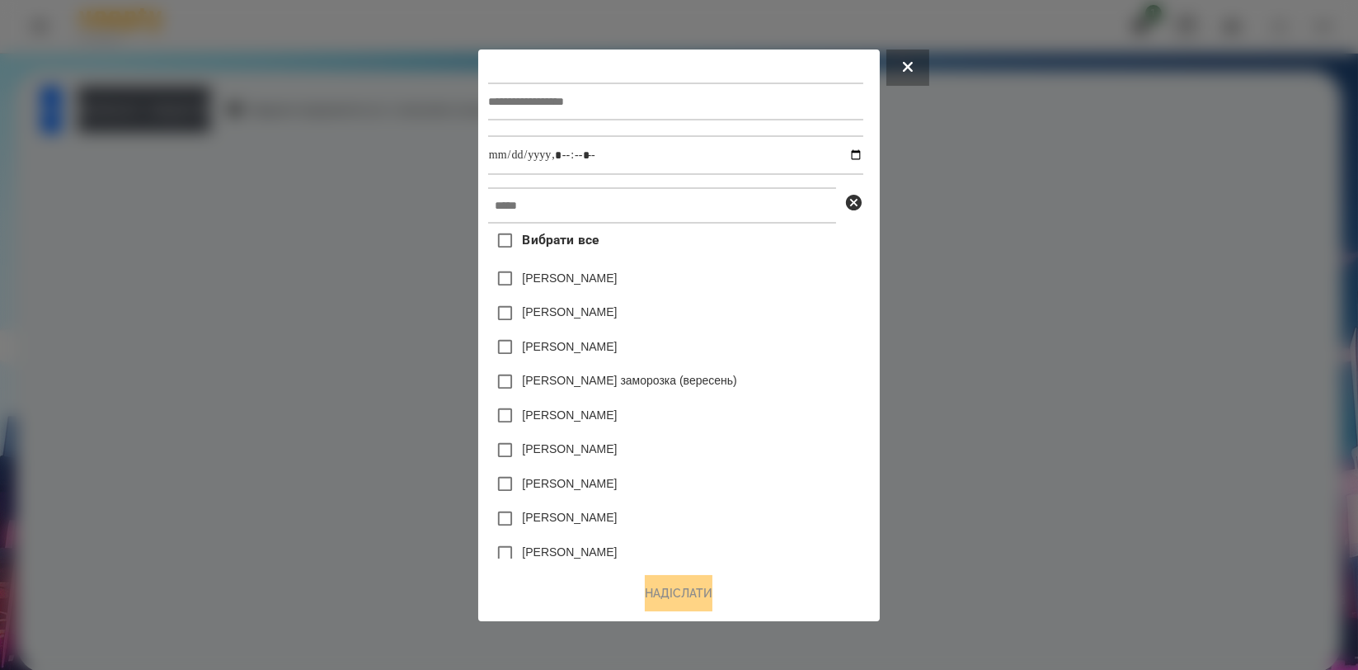
click at [916, 62] on button at bounding box center [908, 67] width 43 height 36
click at [916, 62] on div "Домашнє завдання Завдання відправляється з нинішніми налаштуваннями гри" at bounding box center [679, 372] width 1358 height 636
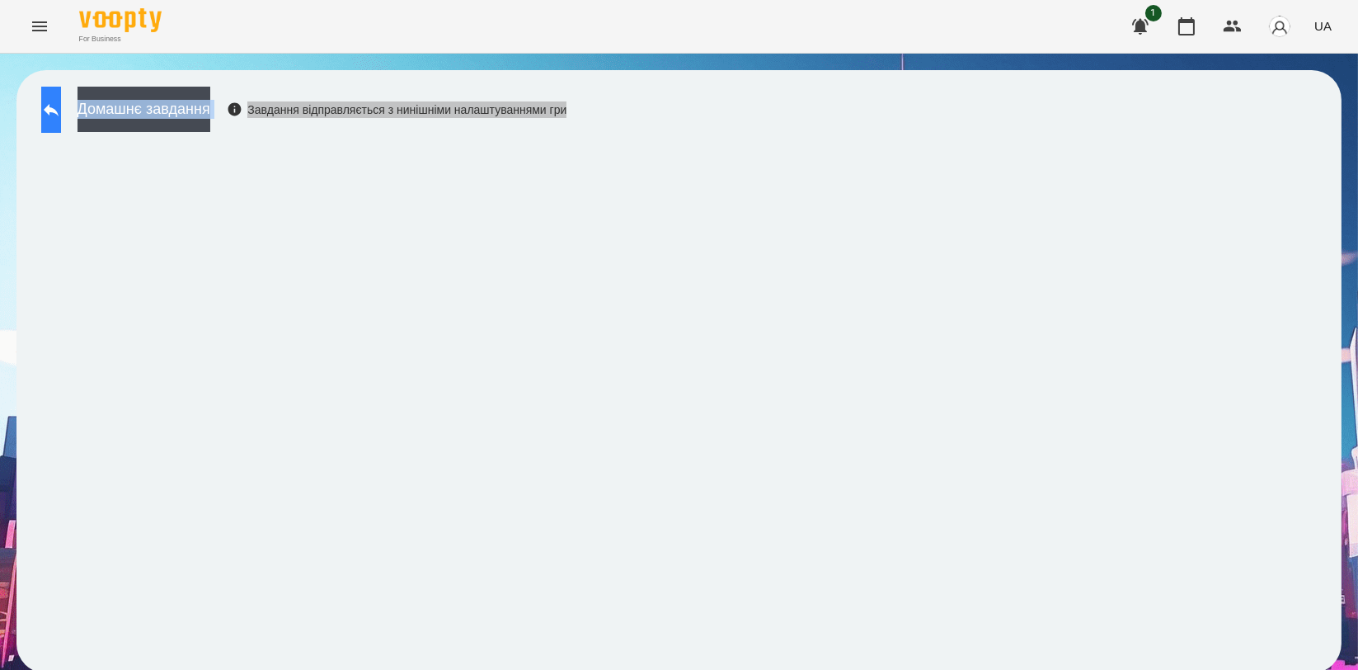
click at [57, 110] on button at bounding box center [51, 110] width 20 height 46
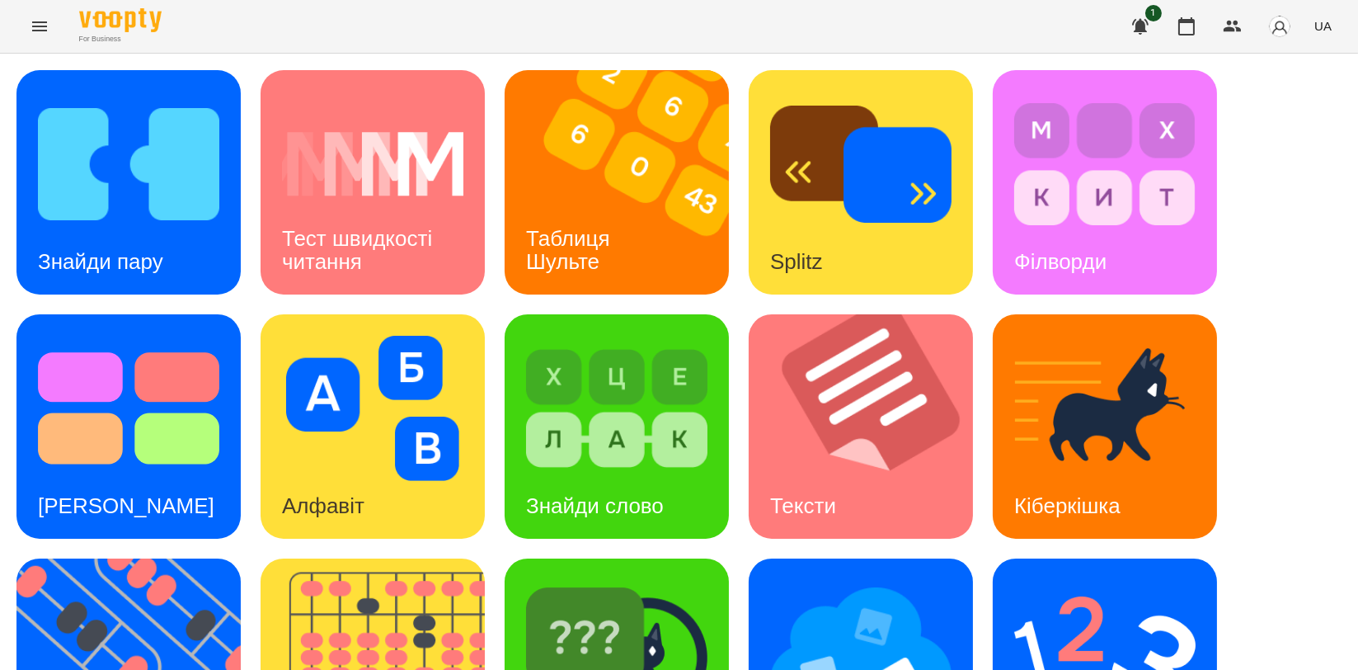
scroll to position [275, 0]
click at [393, 558] on img at bounding box center [383, 670] width 245 height 224
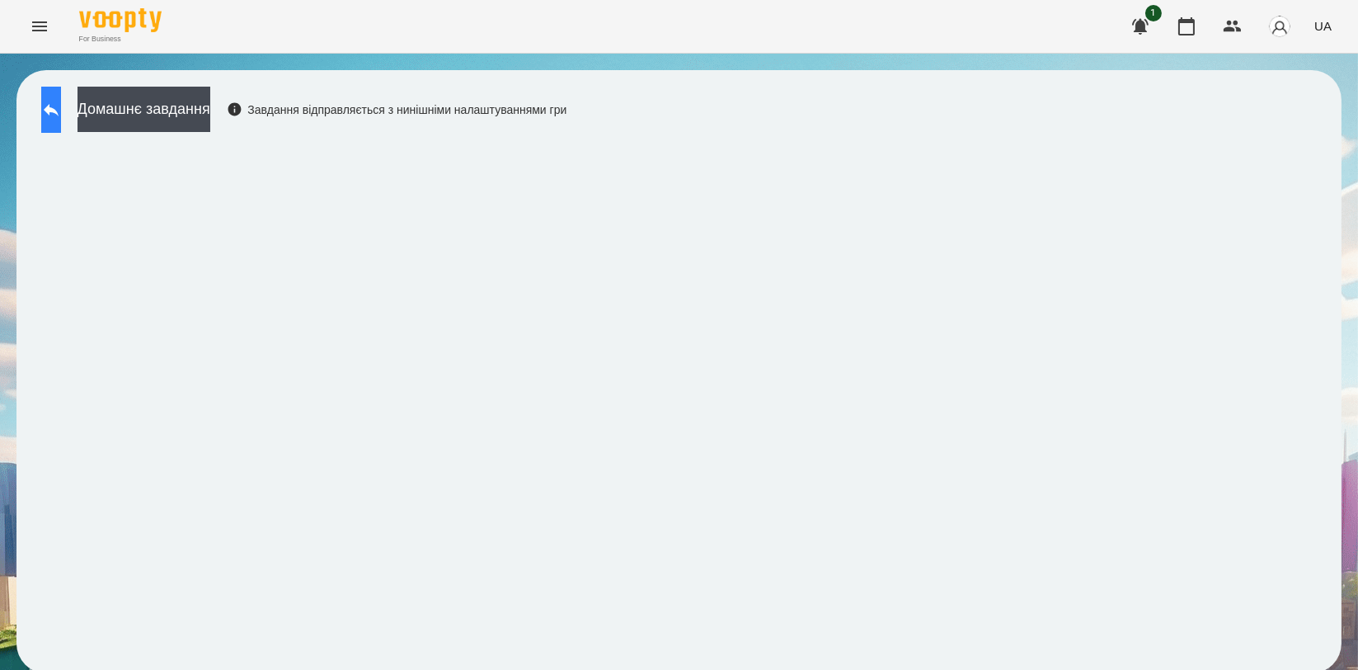
click at [61, 125] on button at bounding box center [51, 110] width 20 height 46
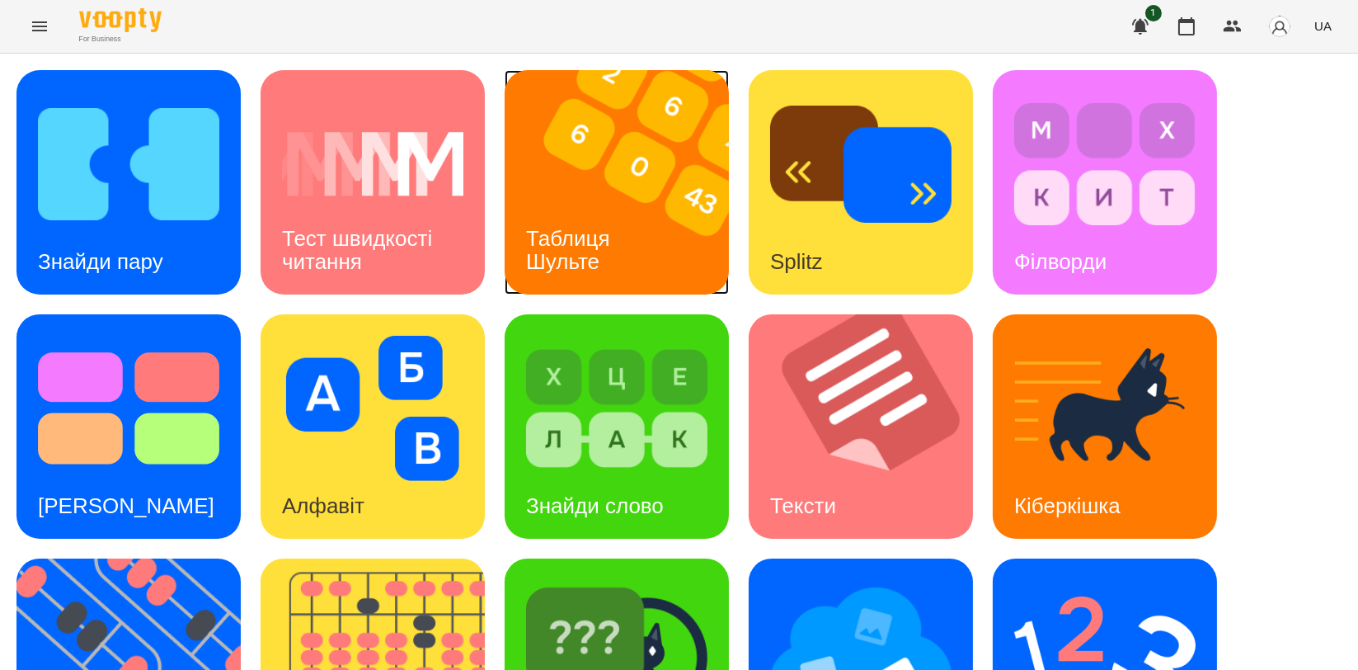
click at [558, 168] on img at bounding box center [627, 182] width 245 height 224
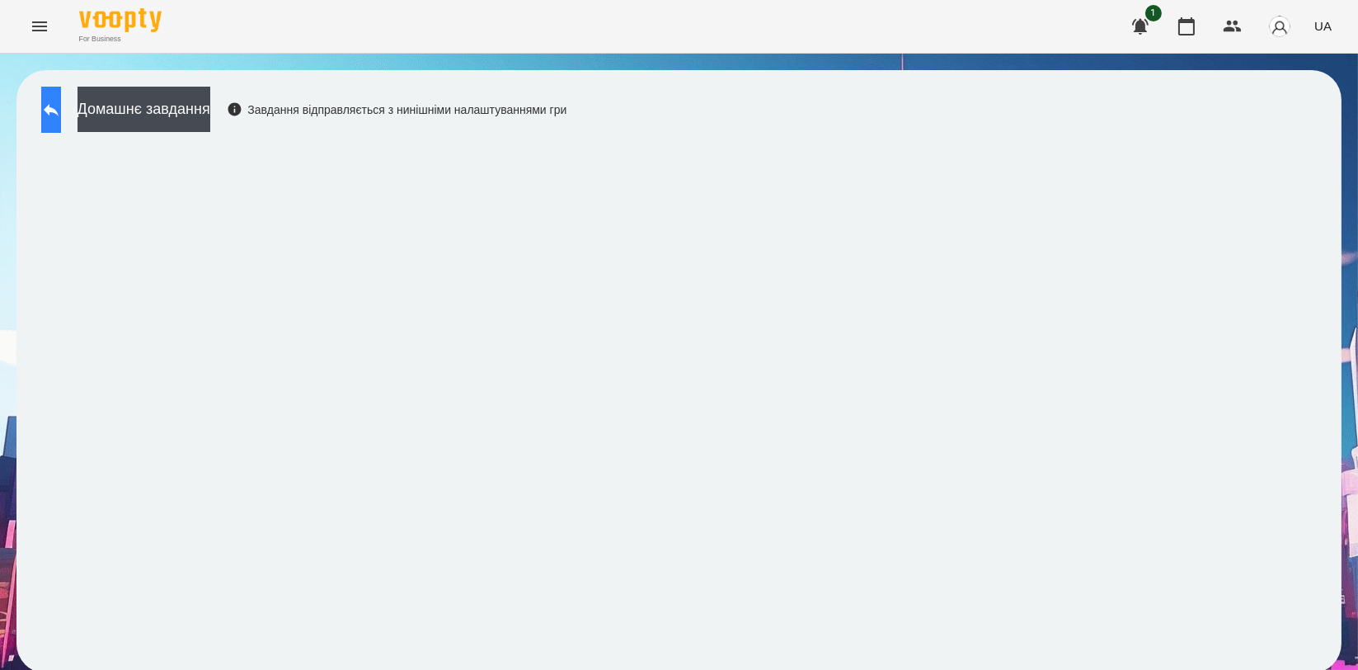
click at [61, 123] on button at bounding box center [51, 110] width 20 height 46
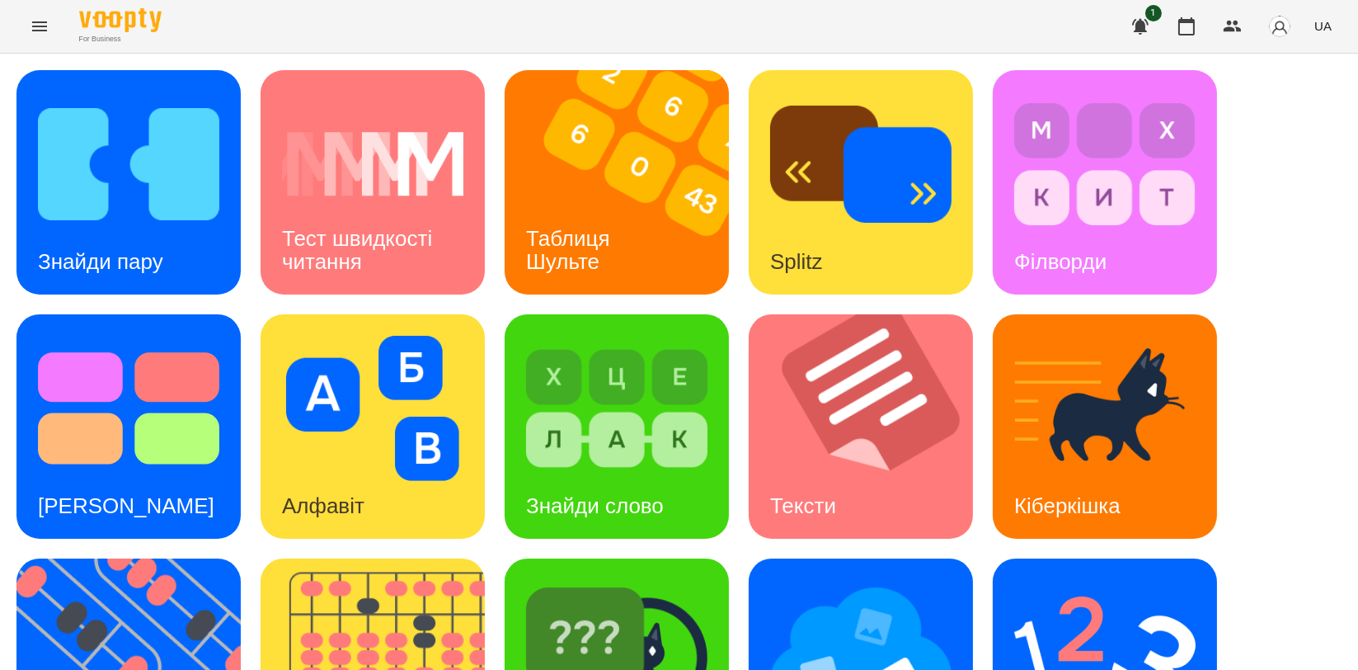
scroll to position [366, 0]
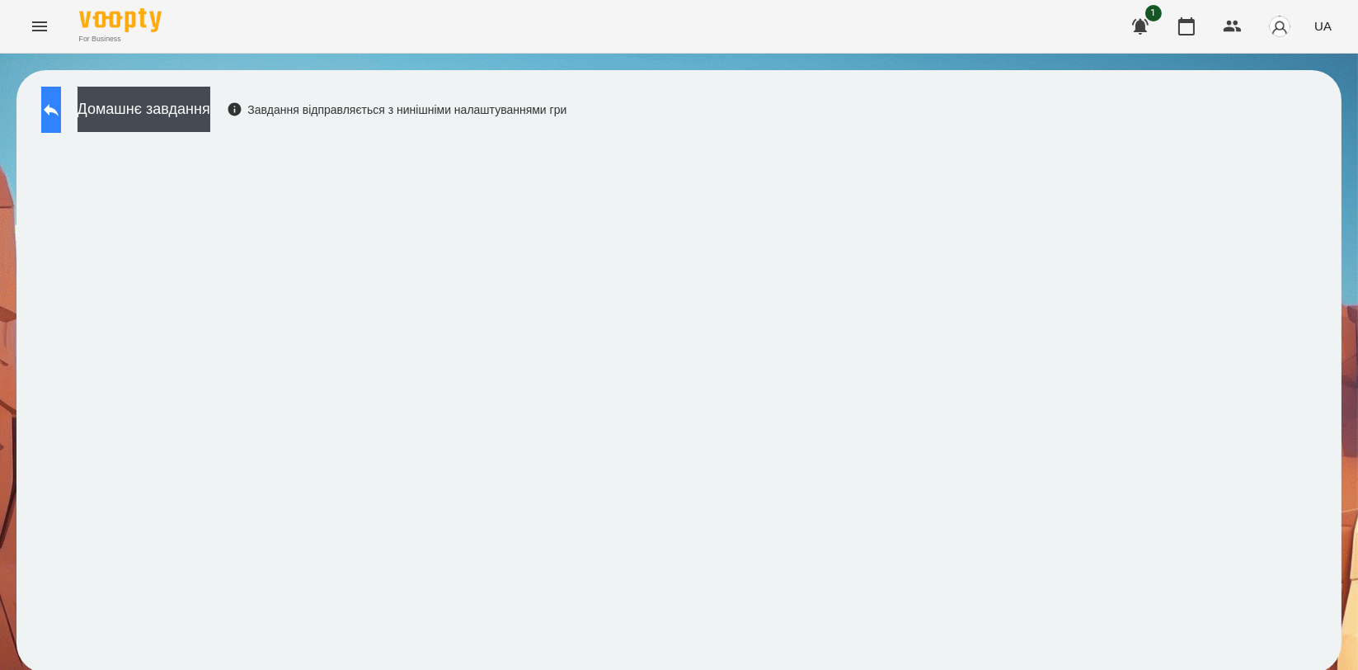
click at [61, 120] on button at bounding box center [51, 110] width 20 height 46
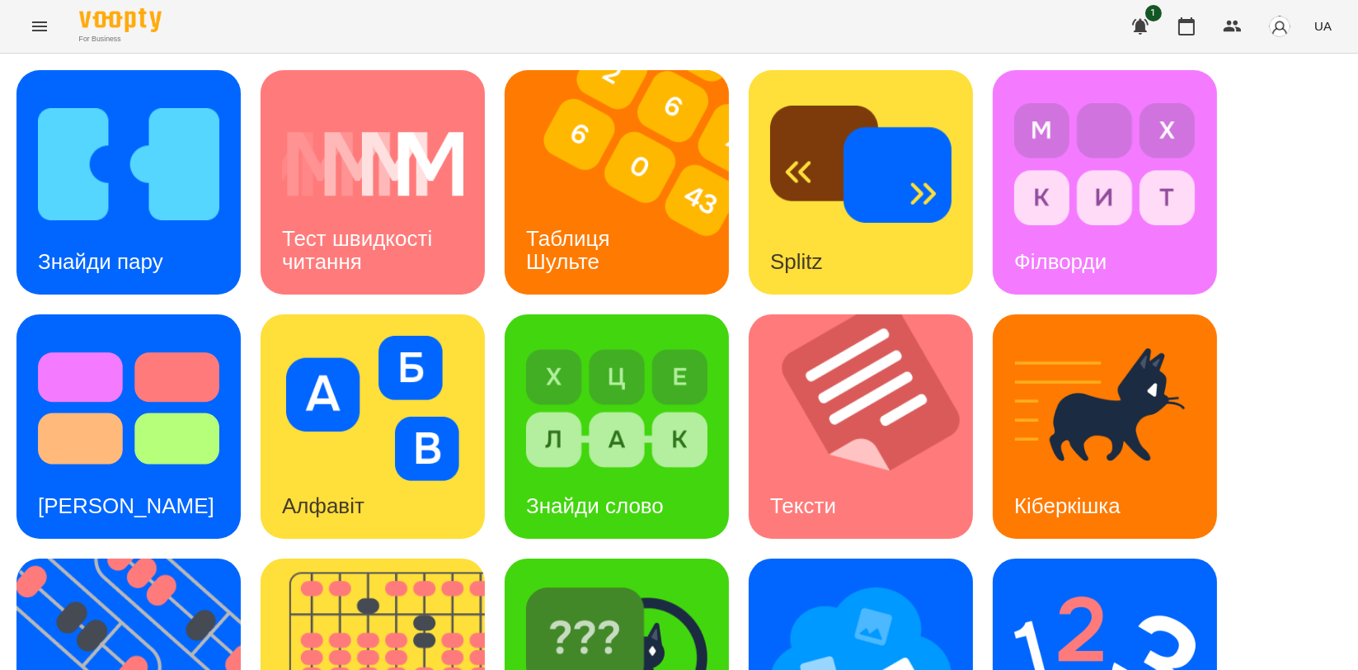
scroll to position [374, 0]
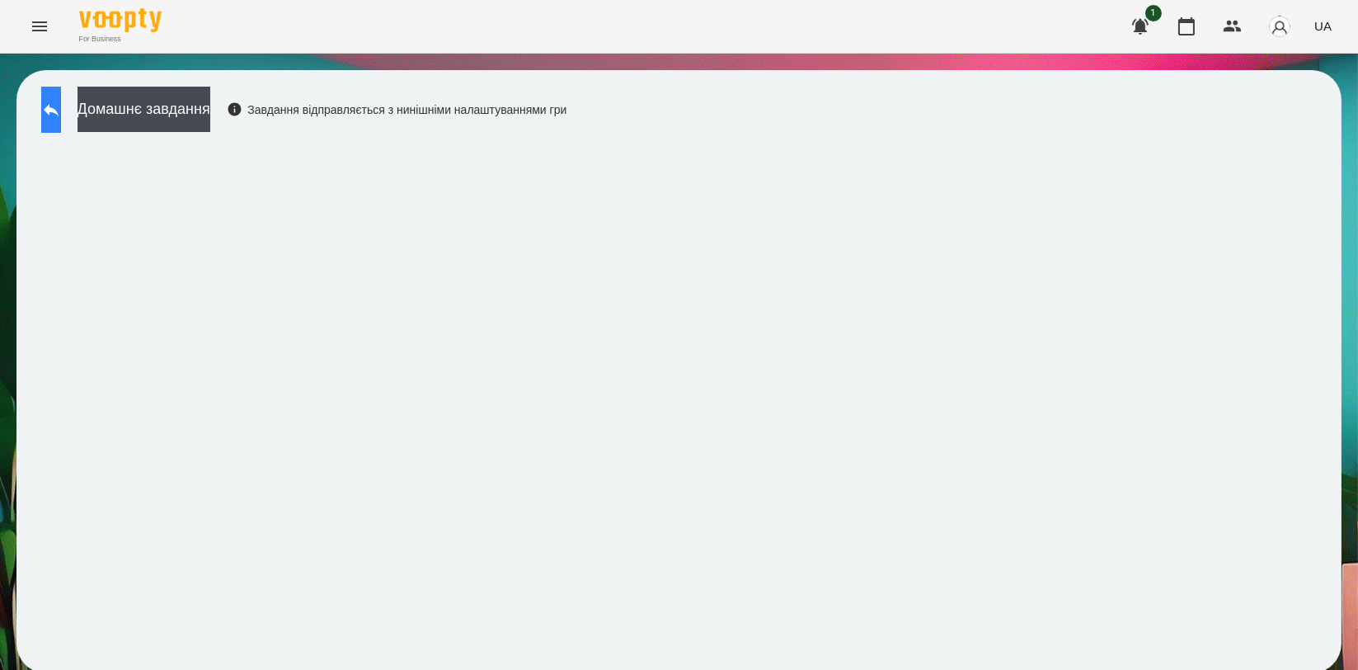
click at [61, 121] on button at bounding box center [51, 110] width 20 height 46
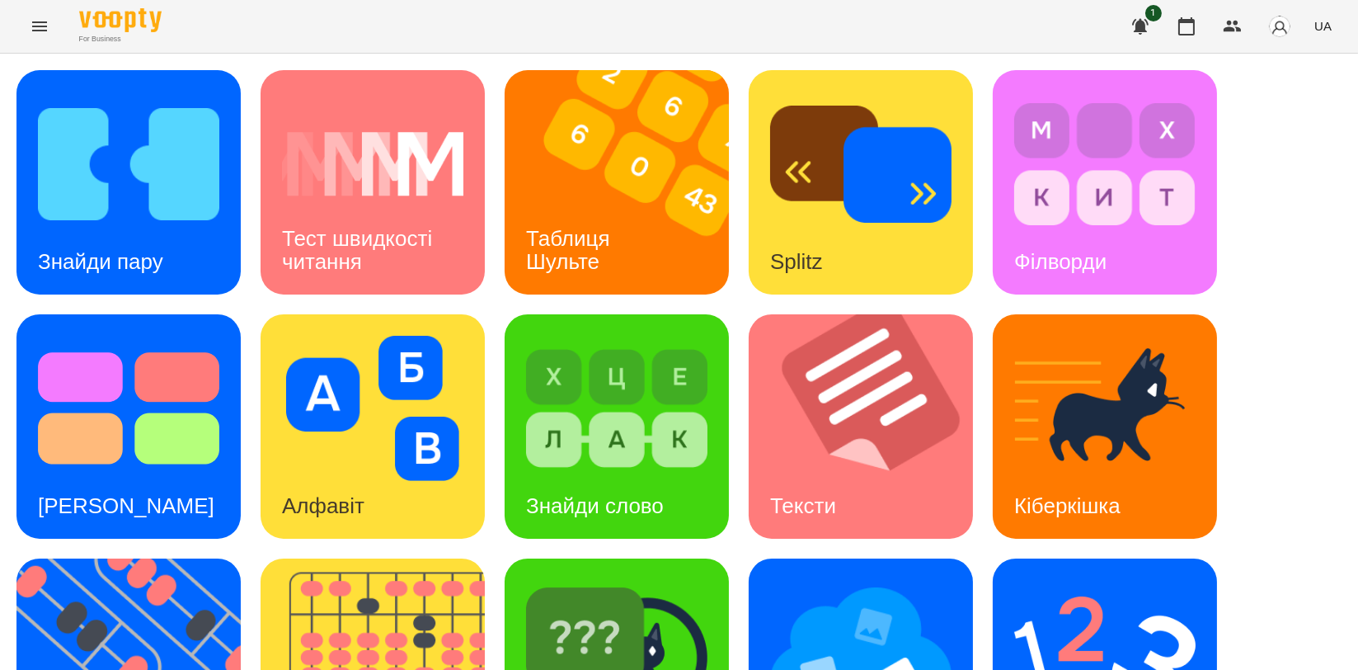
scroll to position [183, 0]
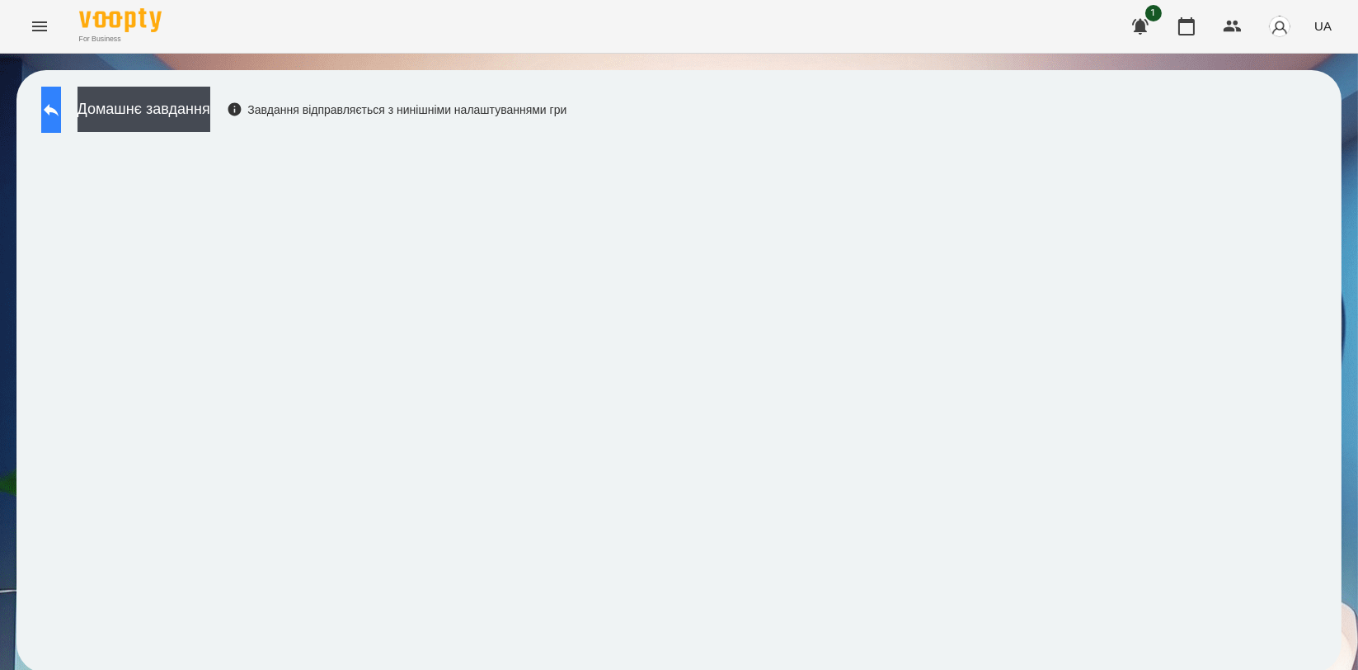
click at [61, 106] on icon at bounding box center [51, 110] width 20 height 20
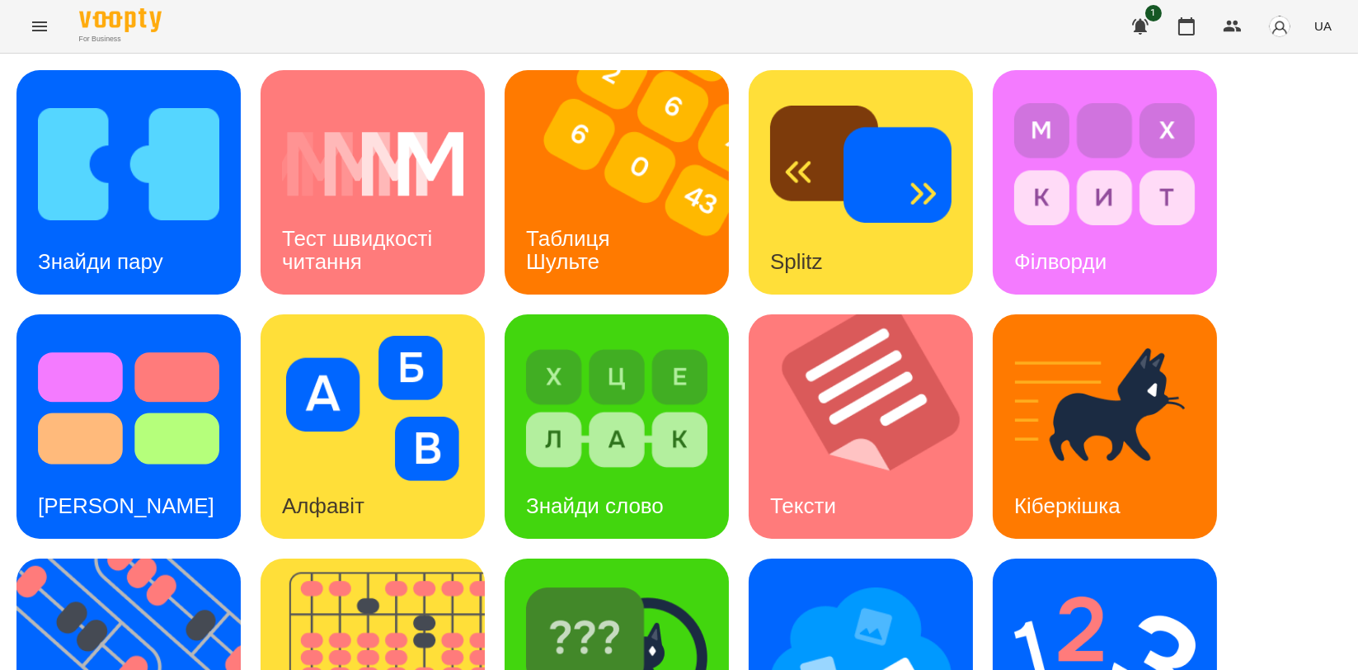
scroll to position [366, 0]
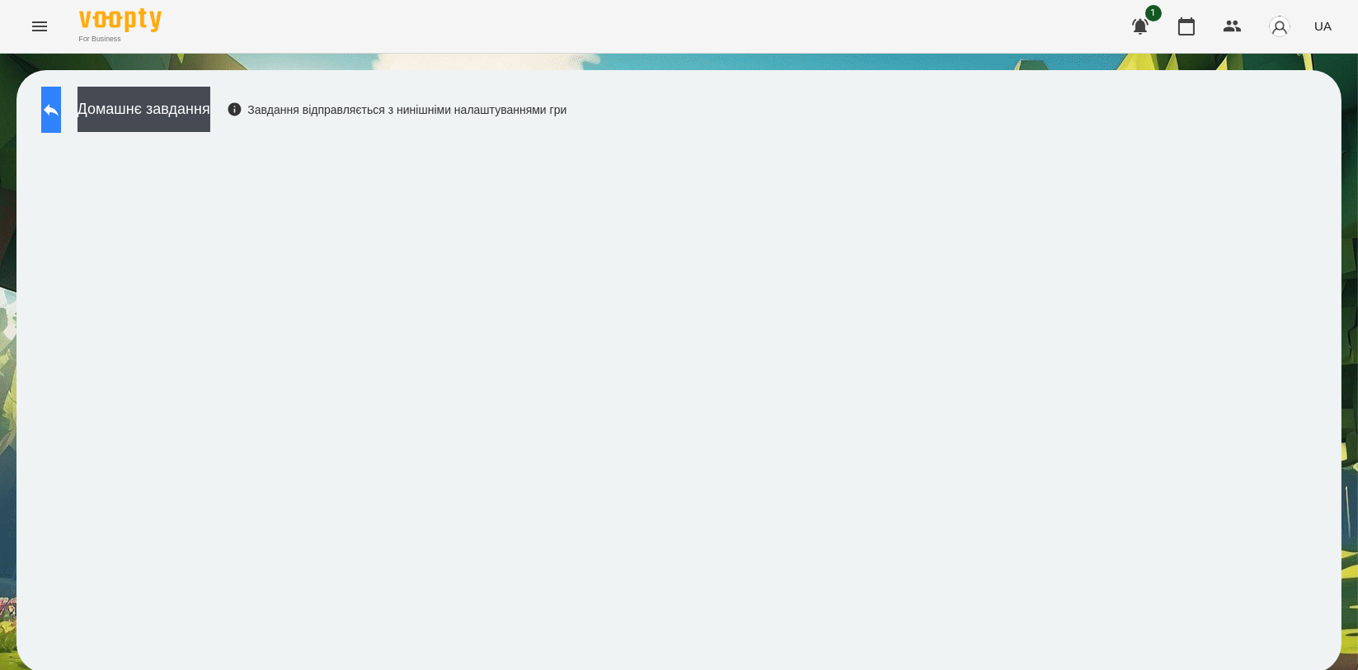
click at [61, 104] on icon at bounding box center [51, 110] width 20 height 20
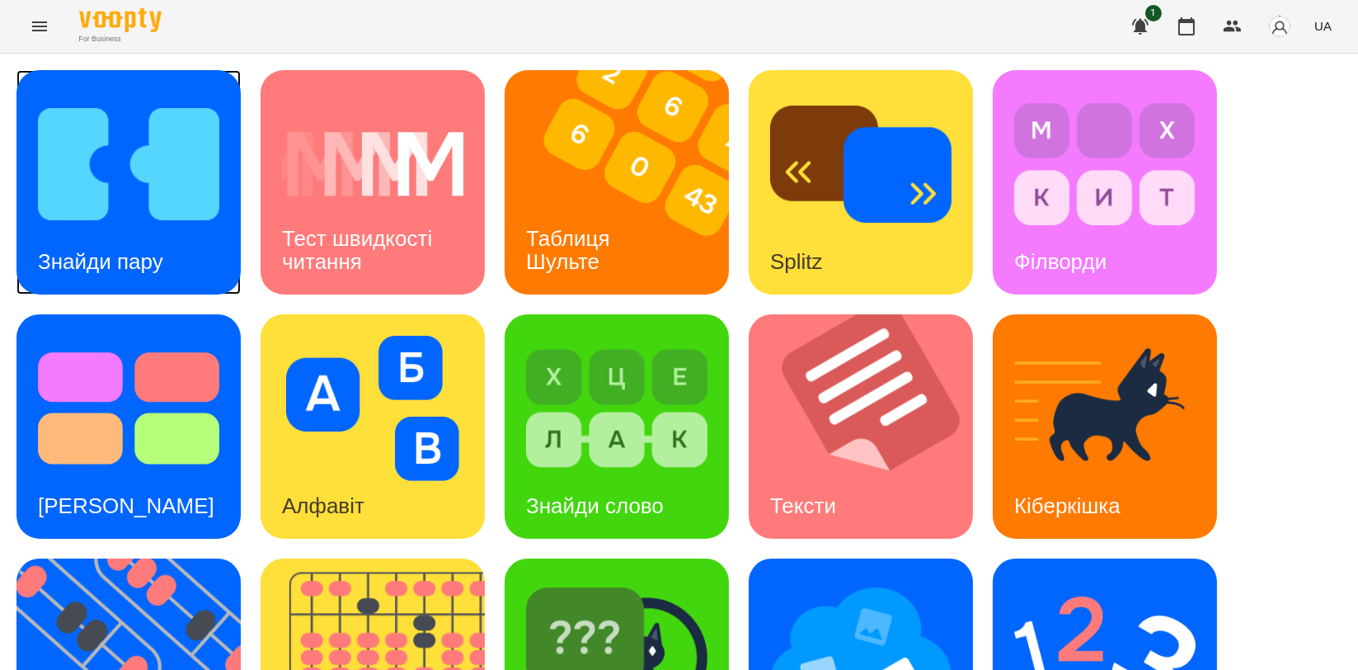
click at [163, 206] on img at bounding box center [128, 164] width 181 height 145
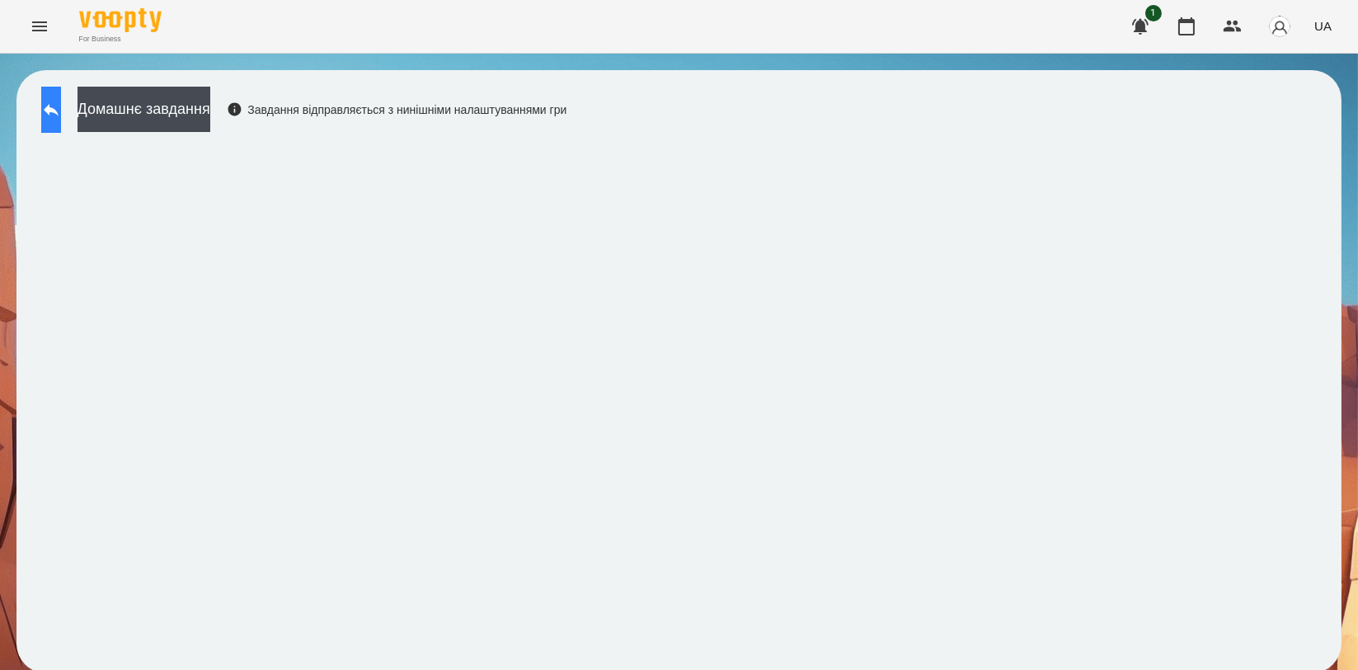
click at [57, 91] on button at bounding box center [51, 110] width 20 height 46
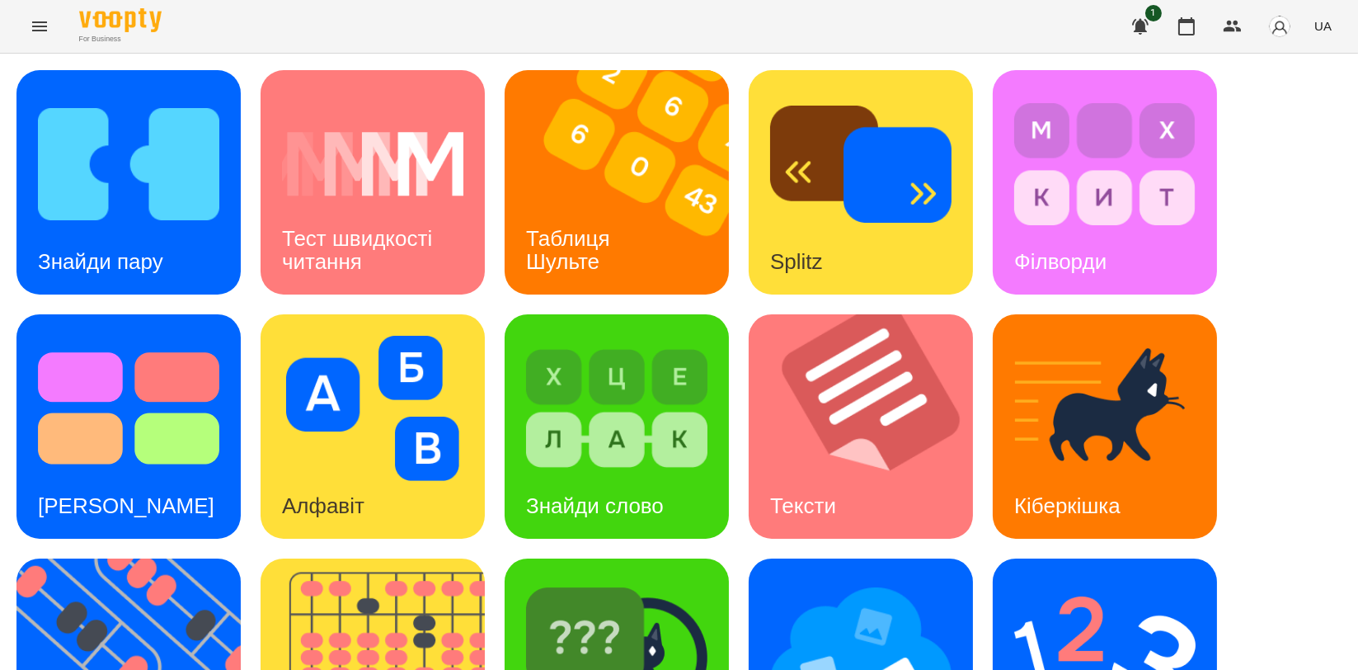
scroll to position [366, 0]
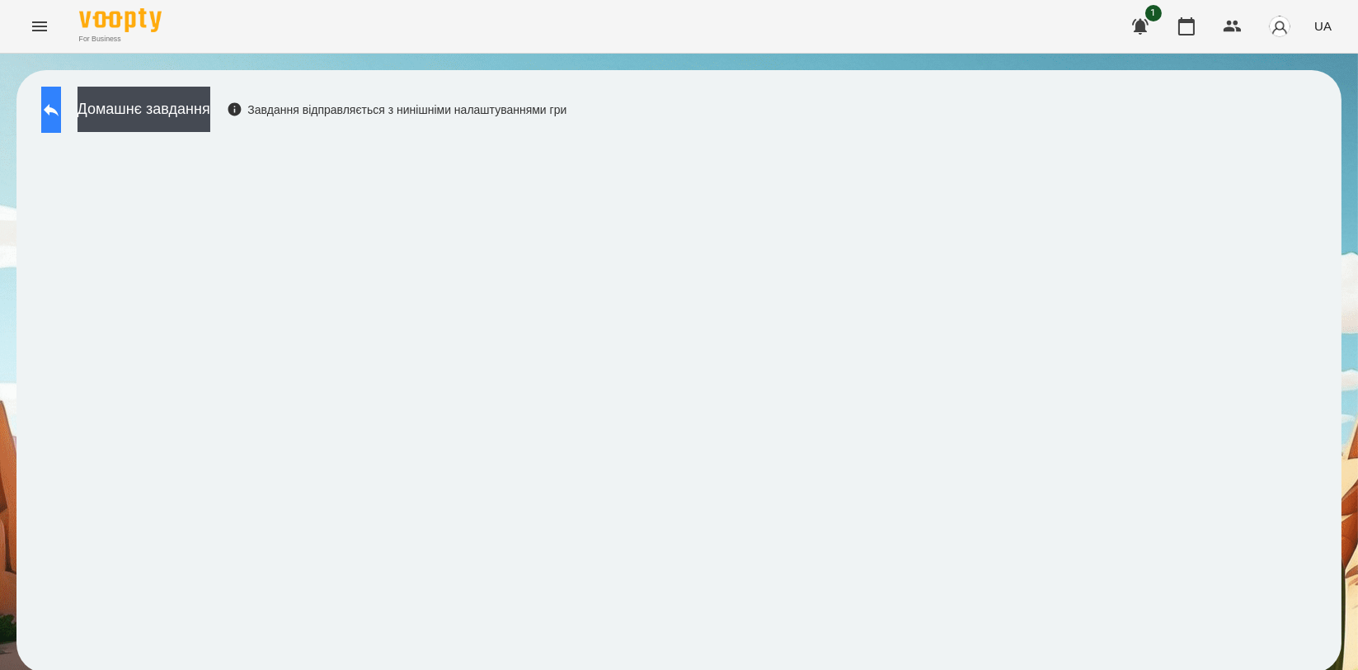
click at [61, 100] on icon at bounding box center [51, 110] width 20 height 20
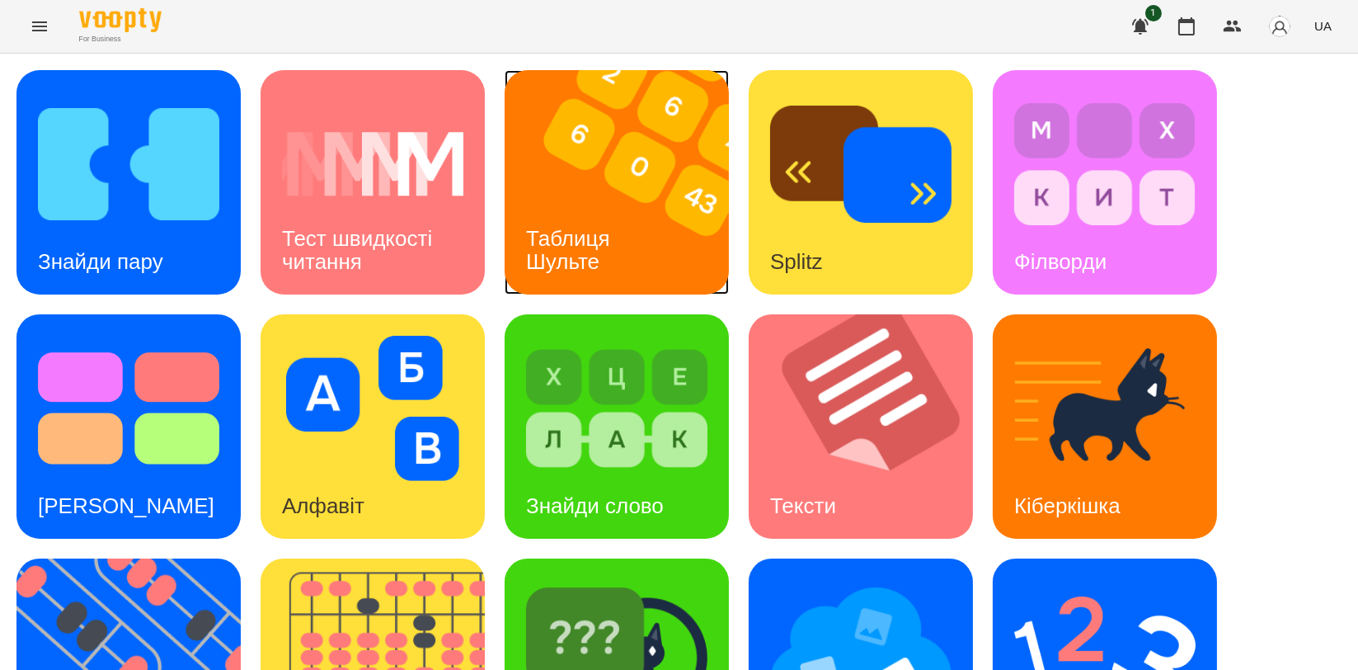
click at [659, 249] on img at bounding box center [627, 182] width 245 height 224
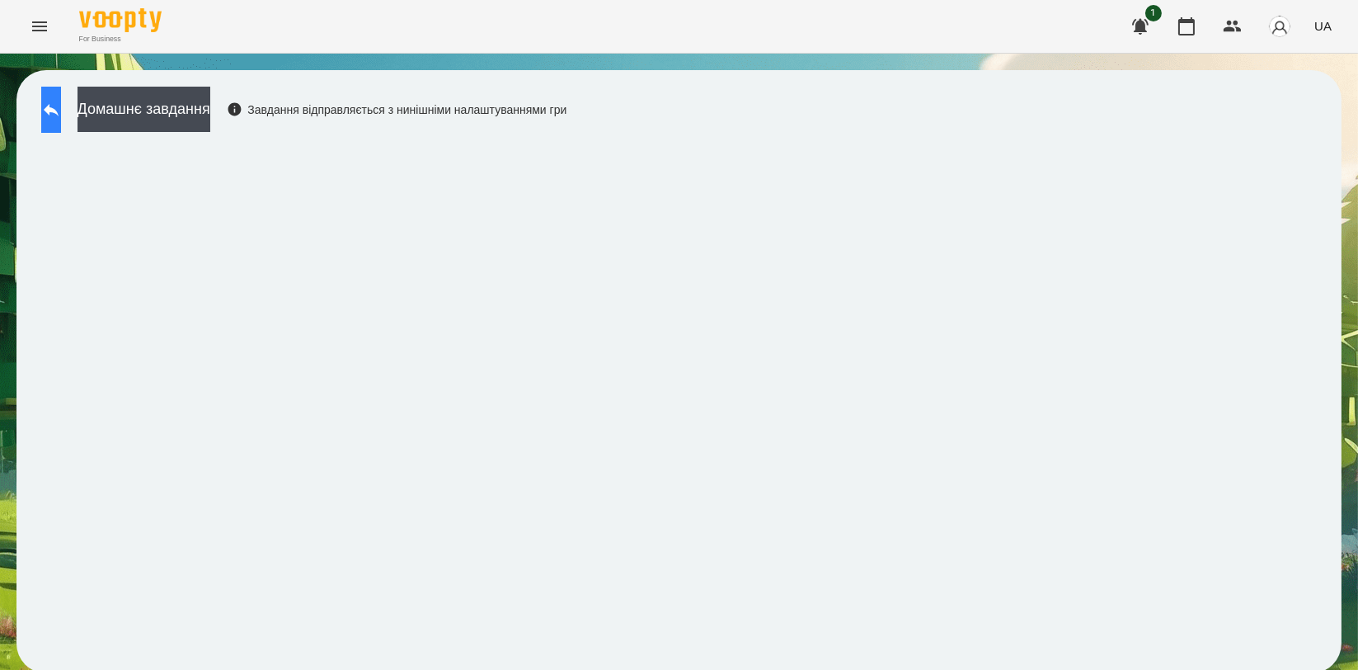
click at [61, 111] on button at bounding box center [51, 110] width 20 height 46
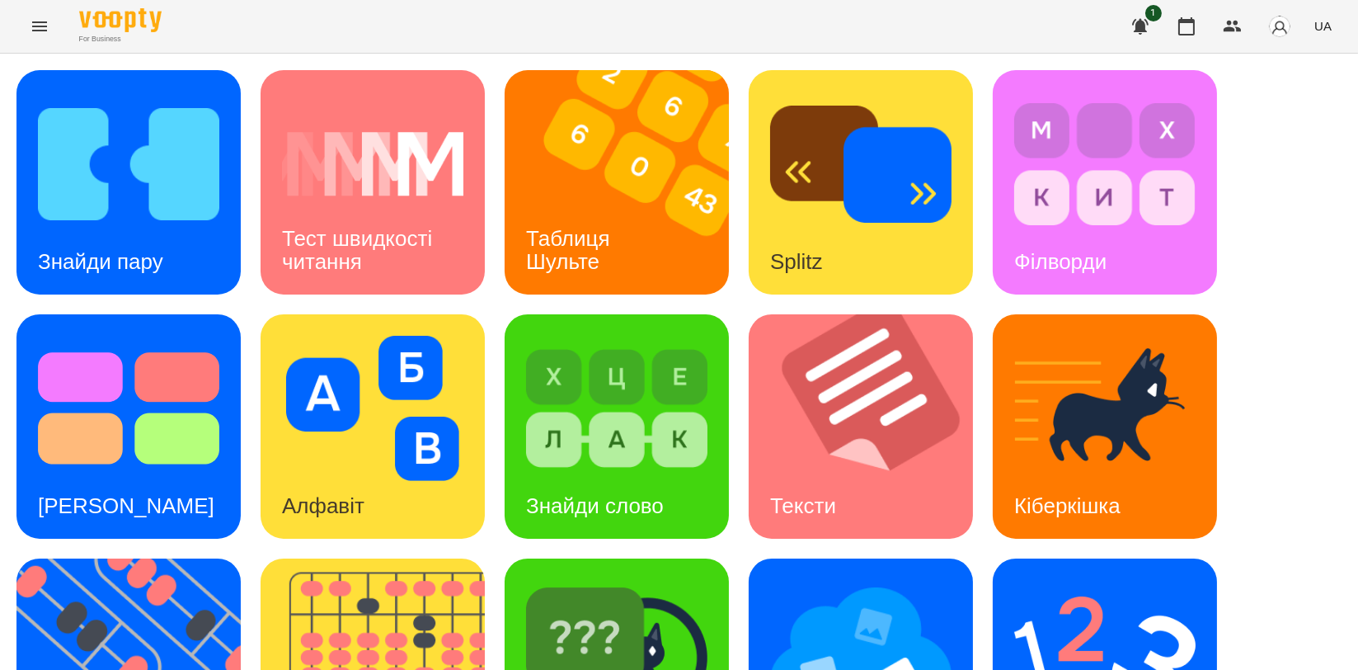
scroll to position [366, 0]
click at [96, 558] on img at bounding box center [138, 670] width 245 height 224
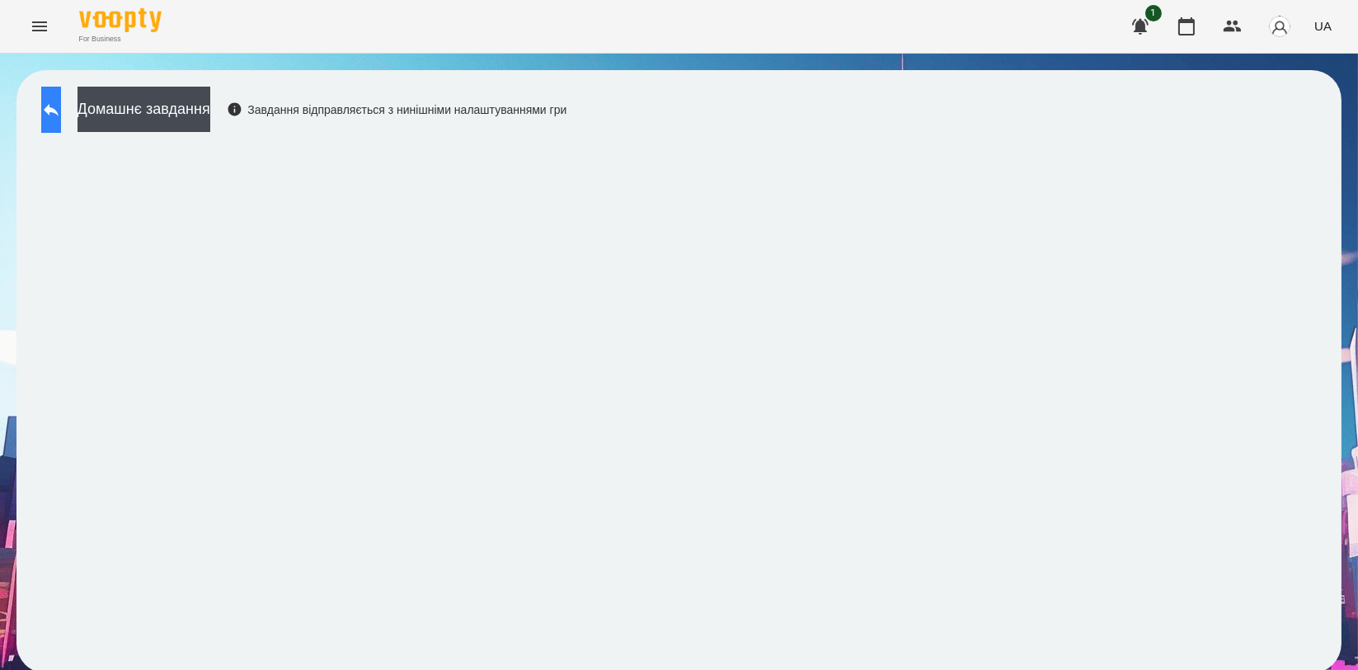
click at [61, 118] on icon at bounding box center [51, 110] width 20 height 20
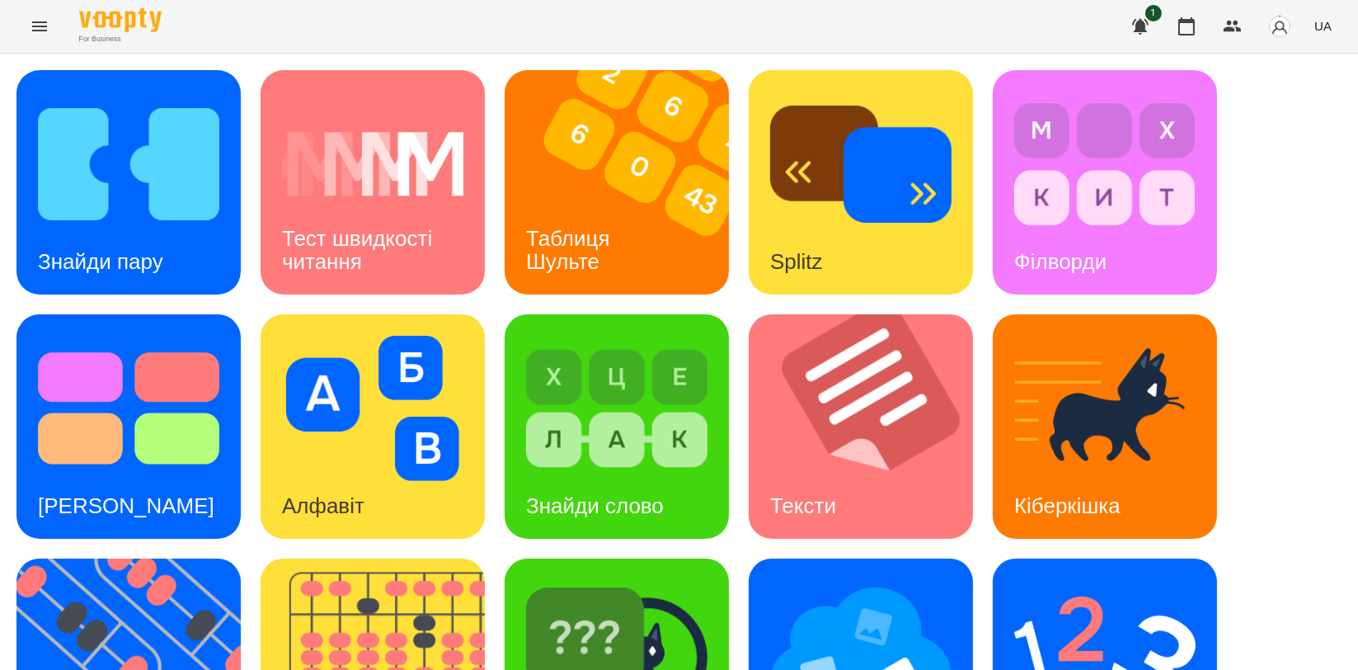
scroll to position [366, 0]
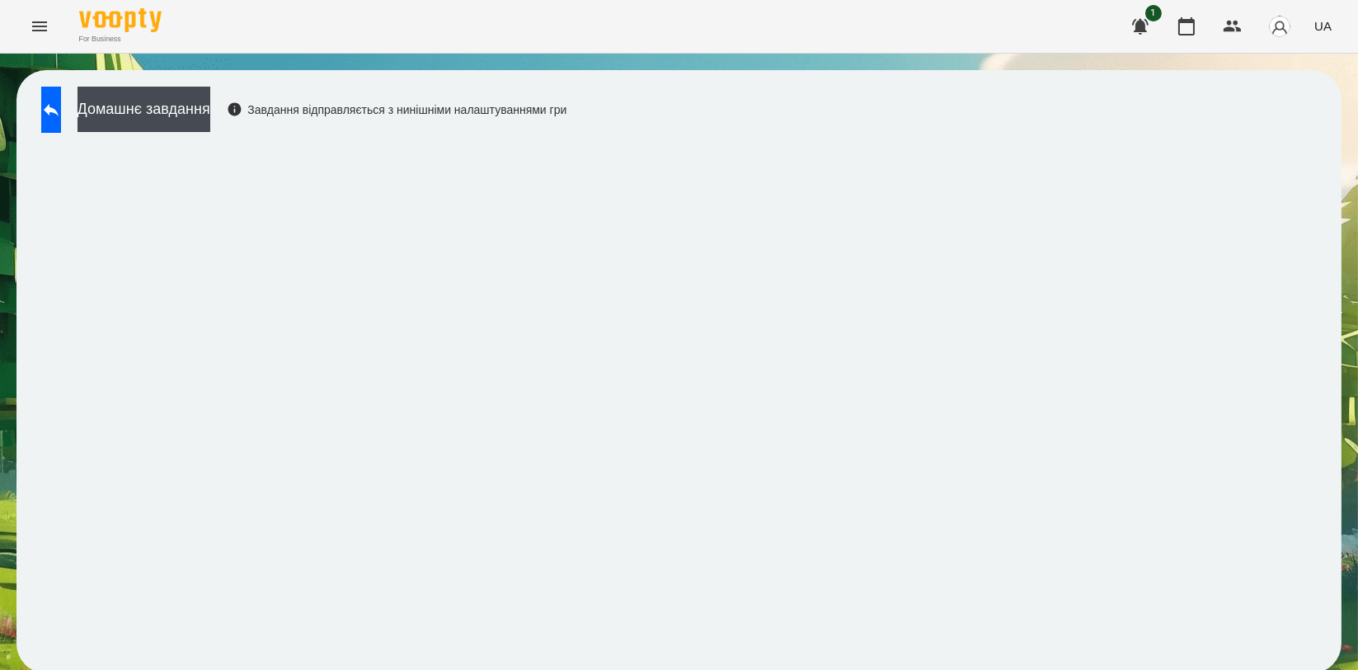
scroll to position [2, 0]
click at [61, 111] on icon at bounding box center [51, 110] width 20 height 20
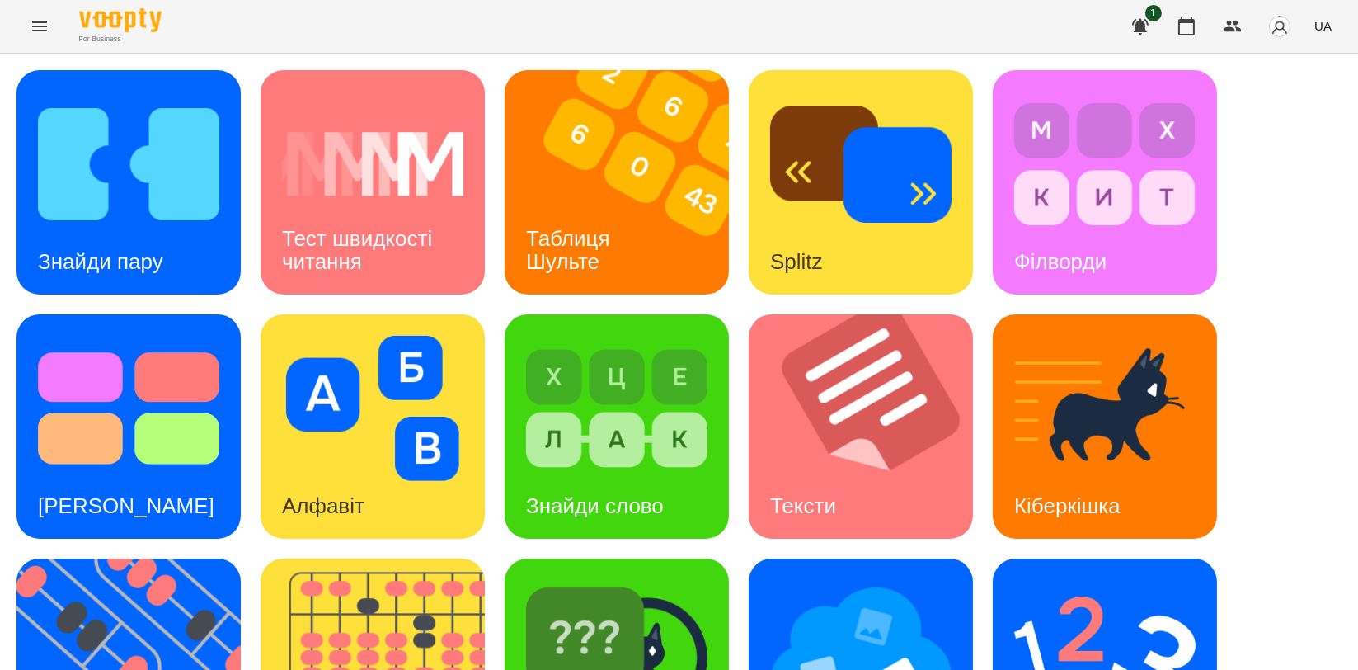
scroll to position [186, 0]
click at [1217, 558] on div "Ментальний рахунок" at bounding box center [1105, 670] width 224 height 224
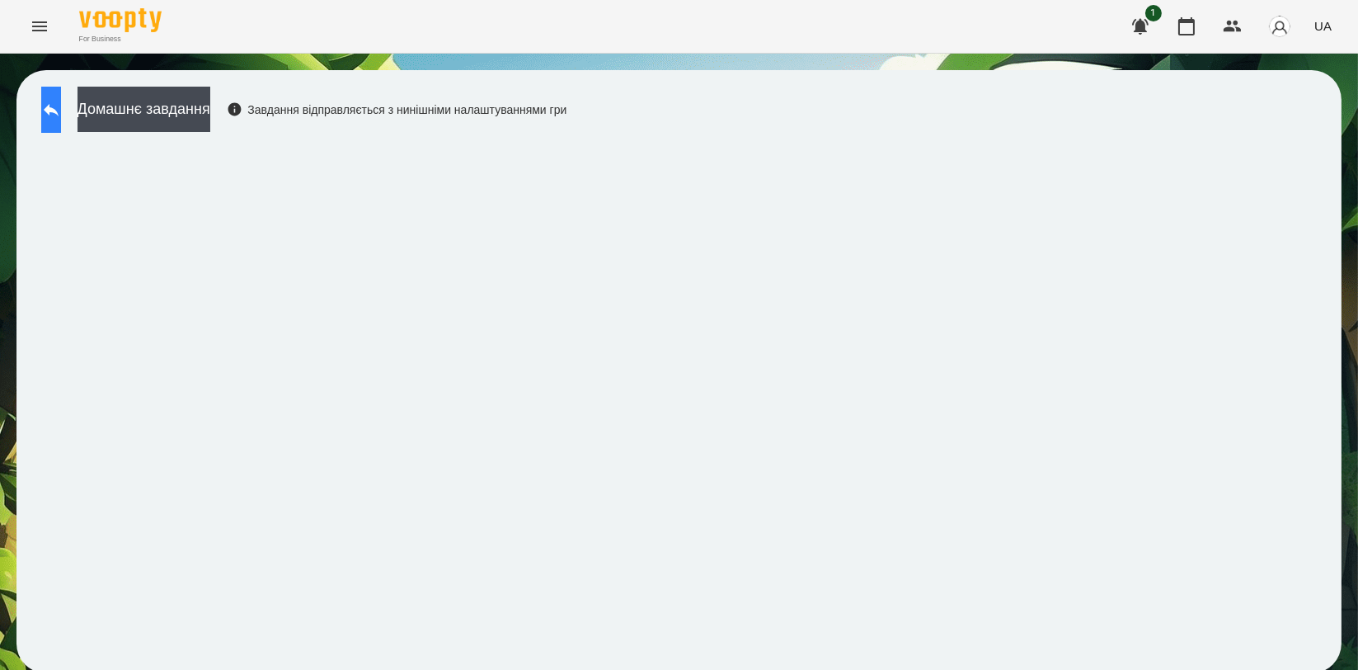
click at [54, 110] on button at bounding box center [51, 110] width 20 height 46
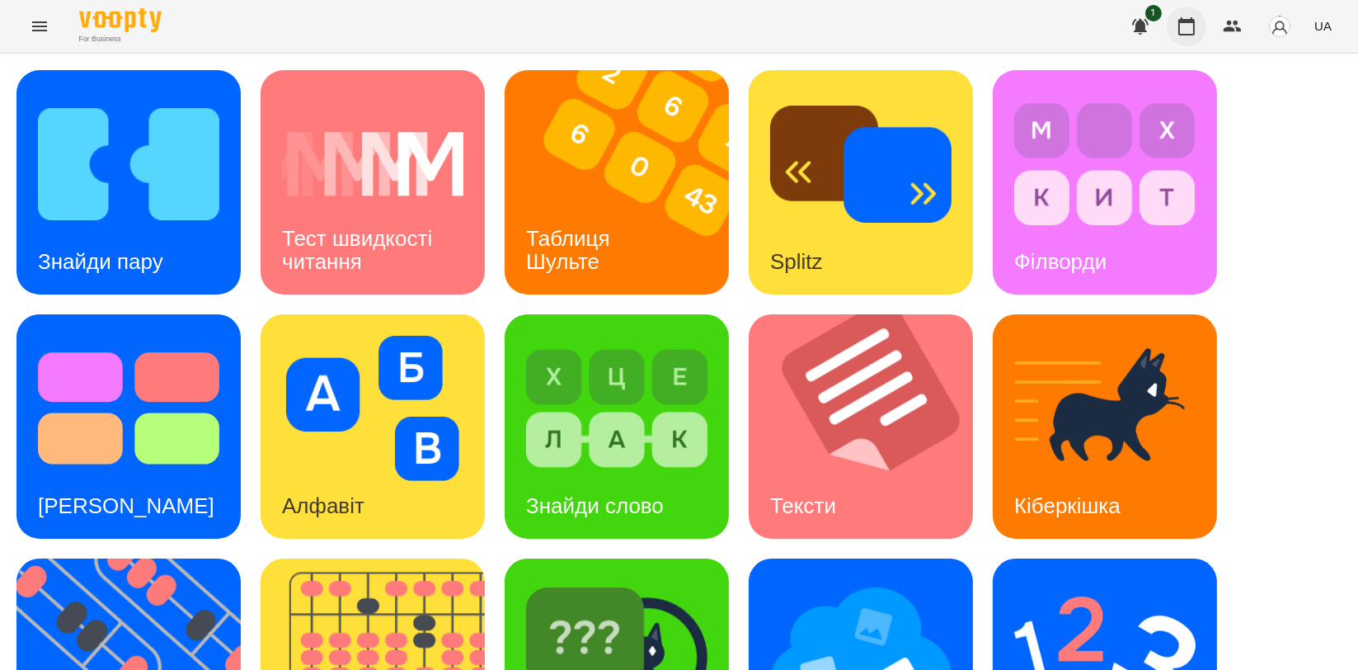
click at [1193, 37] on button "button" at bounding box center [1187, 27] width 40 height 40
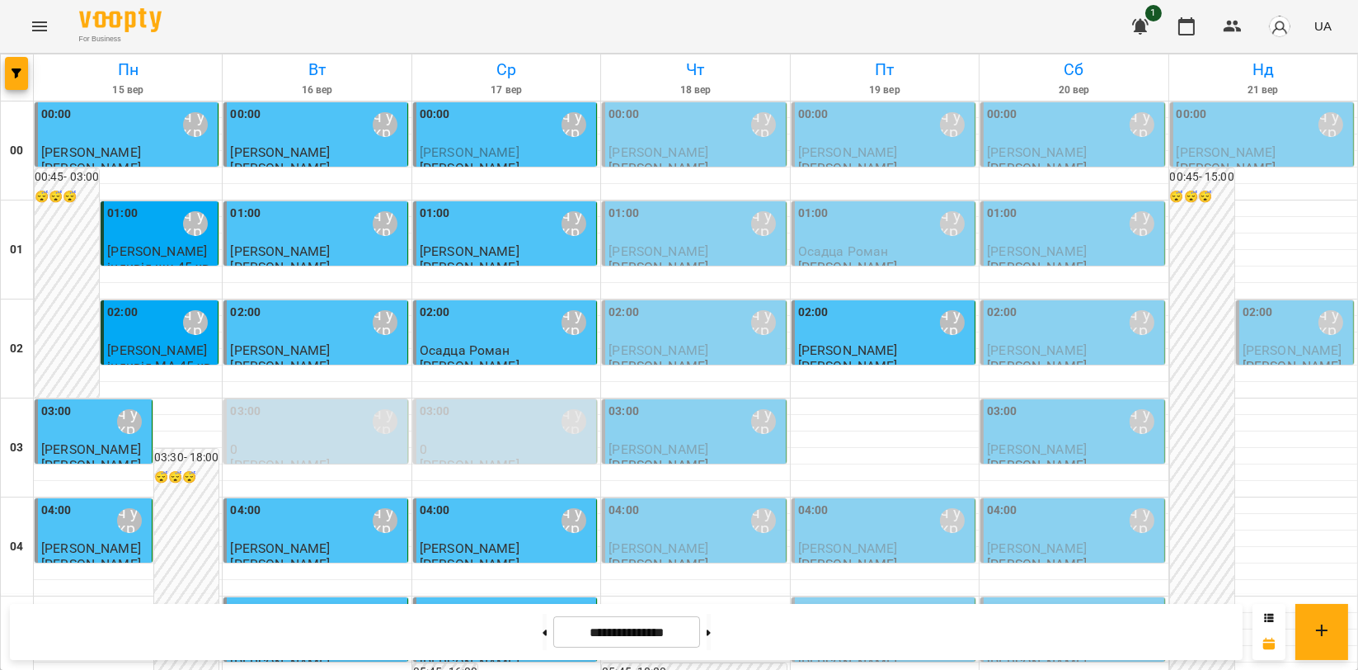
scroll to position [1881, 0]
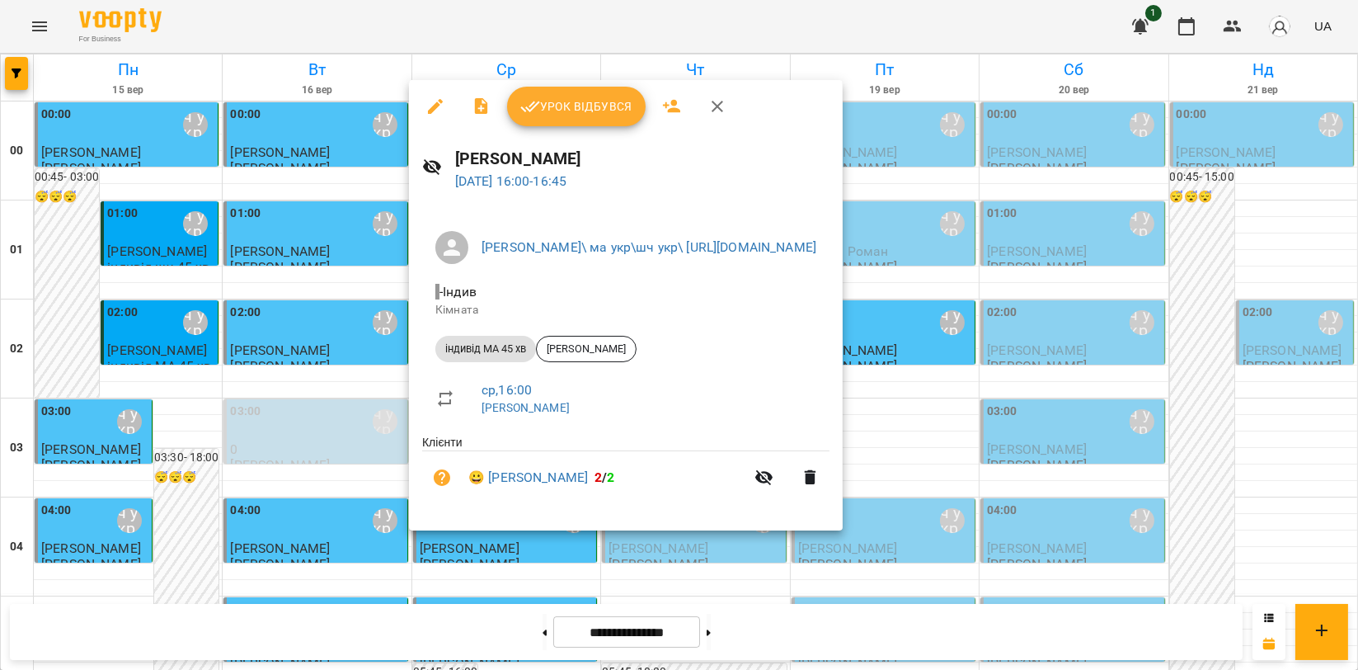
click at [576, 103] on span "Урок відбувся" at bounding box center [576, 107] width 112 height 20
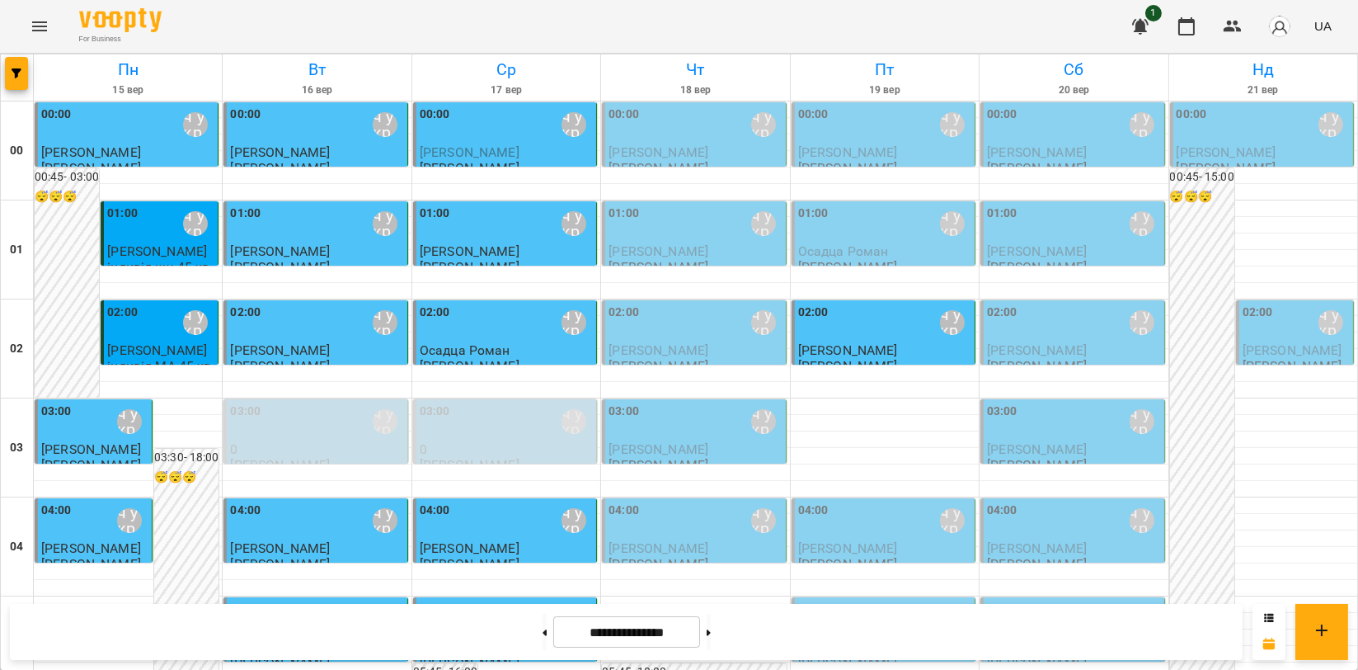
scroll to position [1833, 0]
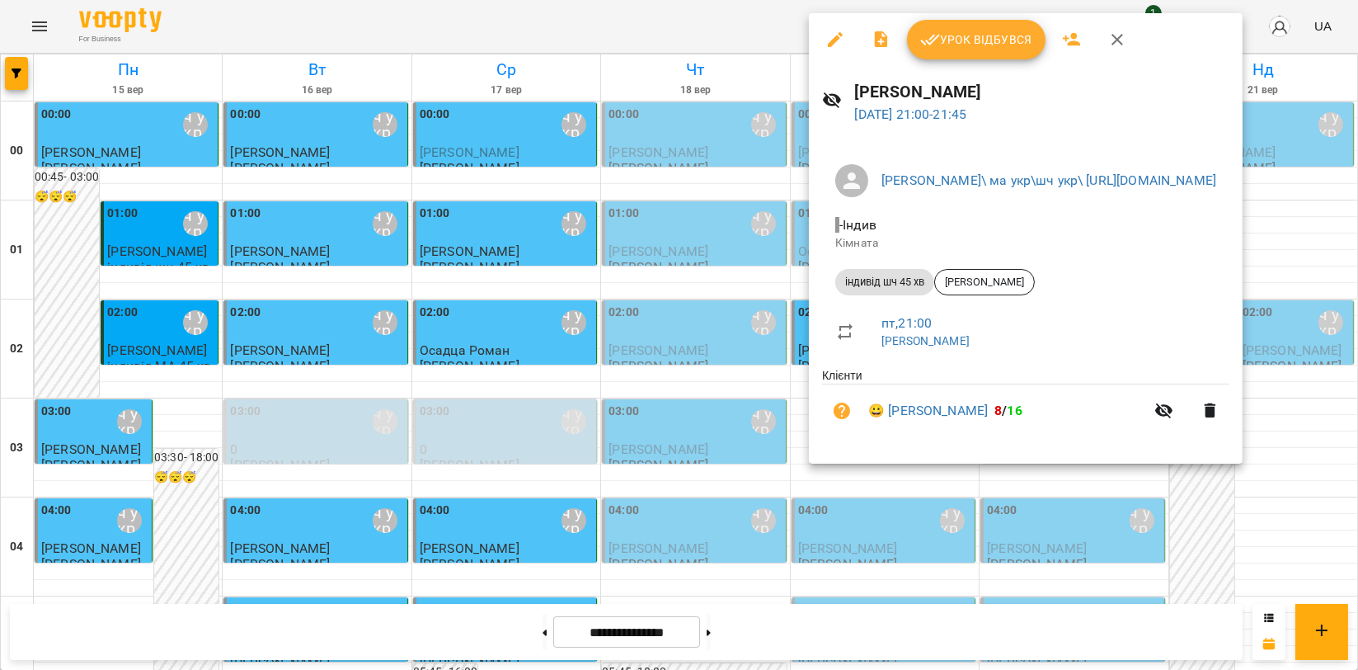
click at [1118, 38] on icon "button" at bounding box center [1118, 40] width 20 height 20
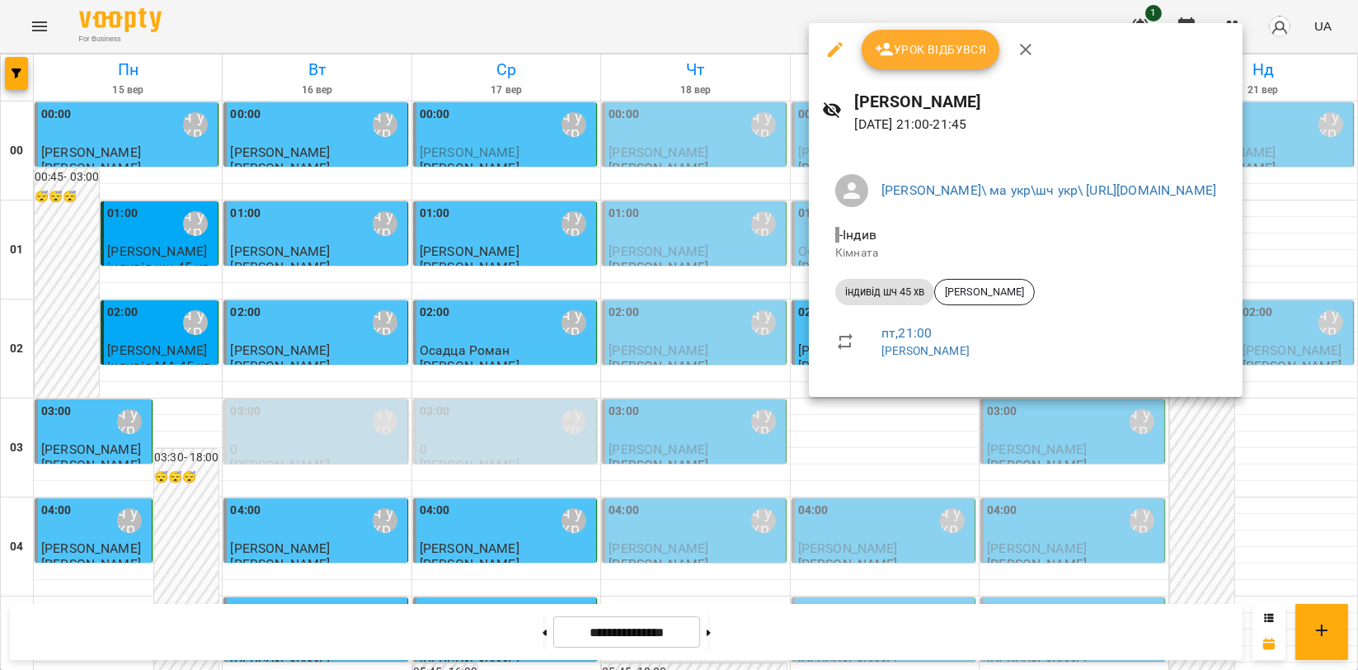
click at [1021, 50] on icon "button" at bounding box center [1026, 50] width 20 height 20
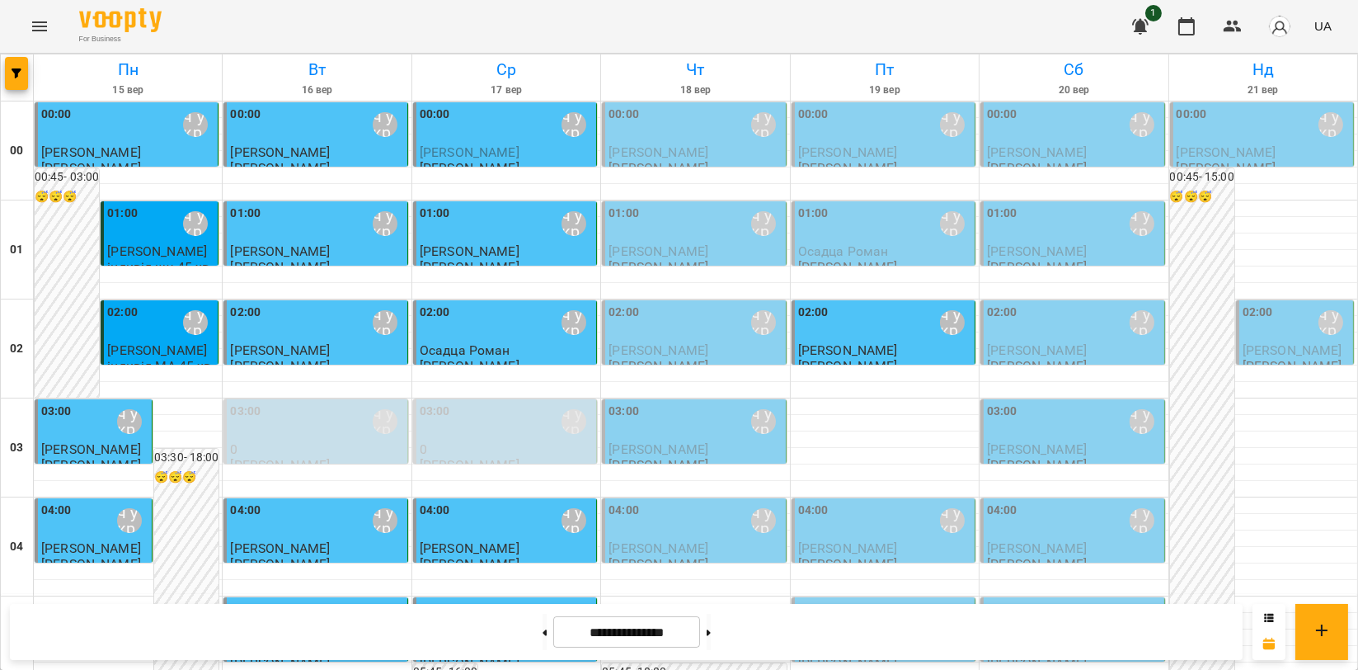
scroll to position [1698, 0]
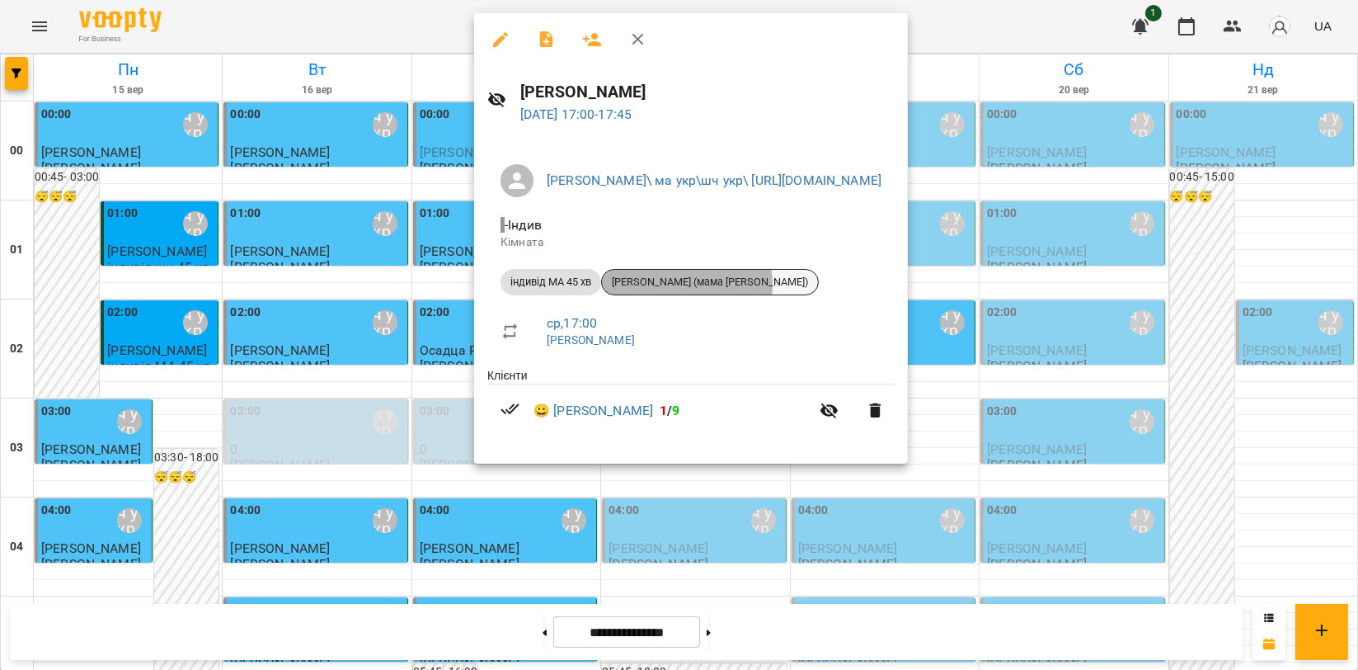
click at [673, 285] on span "Єва Даруга (мама Валентина)" at bounding box center [710, 282] width 216 height 15
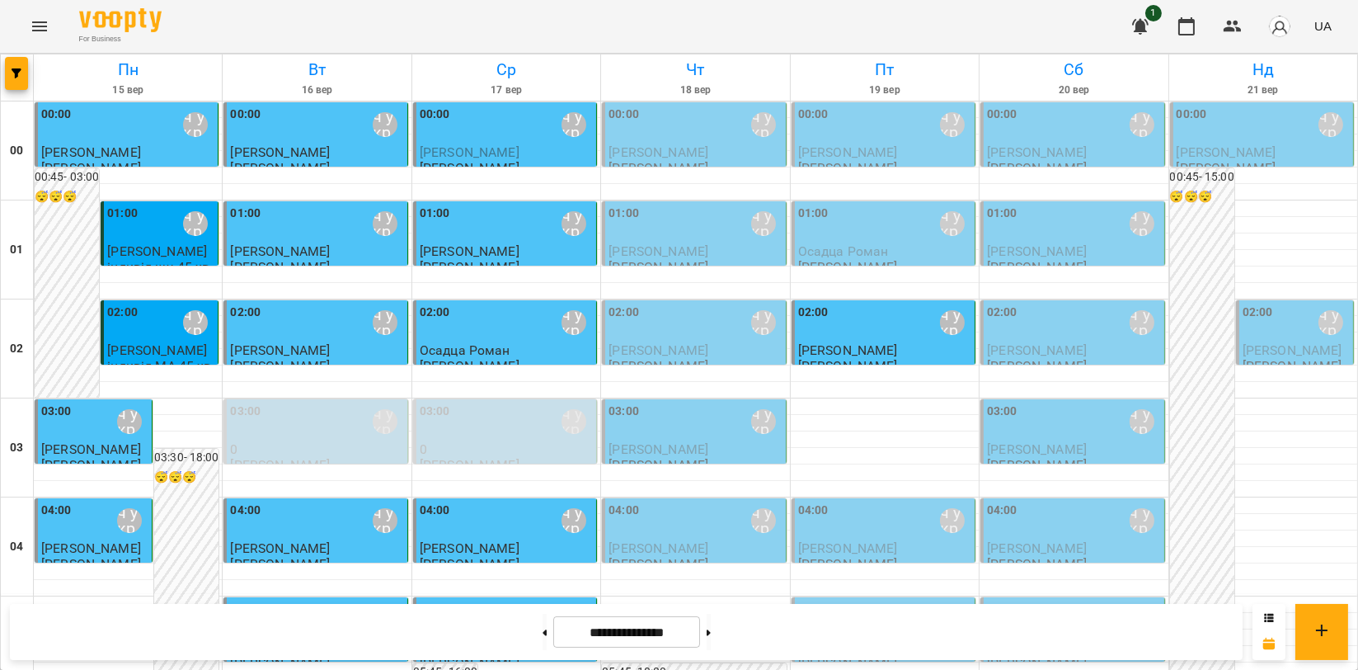
scroll to position [1466, 0]
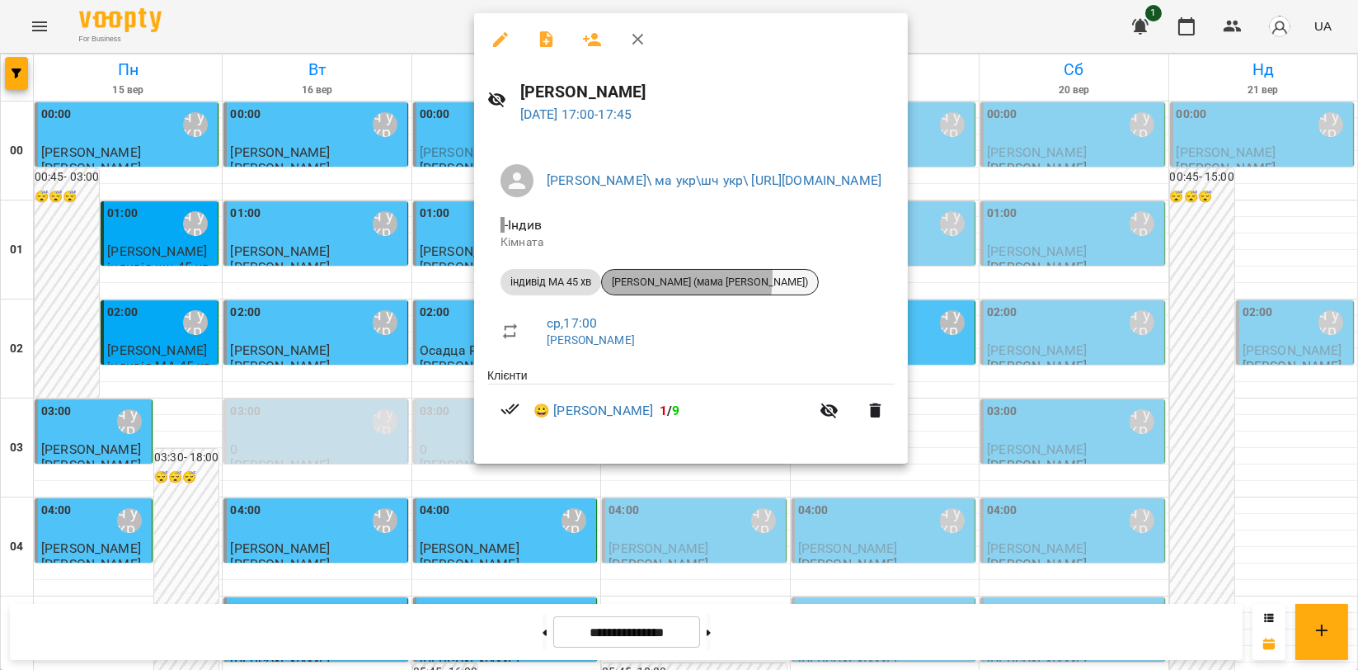
click at [623, 275] on span "Єва Даруга (мама Валентина)" at bounding box center [710, 282] width 216 height 15
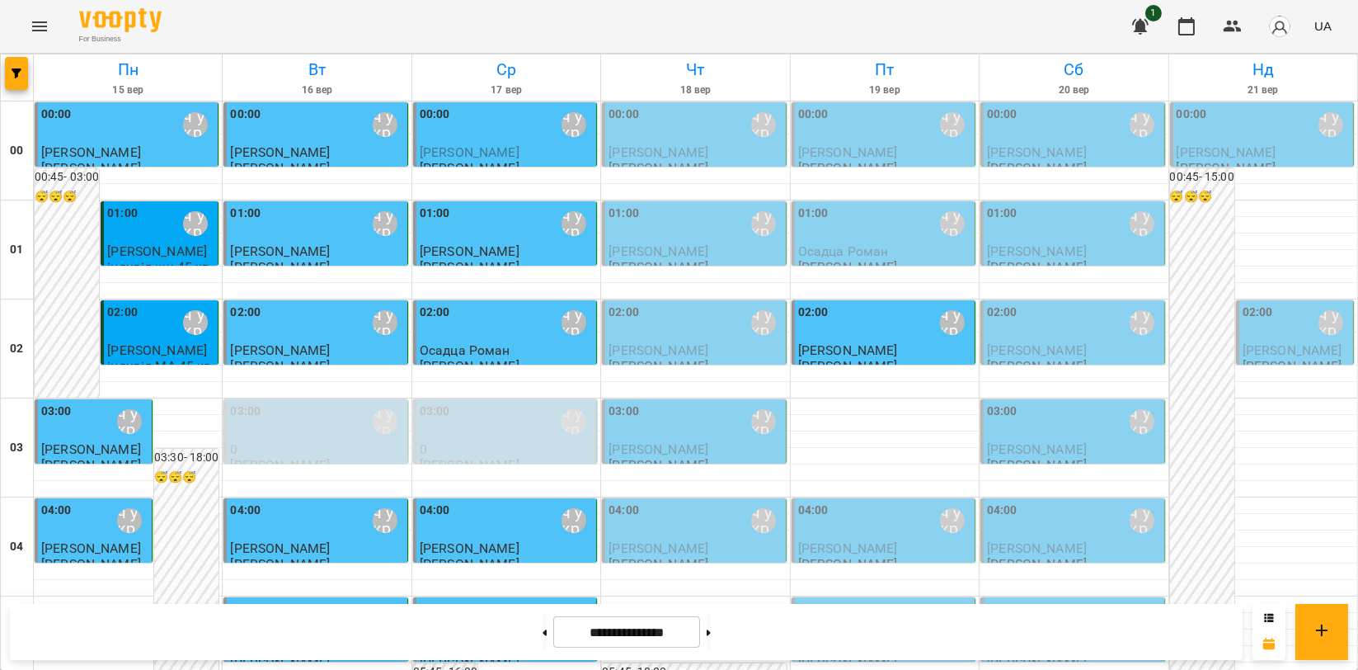
scroll to position [1557, 0]
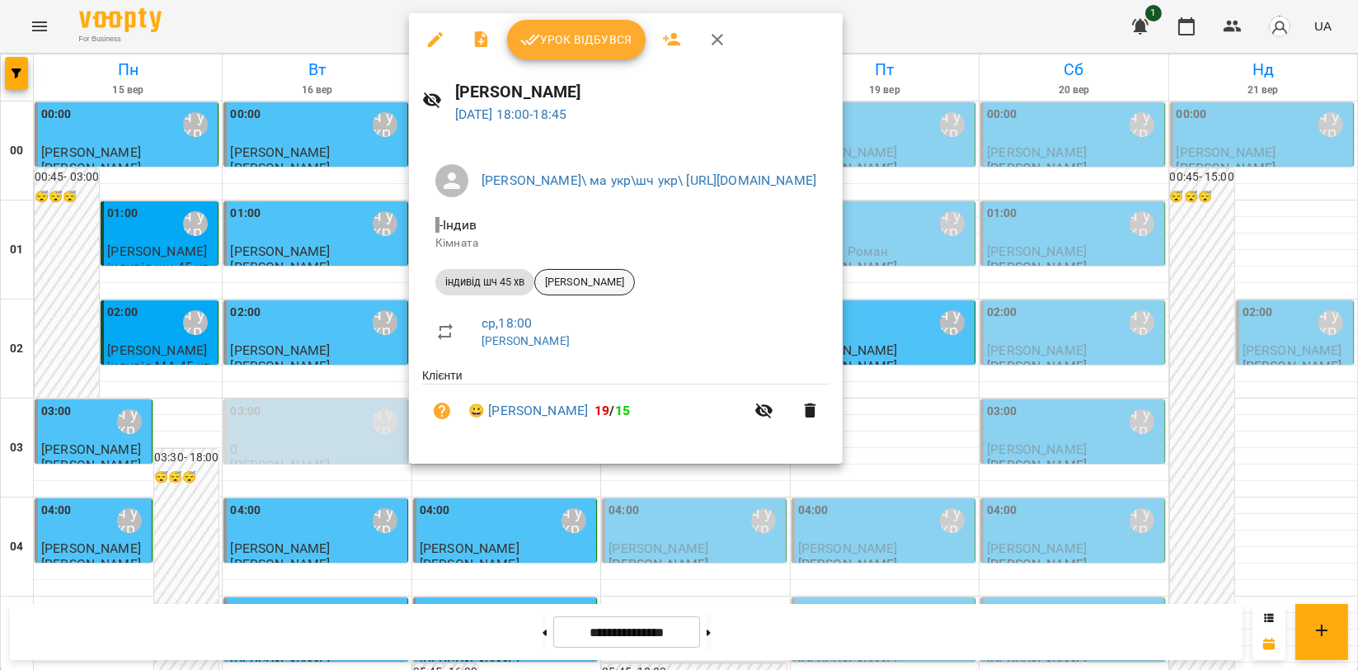
click at [634, 279] on span "[PERSON_NAME]" at bounding box center [584, 282] width 99 height 15
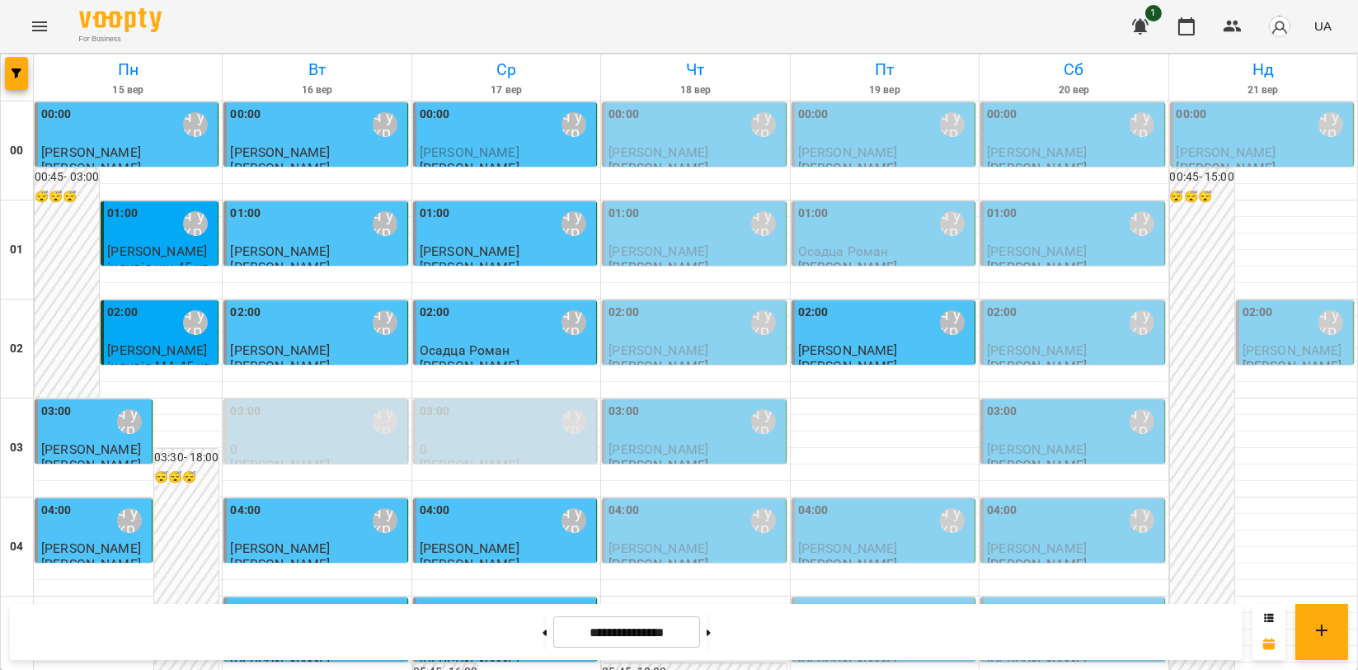
scroll to position [1557, 0]
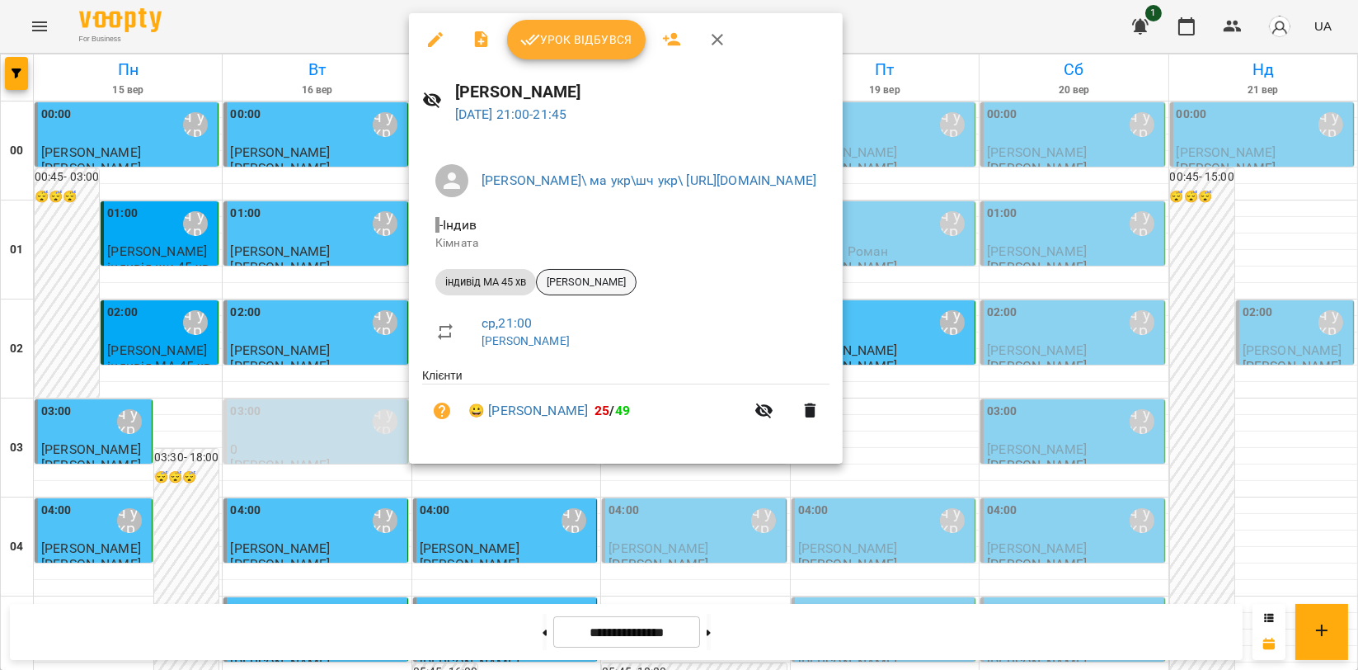
click at [602, 280] on span "[PERSON_NAME]" at bounding box center [586, 282] width 99 height 15
